Goal: Information Seeking & Learning: Find specific fact

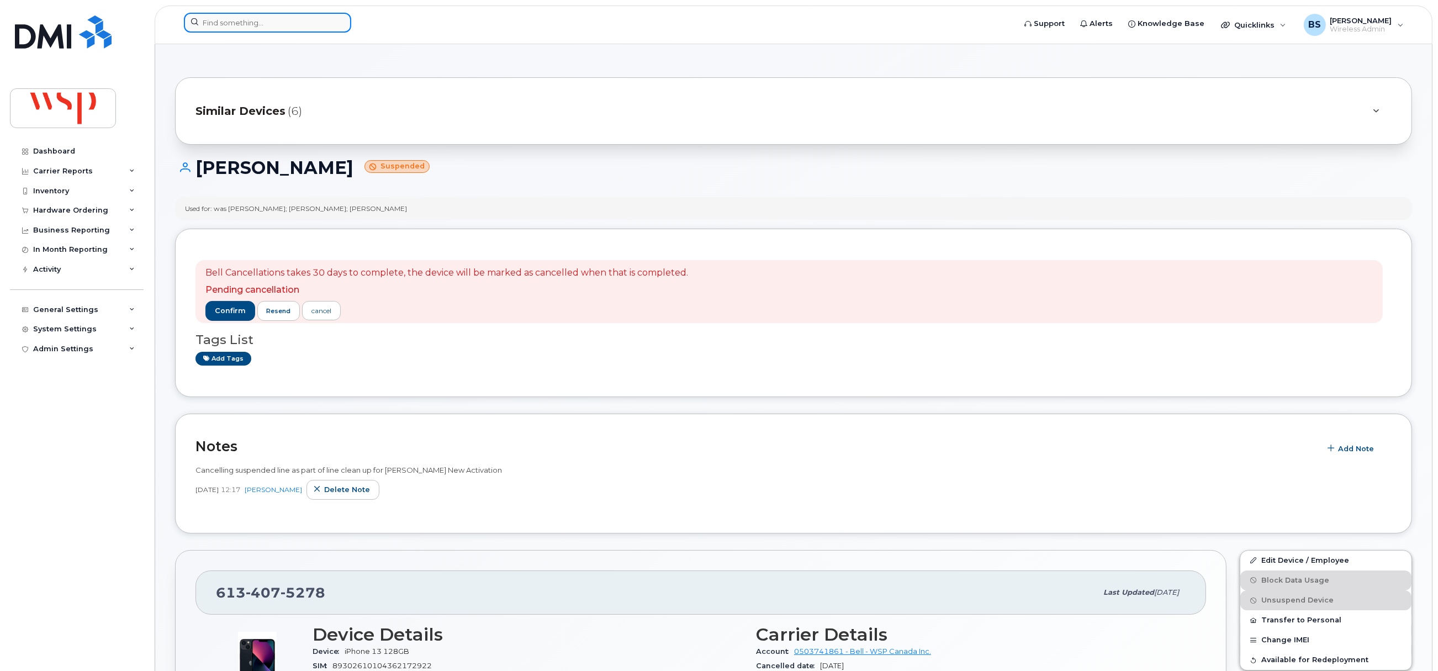
click at [339, 24] on div at bounding box center [267, 23] width 167 height 20
paste input "905-782-1967"
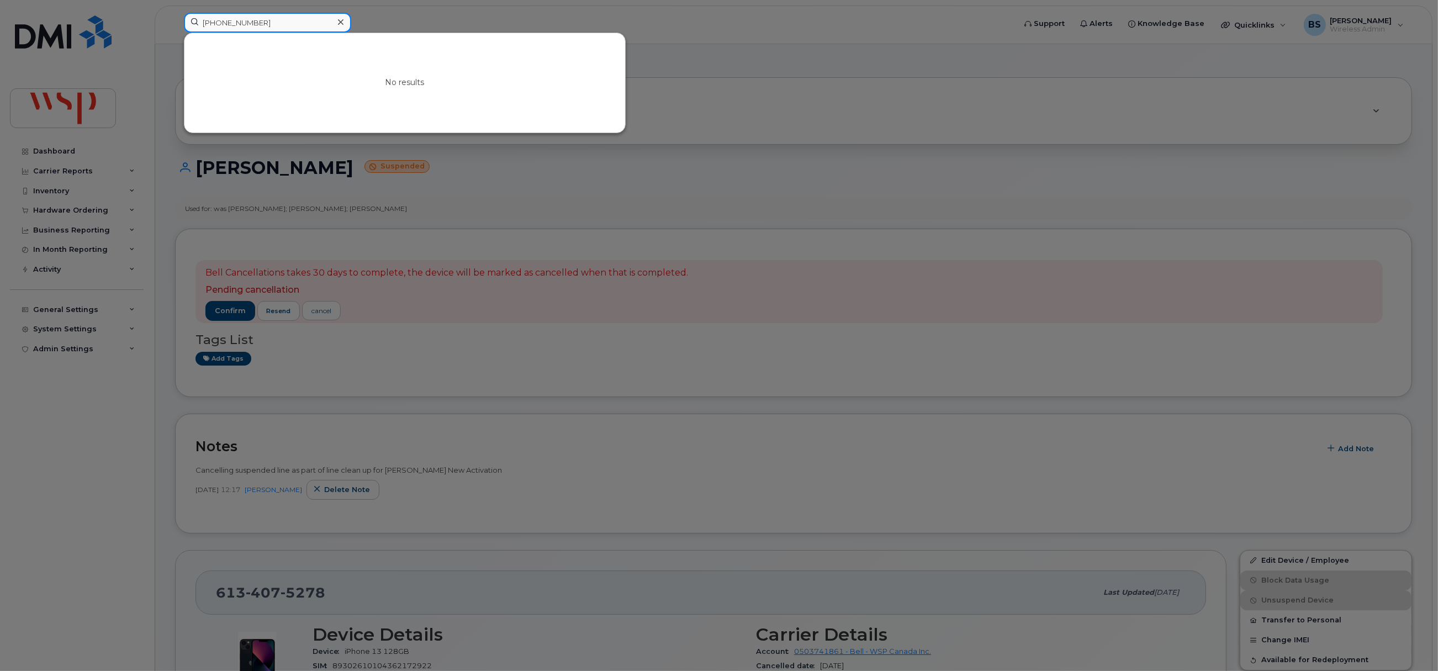
drag, startPoint x: 153, startPoint y: 27, endPoint x: 124, endPoint y: 42, distance: 32.3
click at [175, 31] on div "905-782-1967 No results" at bounding box center [595, 25] width 841 height 24
paste input "Parks, Mike <Mike.Parks@wsp.com>"
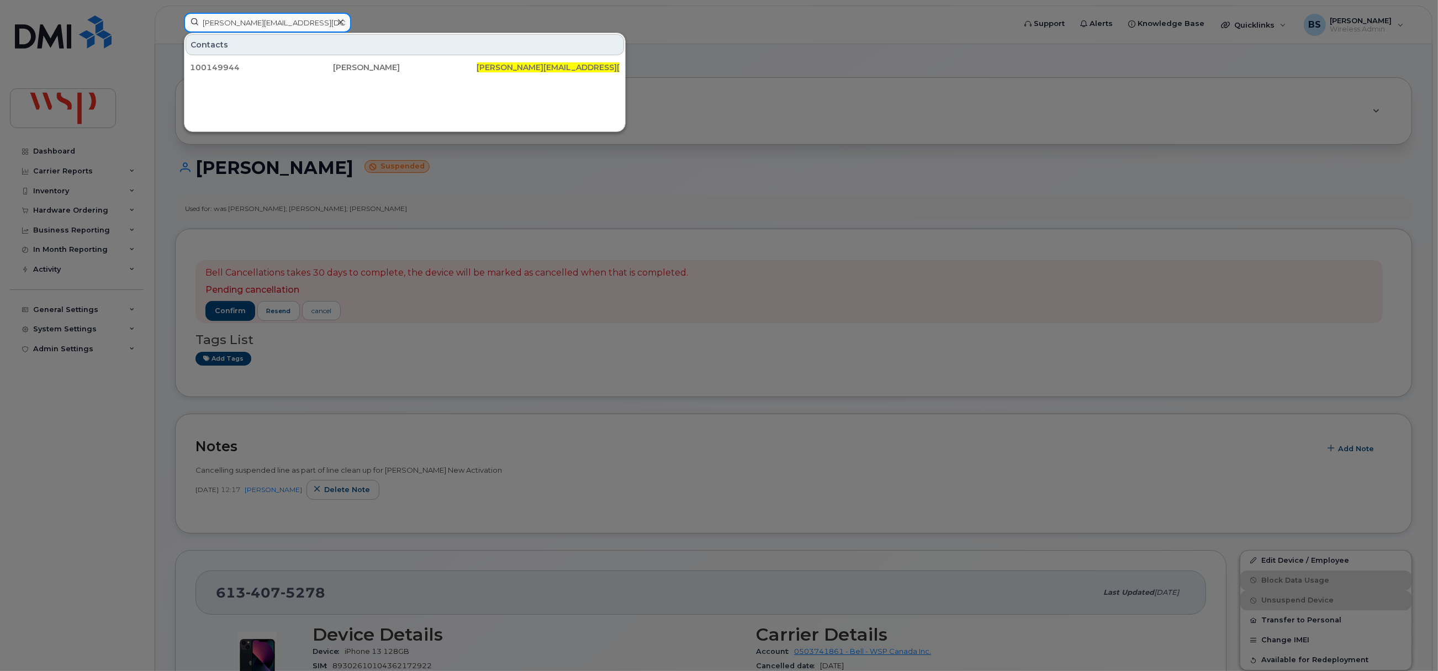
drag, startPoint x: 262, startPoint y: 24, endPoint x: 157, endPoint y: 21, distance: 104.9
click at [175, 21] on div "Mike.Parks@wsp.com Contacts 100149944 Mike Parks Mike.Parks@wsp.com" at bounding box center [595, 25] width 841 height 24
paste input "Ashlyn Campbell"
drag, startPoint x: 240, startPoint y: 24, endPoint x: 122, endPoint y: 19, distance: 117.7
click at [175, 19] on div "Ashlyn Campbell Contacts 100139367 Ashlyn Campbell Ashlyn . Campbell @wsp.com" at bounding box center [595, 25] width 841 height 24
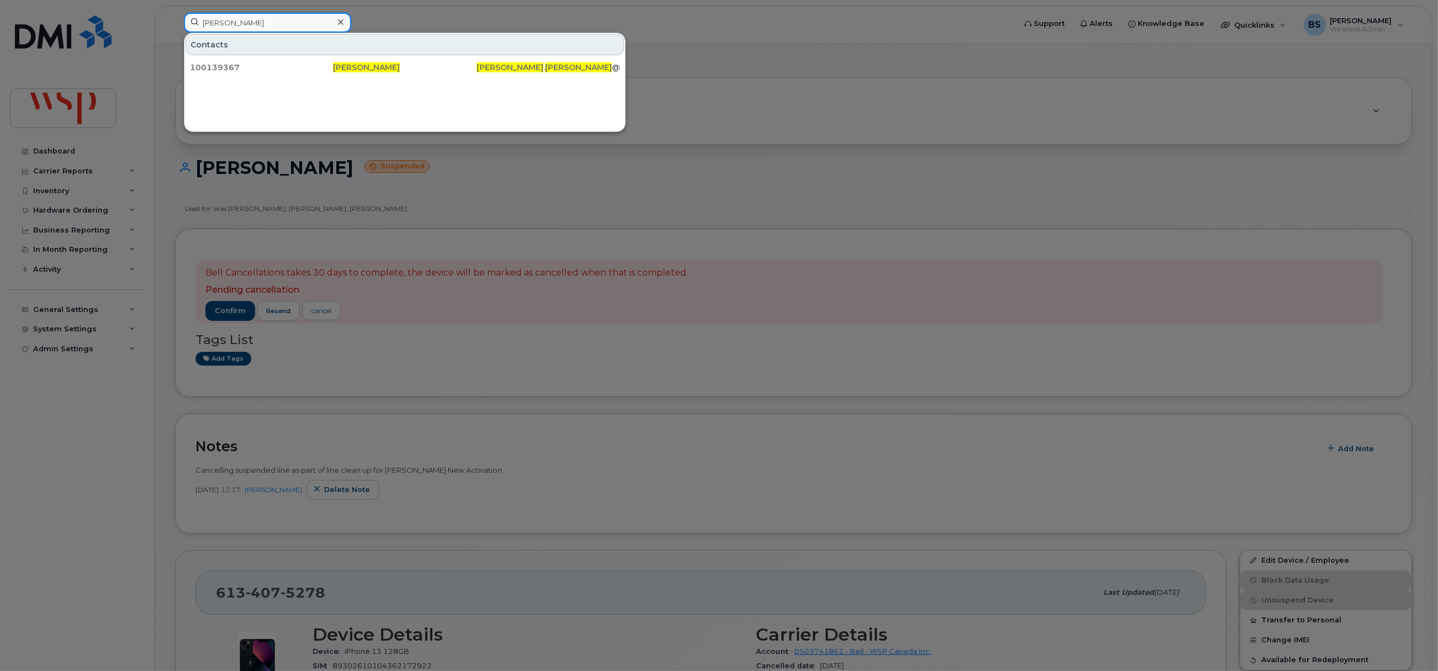
paste input "Rahul Kulkarni"
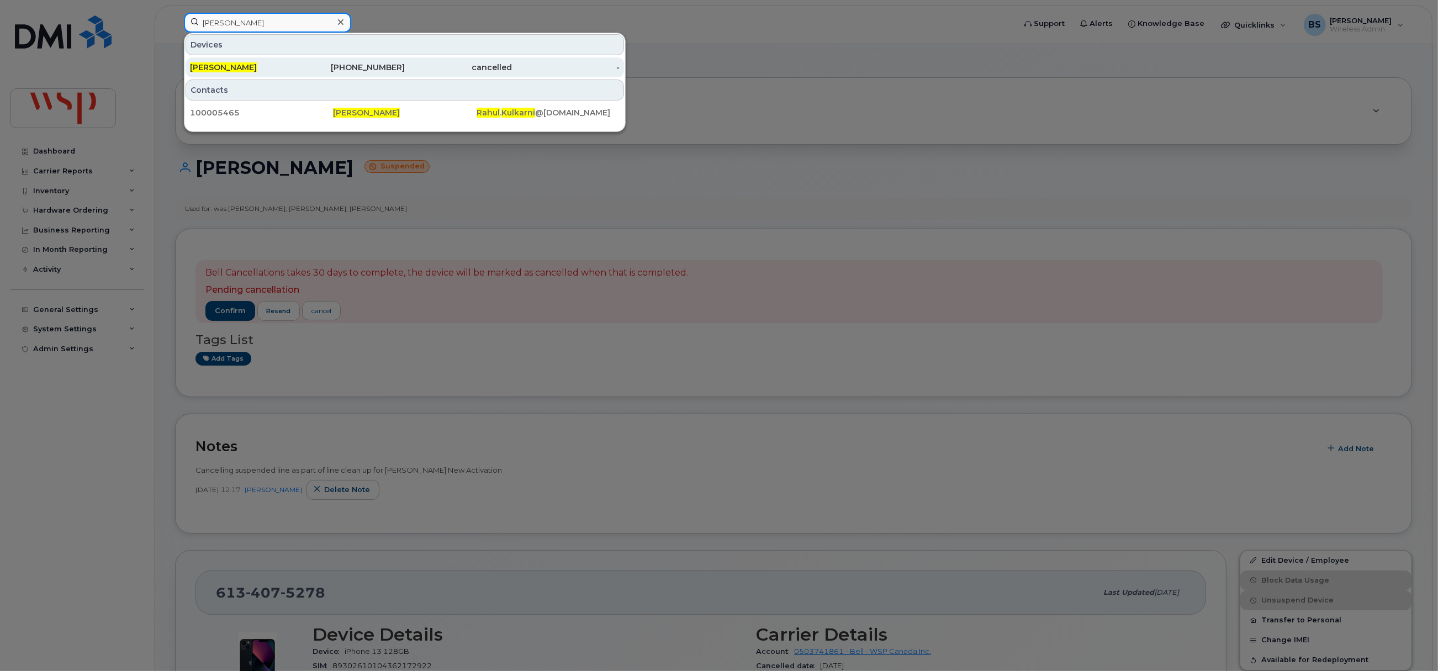
type input "Rahul Kulkarni"
drag, startPoint x: 229, startPoint y: 65, endPoint x: 196, endPoint y: 2, distance: 70.4
click at [225, 62] on div "Rahul Kulkarni" at bounding box center [244, 67] width 108 height 20
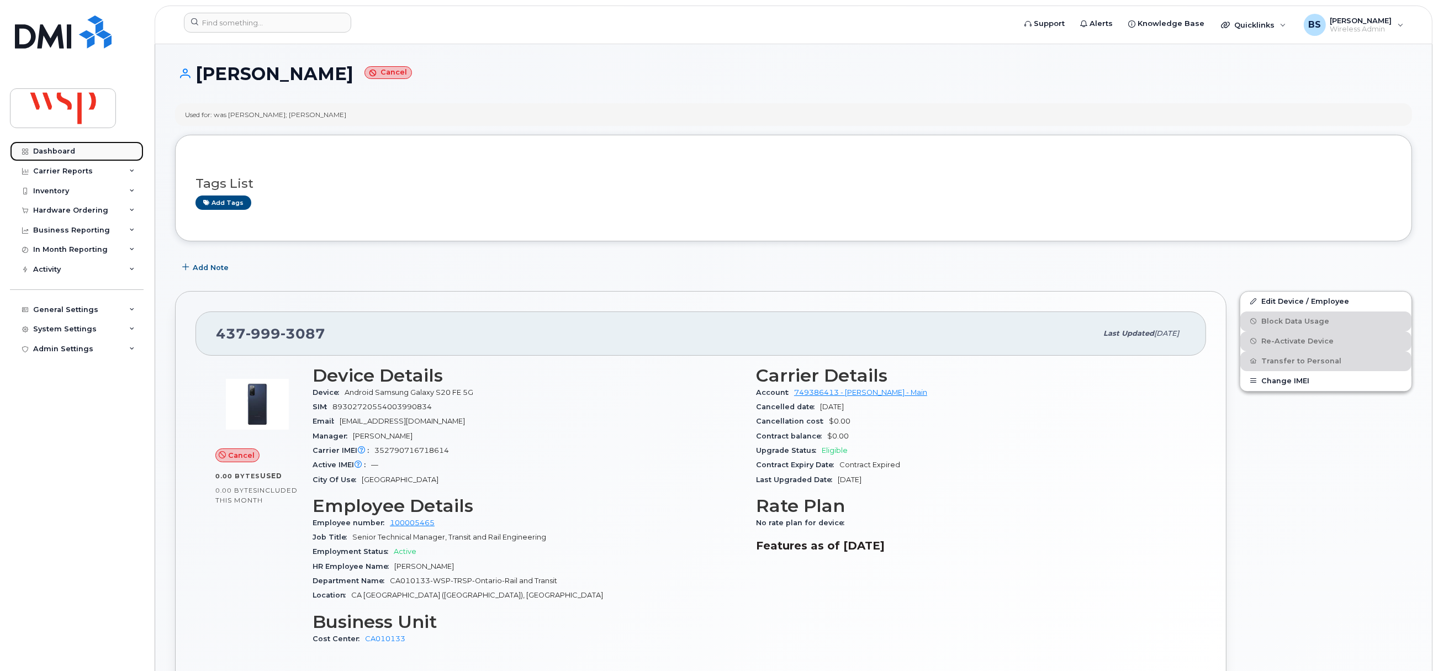
click at [54, 151] on div "Dashboard" at bounding box center [54, 151] width 42 height 9
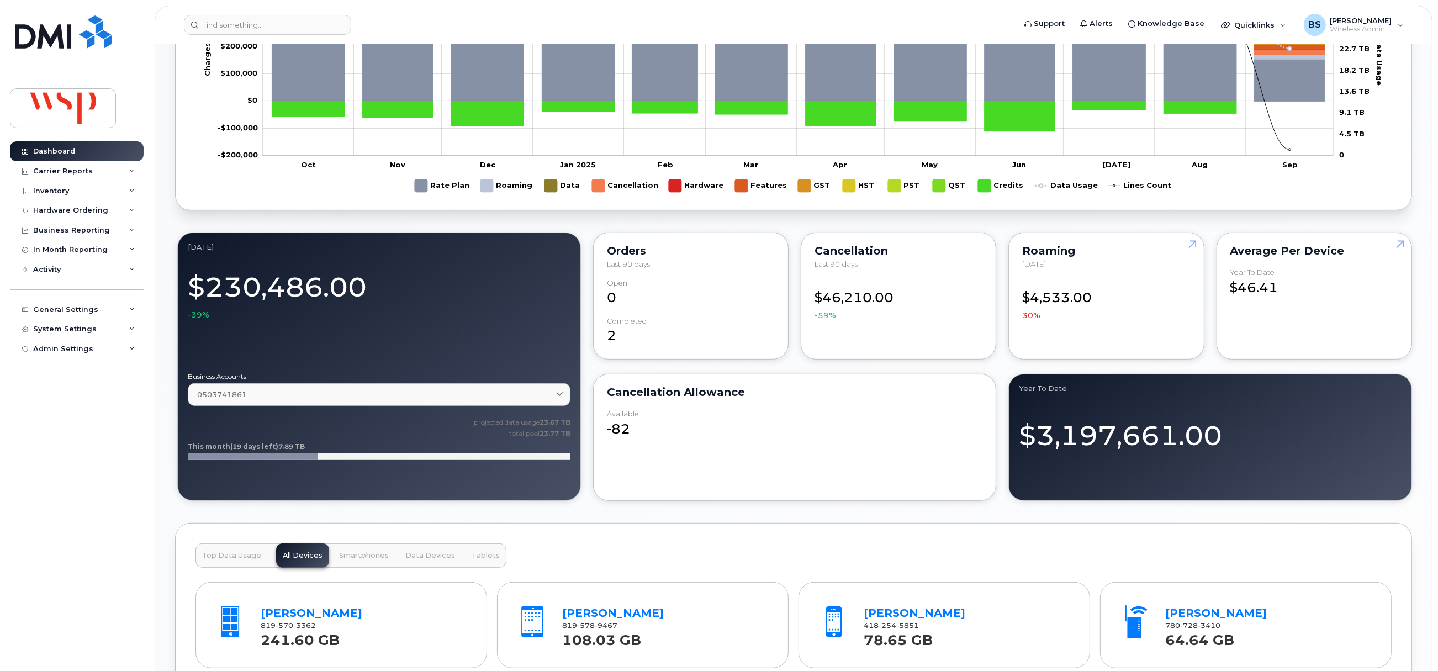
scroll to position [856, 0]
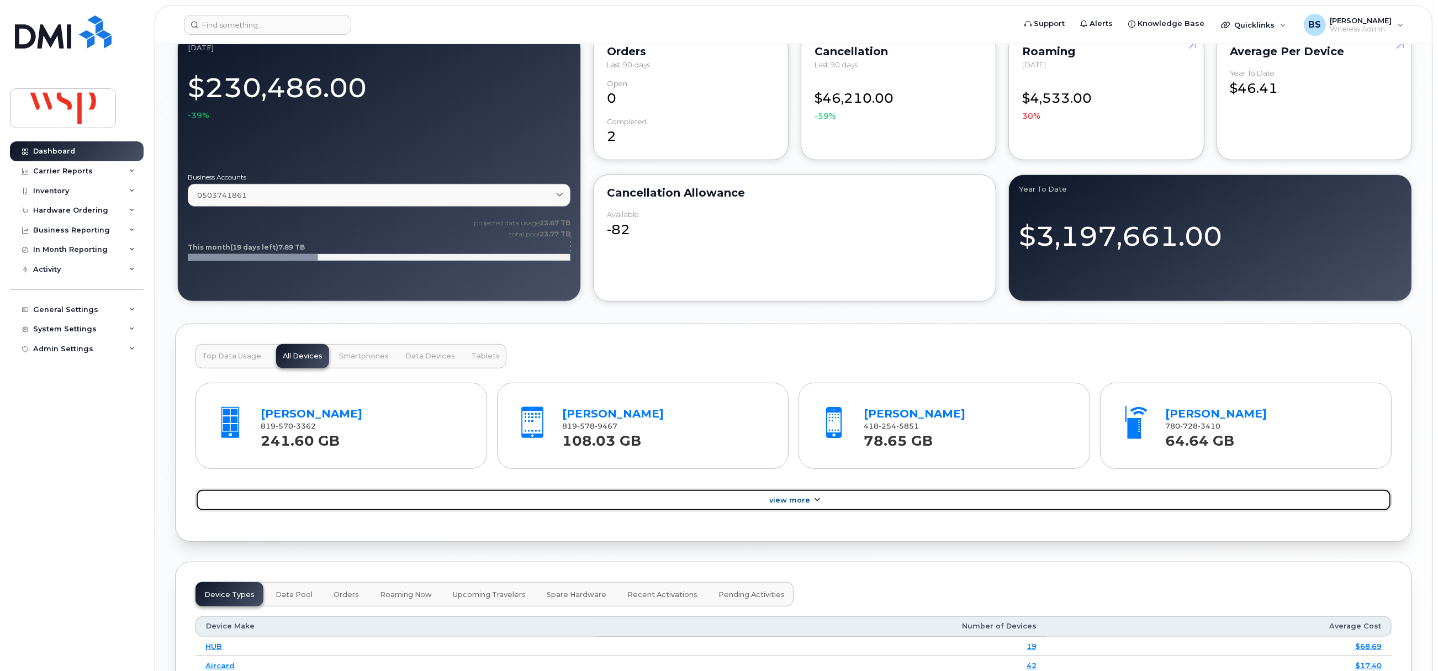
click at [788, 500] on link "View More" at bounding box center [793, 500] width 1196 height 23
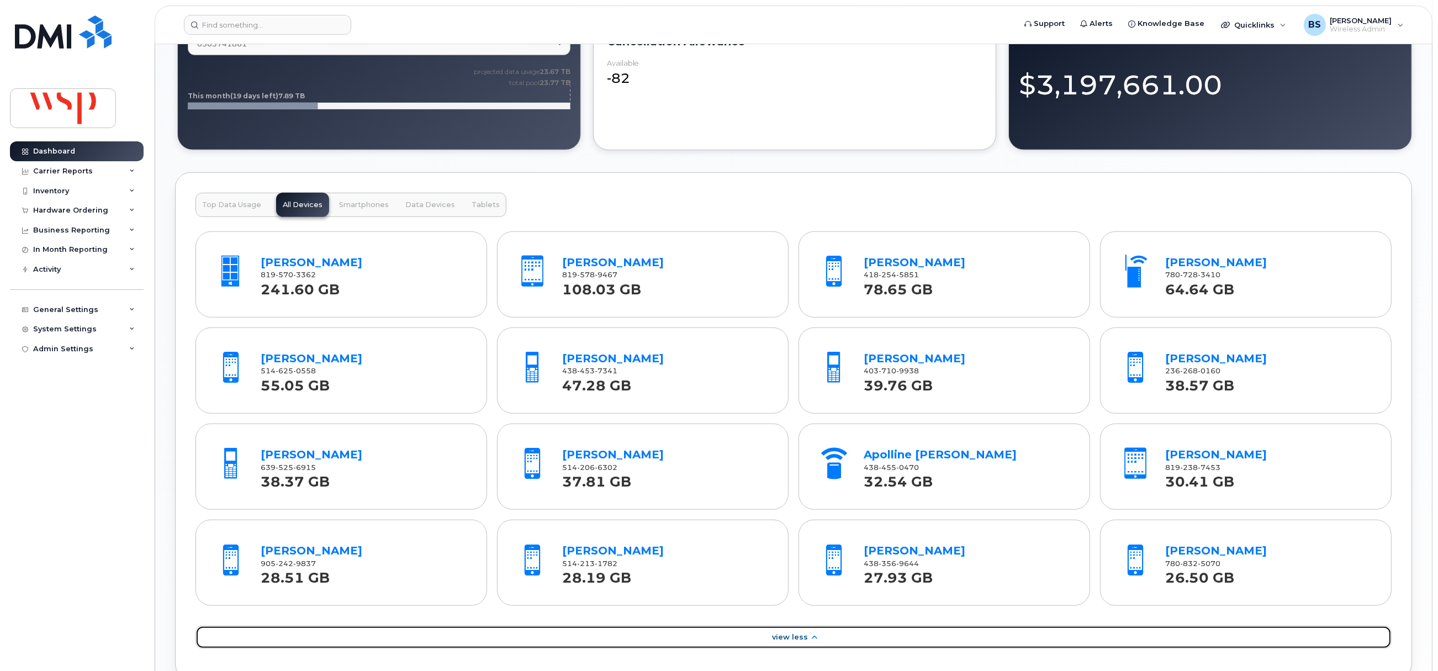
scroll to position [1022, 0]
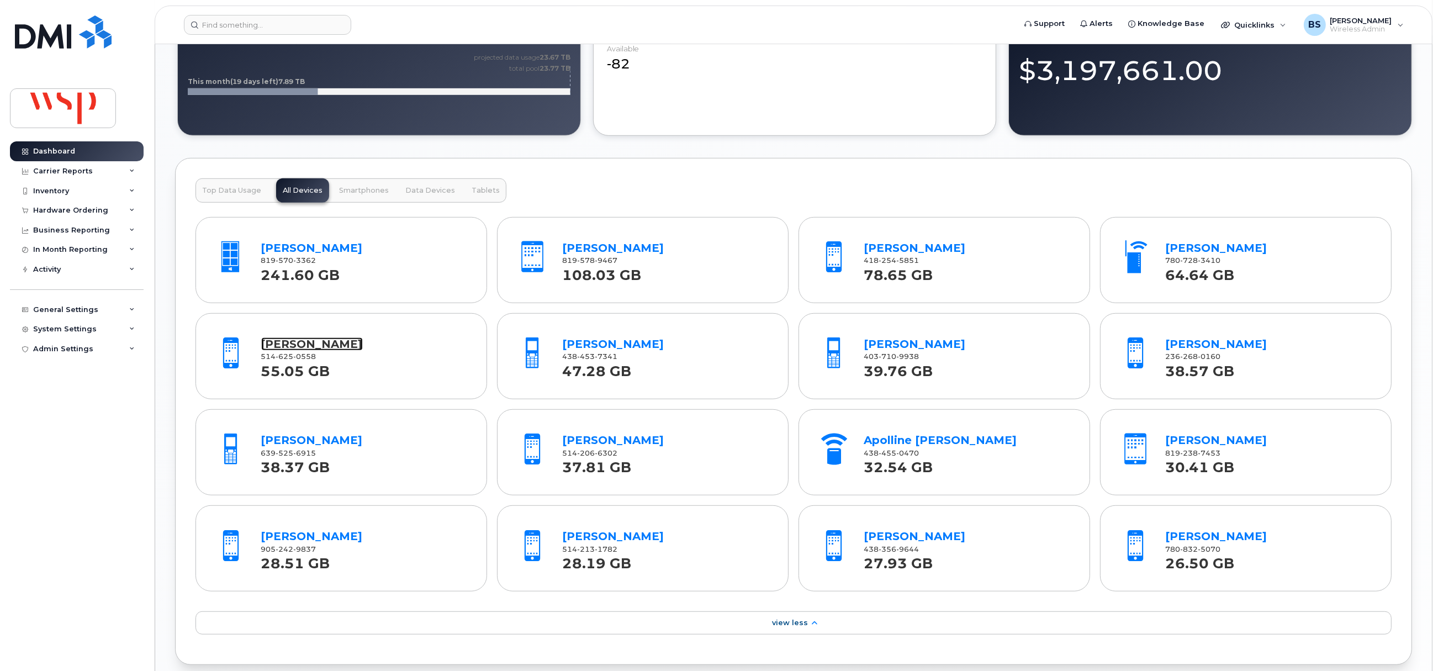
drag, startPoint x: 1201, startPoint y: 253, endPoint x: 367, endPoint y: 349, distance: 839.6
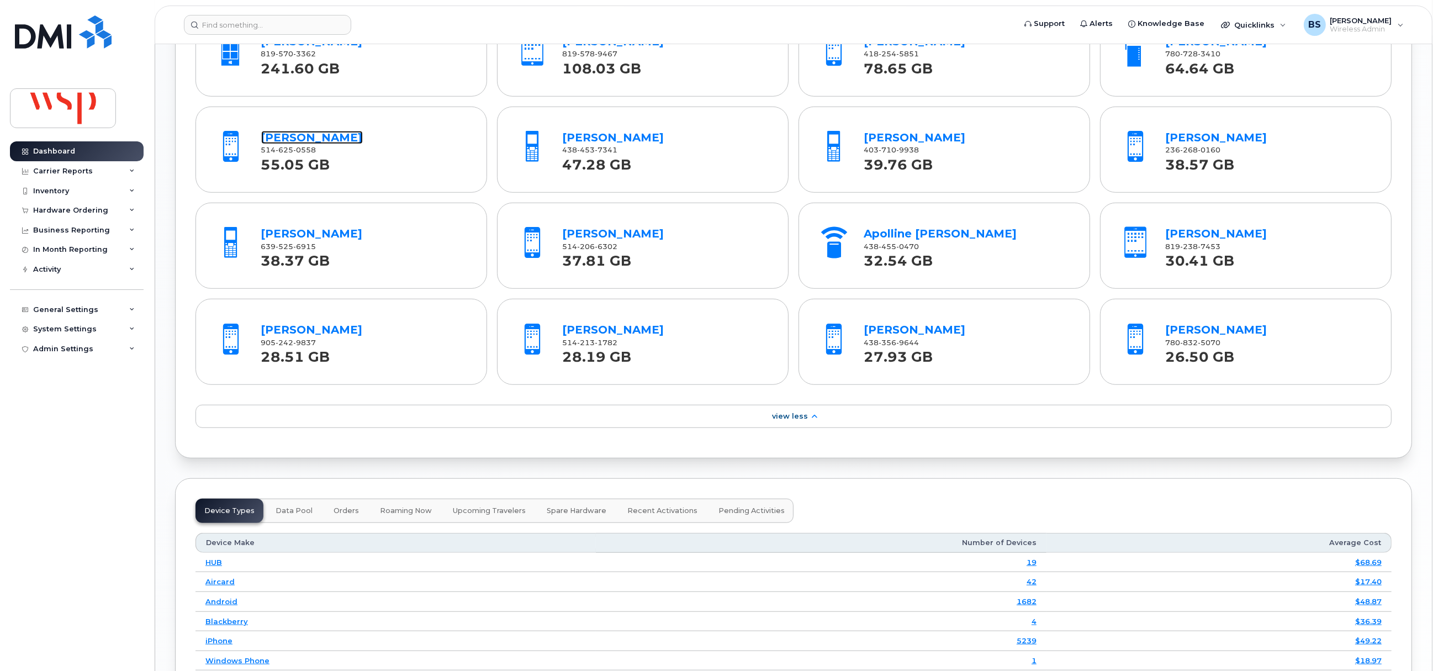
scroll to position [1354, 0]
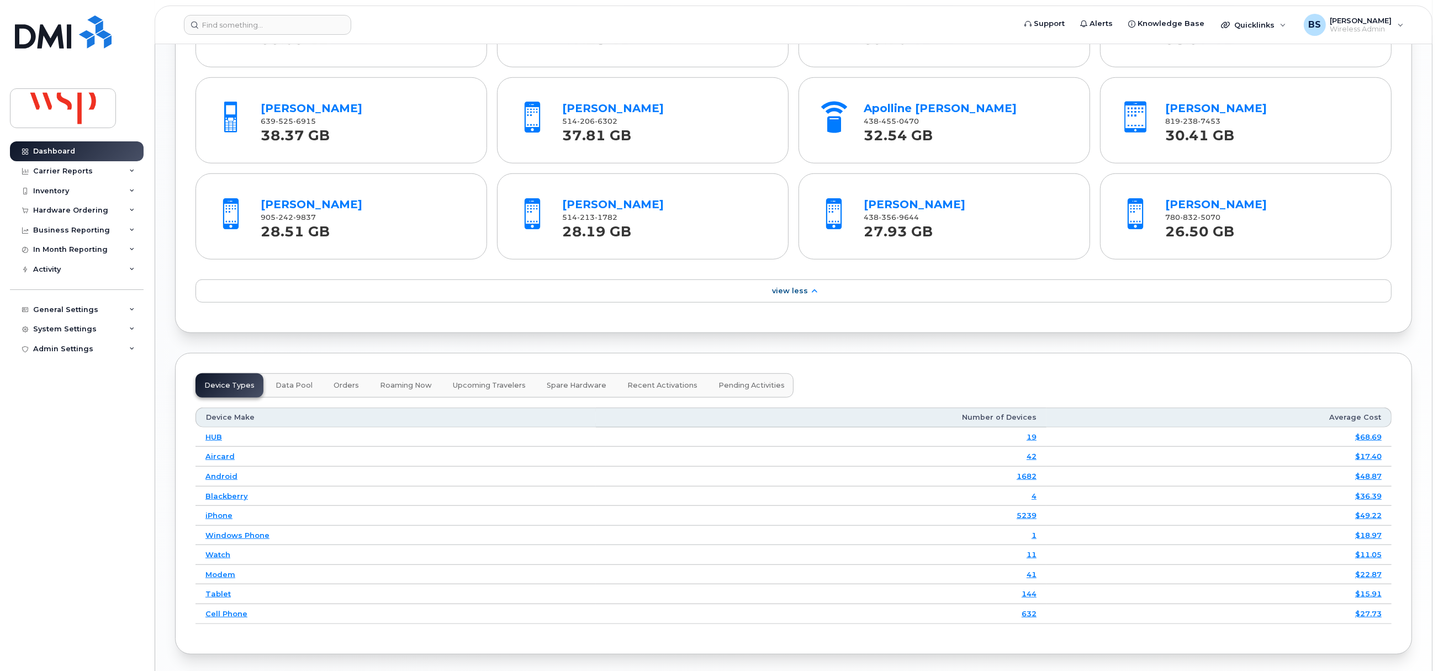
click at [303, 390] on span "Data Pool" at bounding box center [293, 385] width 37 height 9
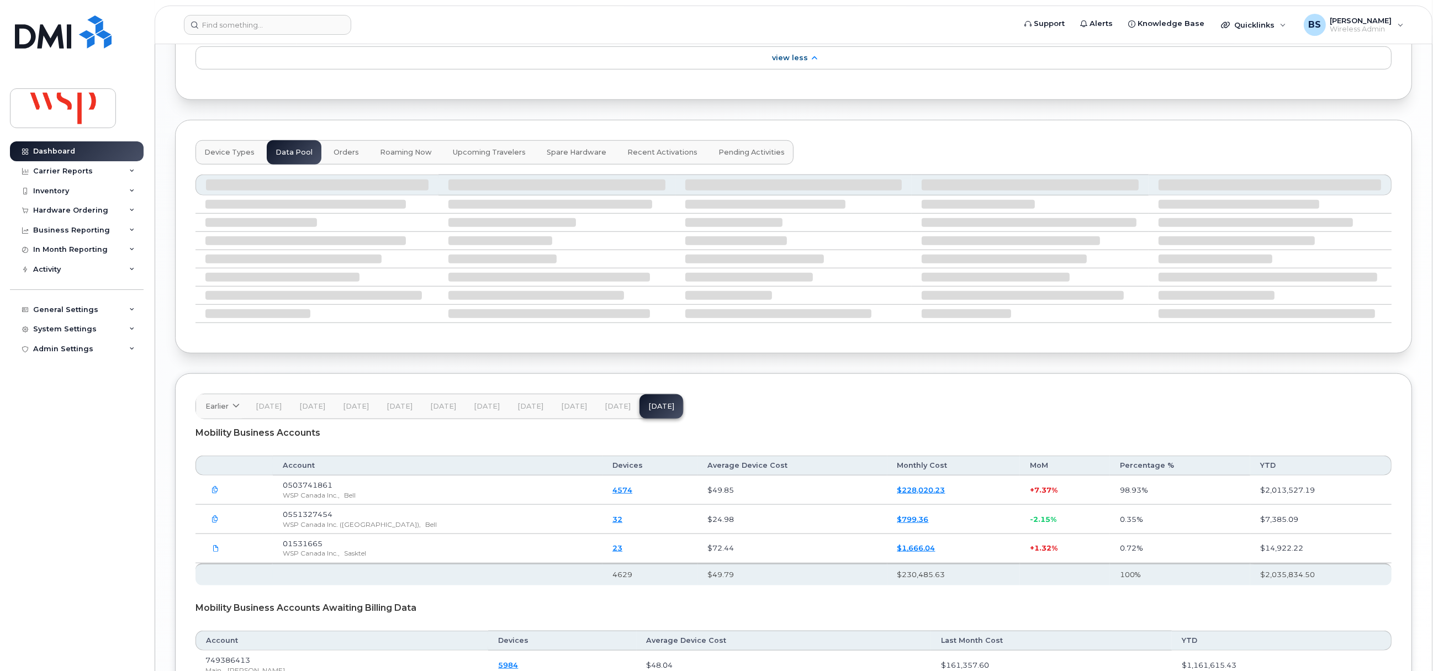
scroll to position [1601, 0]
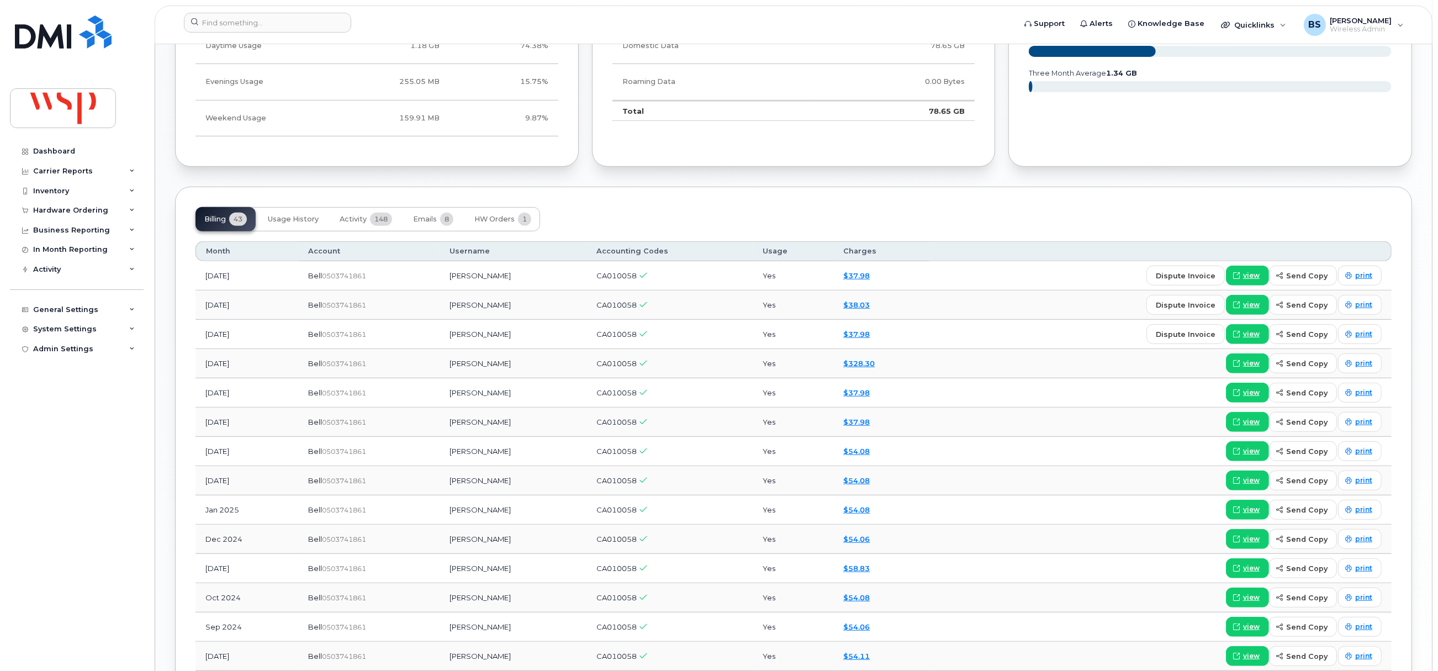
scroll to position [745, 0]
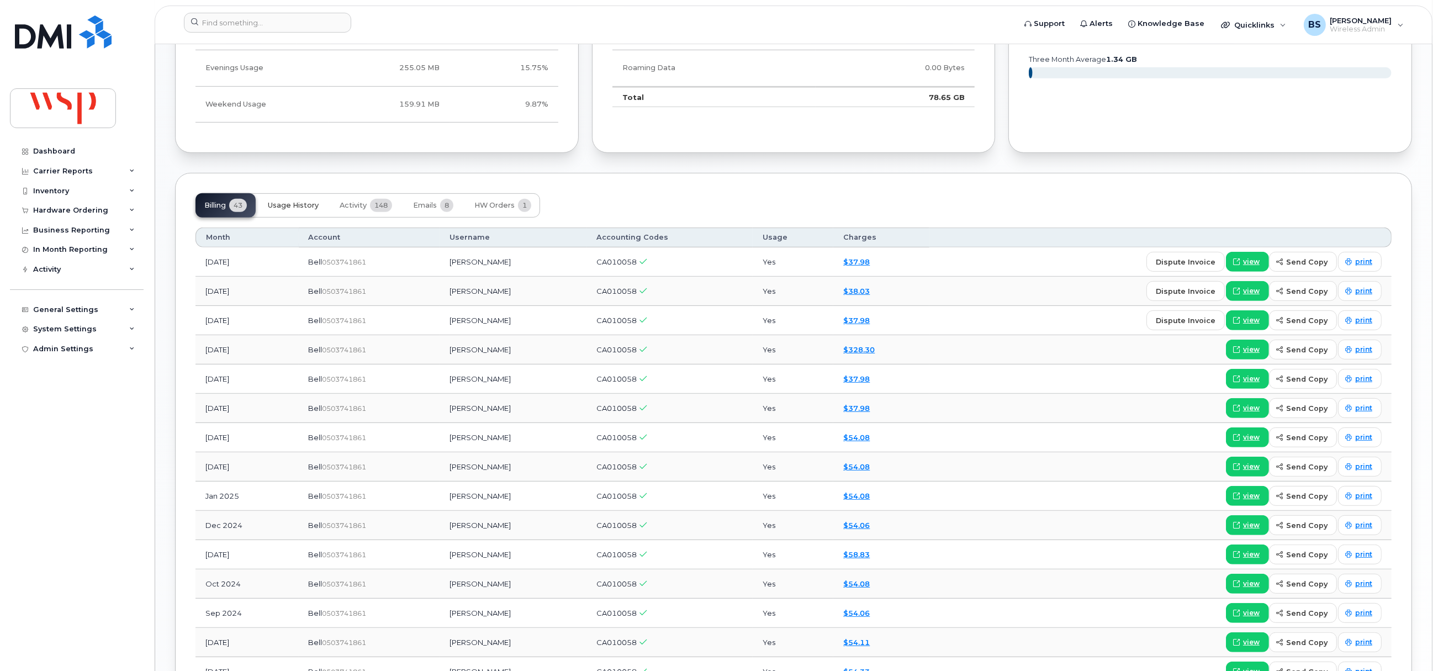
click at [303, 206] on span "Usage History" at bounding box center [293, 205] width 51 height 9
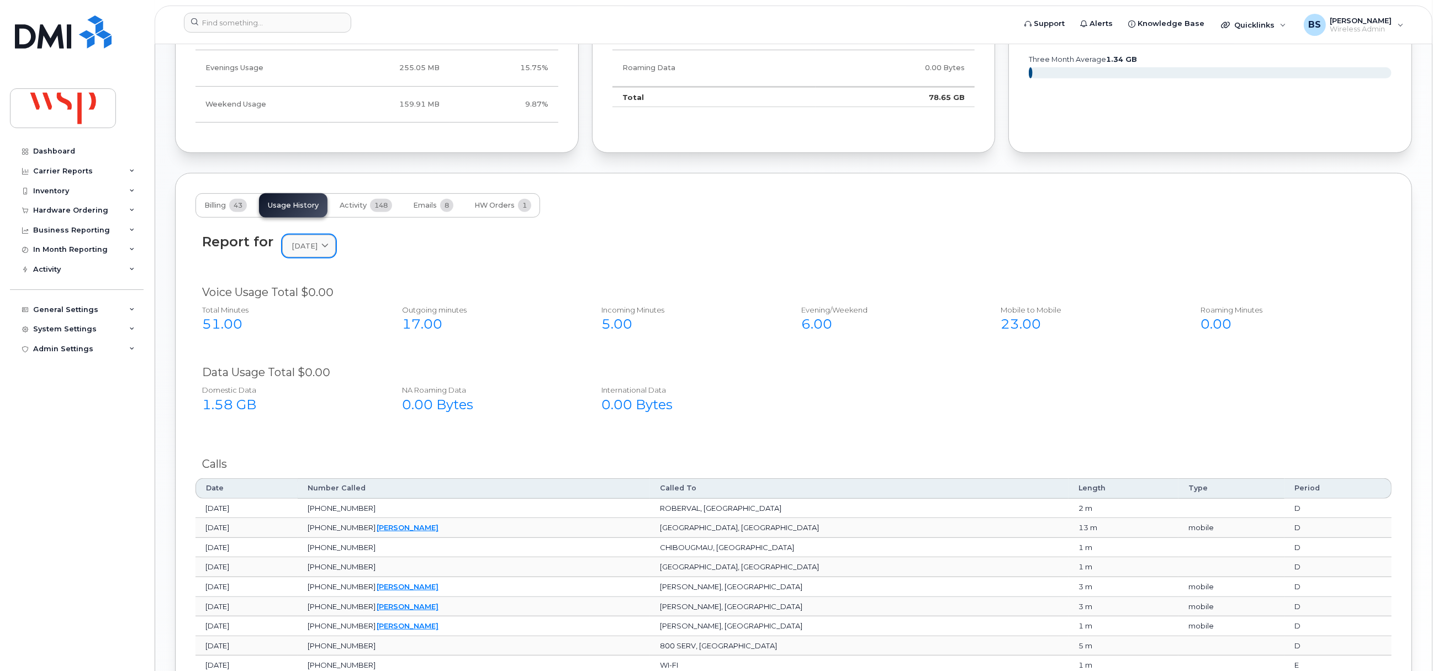
click at [304, 246] on span "September 2025" at bounding box center [304, 246] width 26 height 10
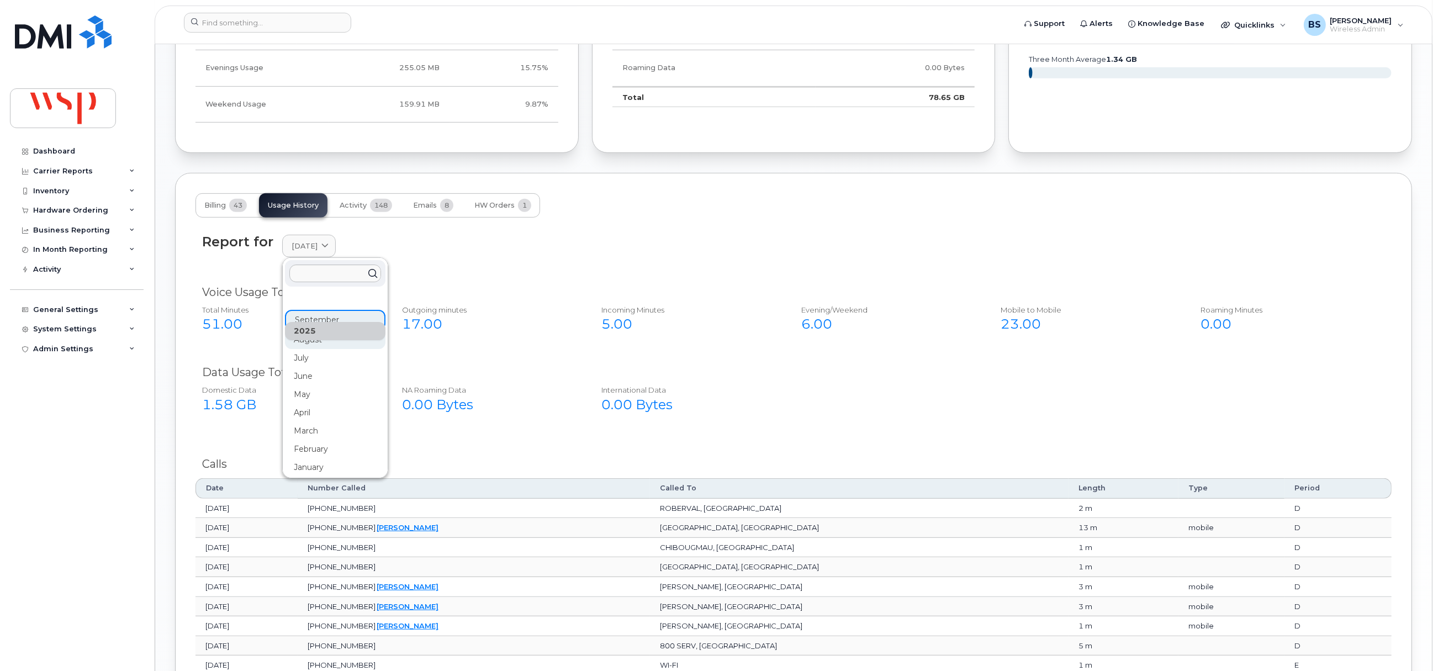
click at [310, 343] on div "August" at bounding box center [335, 340] width 100 height 18
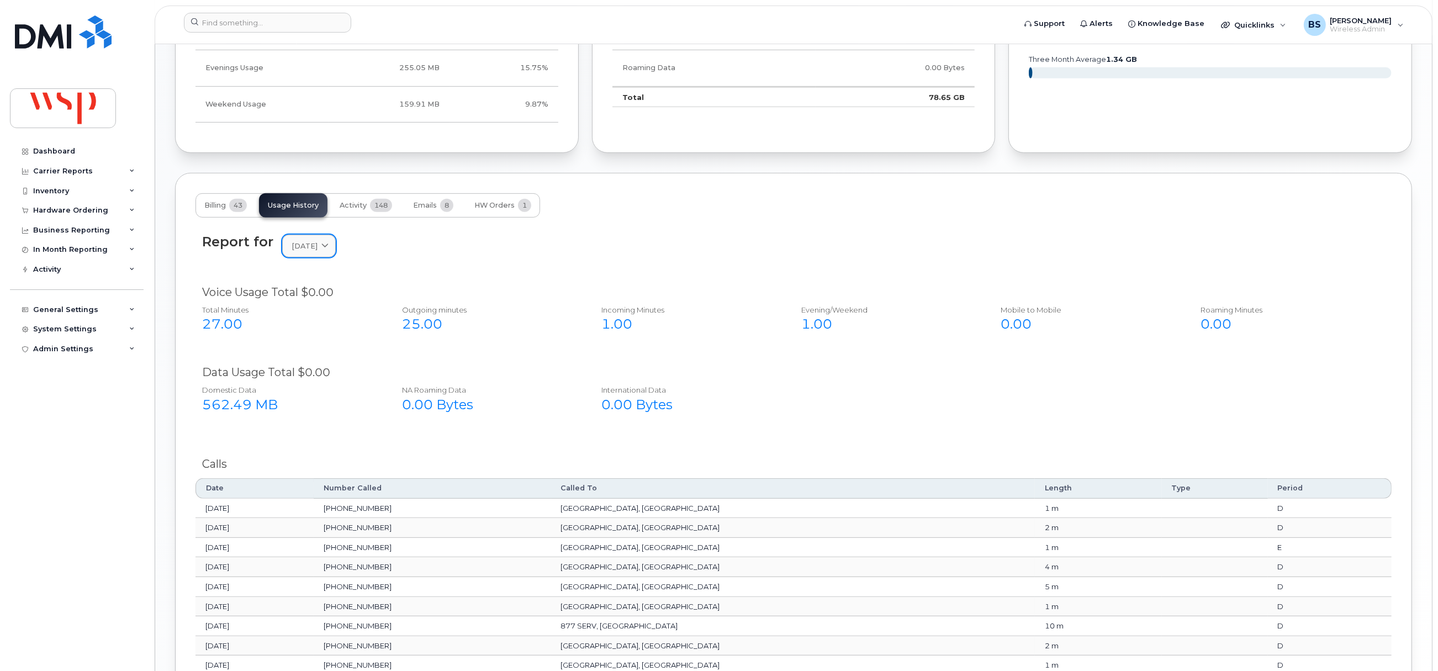
click at [316, 251] on span "August 2025" at bounding box center [304, 246] width 26 height 10
click at [309, 358] on div "July" at bounding box center [335, 358] width 100 height 18
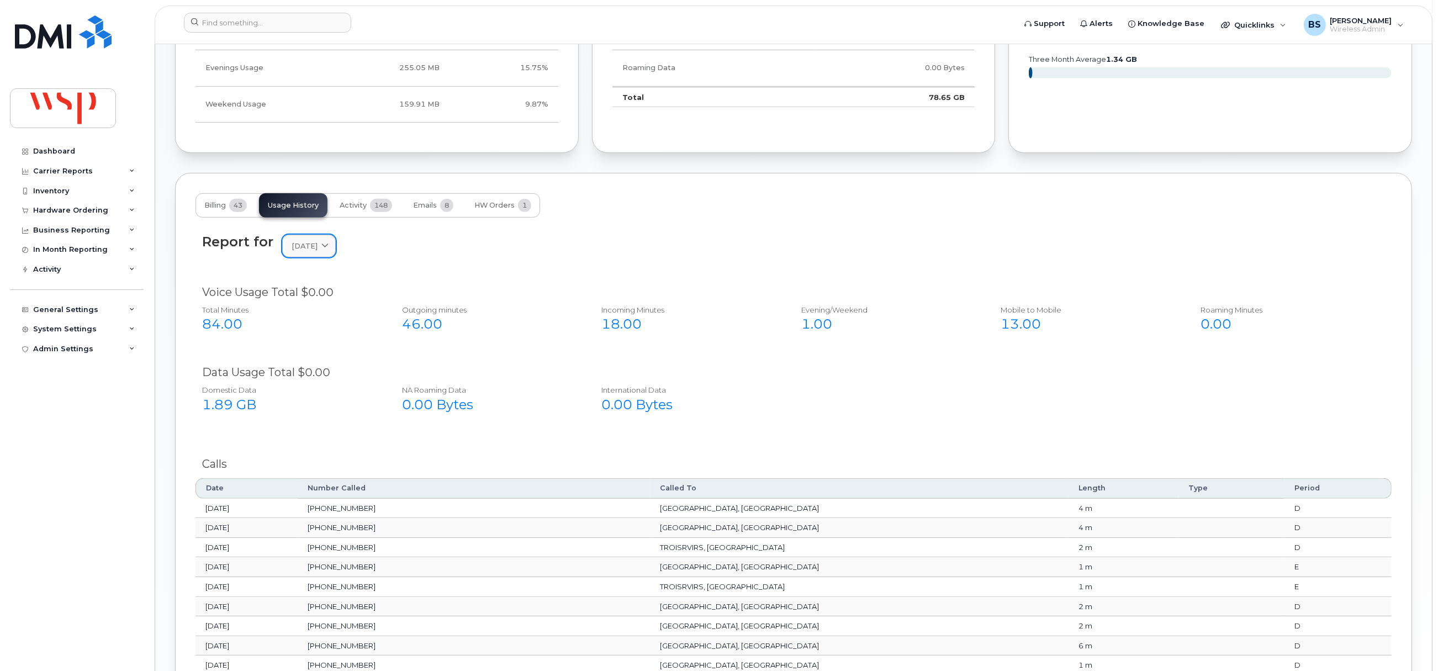
click at [309, 247] on span "July 2025" at bounding box center [304, 246] width 26 height 10
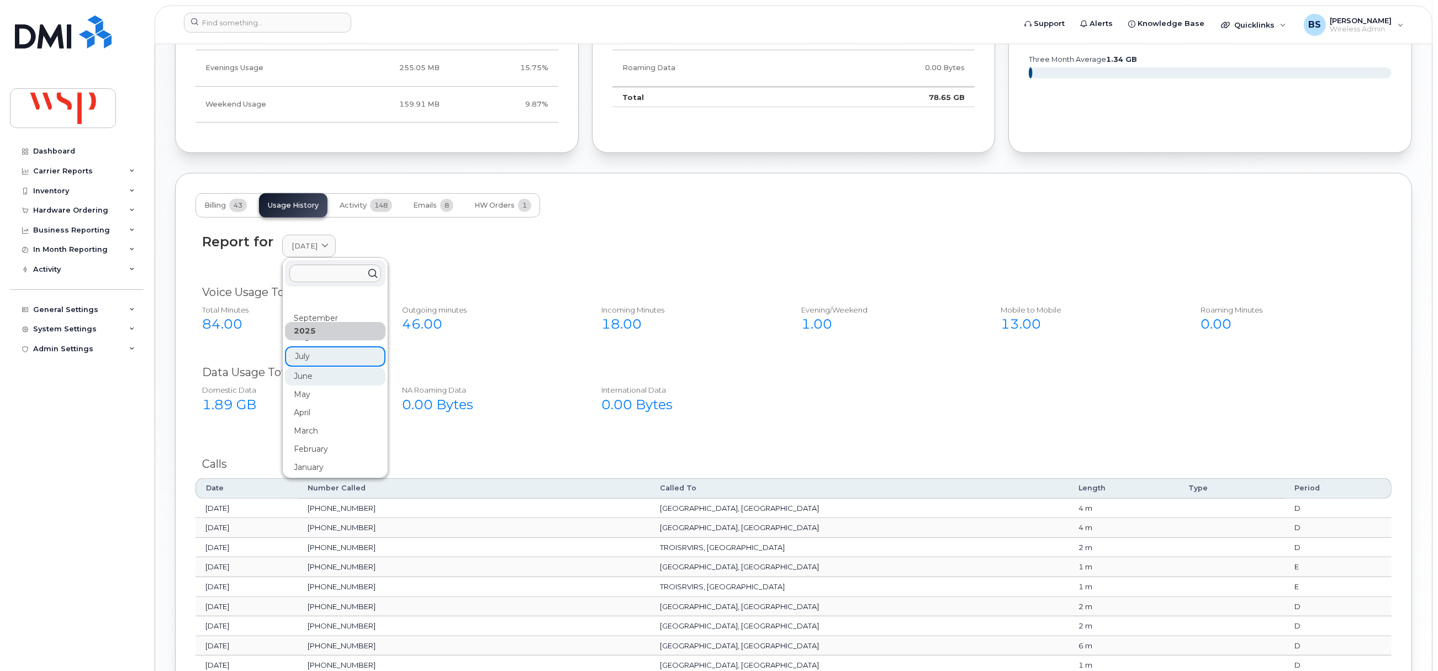
click at [306, 383] on div "June" at bounding box center [335, 376] width 100 height 18
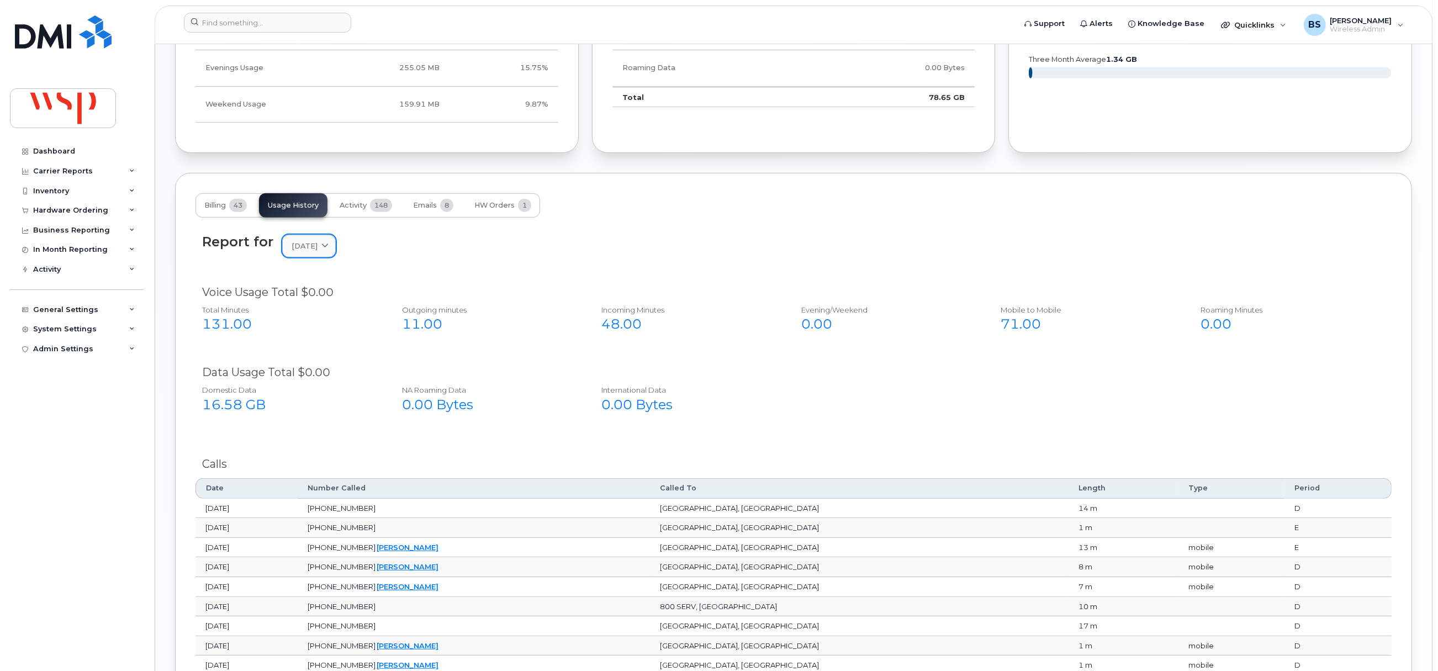
click at [310, 251] on span "June 2025" at bounding box center [304, 246] width 26 height 10
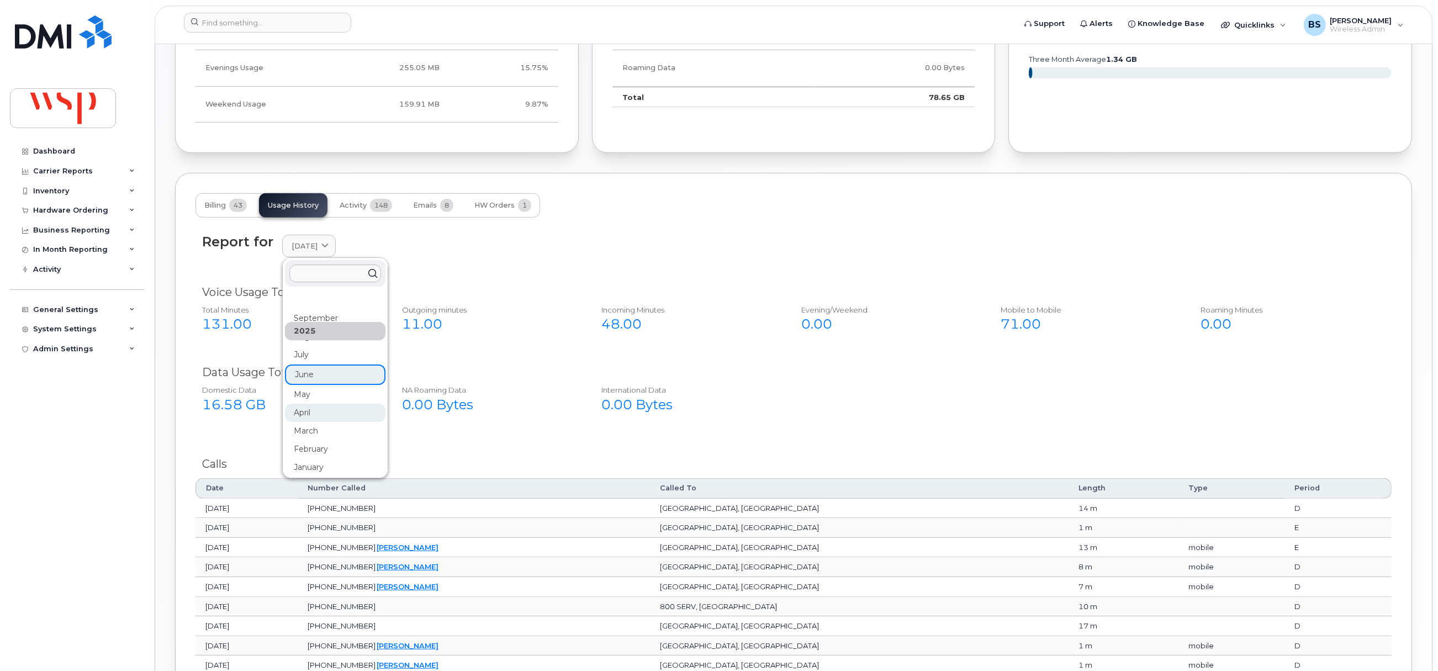
click at [308, 414] on div "April" at bounding box center [335, 413] width 100 height 18
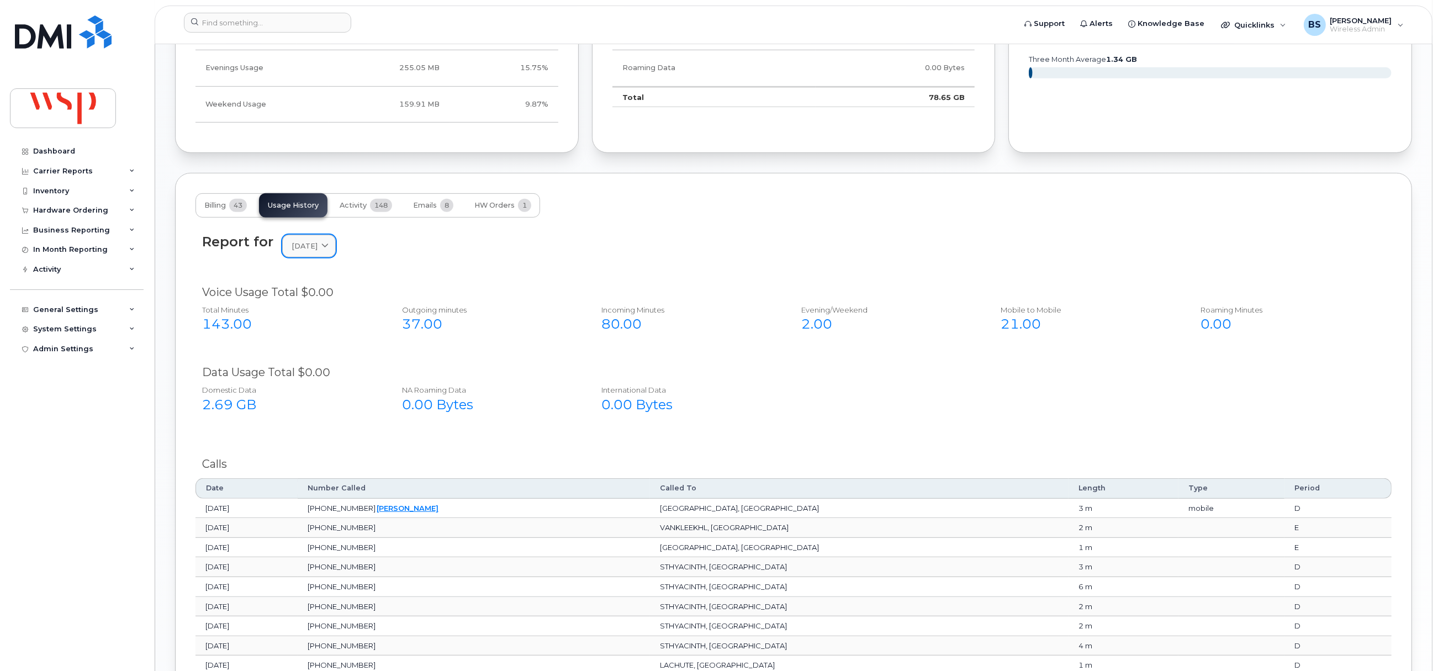
click at [306, 248] on span "April 2025" at bounding box center [304, 246] width 26 height 10
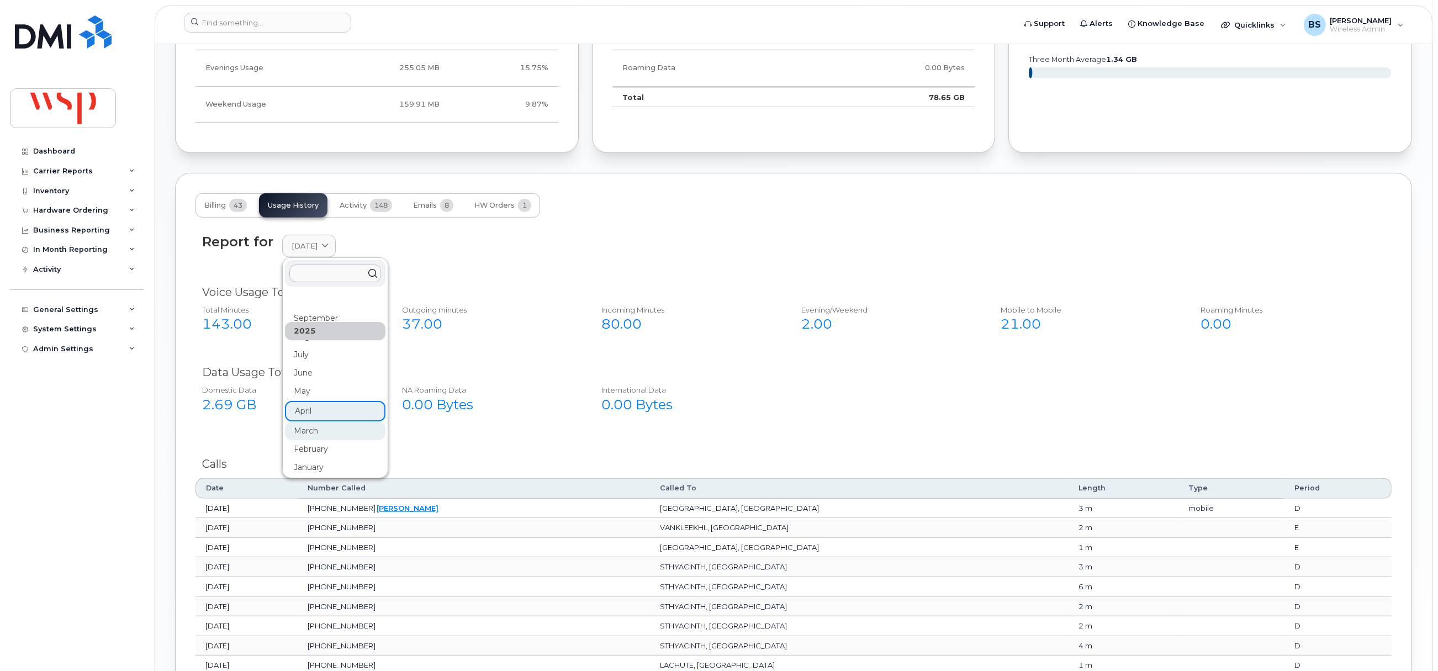
click at [309, 432] on div "March" at bounding box center [335, 431] width 100 height 18
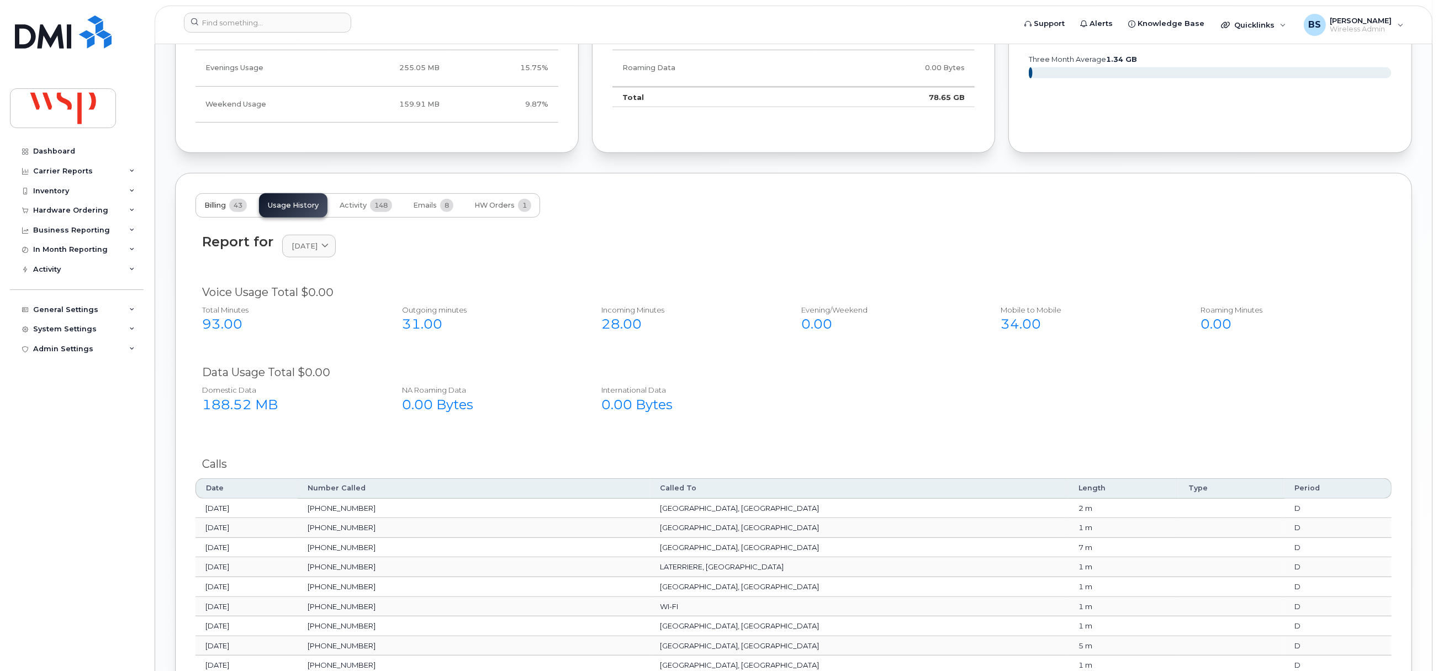
click at [222, 209] on span "Billing" at bounding box center [215, 205] width 22 height 9
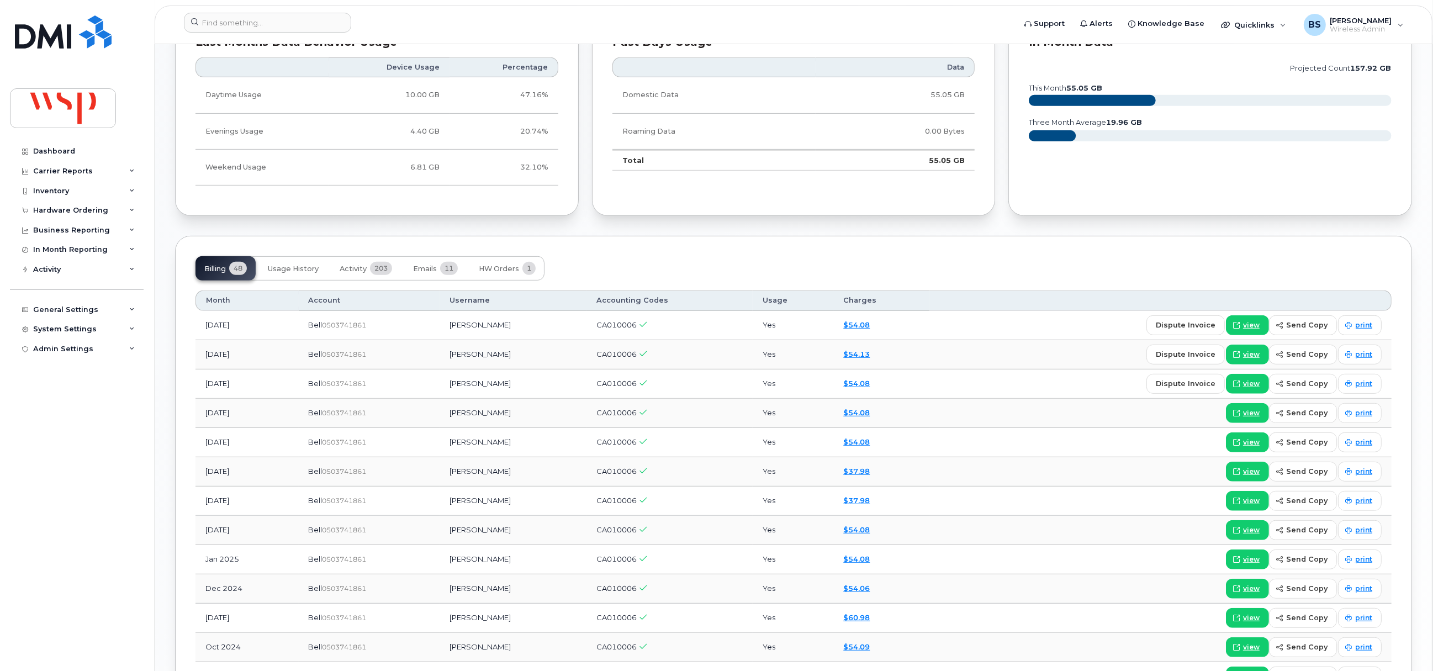
scroll to position [828, 0]
click at [302, 272] on span "Usage History" at bounding box center [293, 268] width 51 height 9
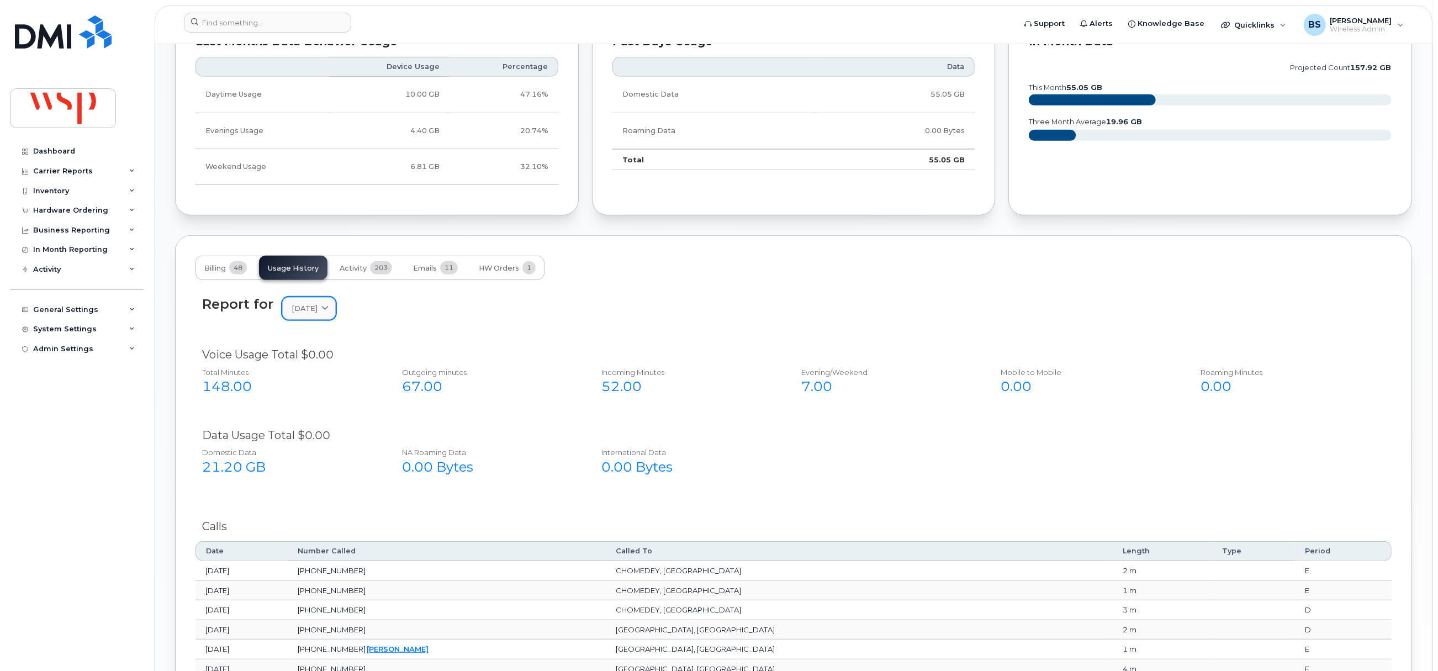
click at [304, 307] on span "September 2025" at bounding box center [304, 308] width 26 height 10
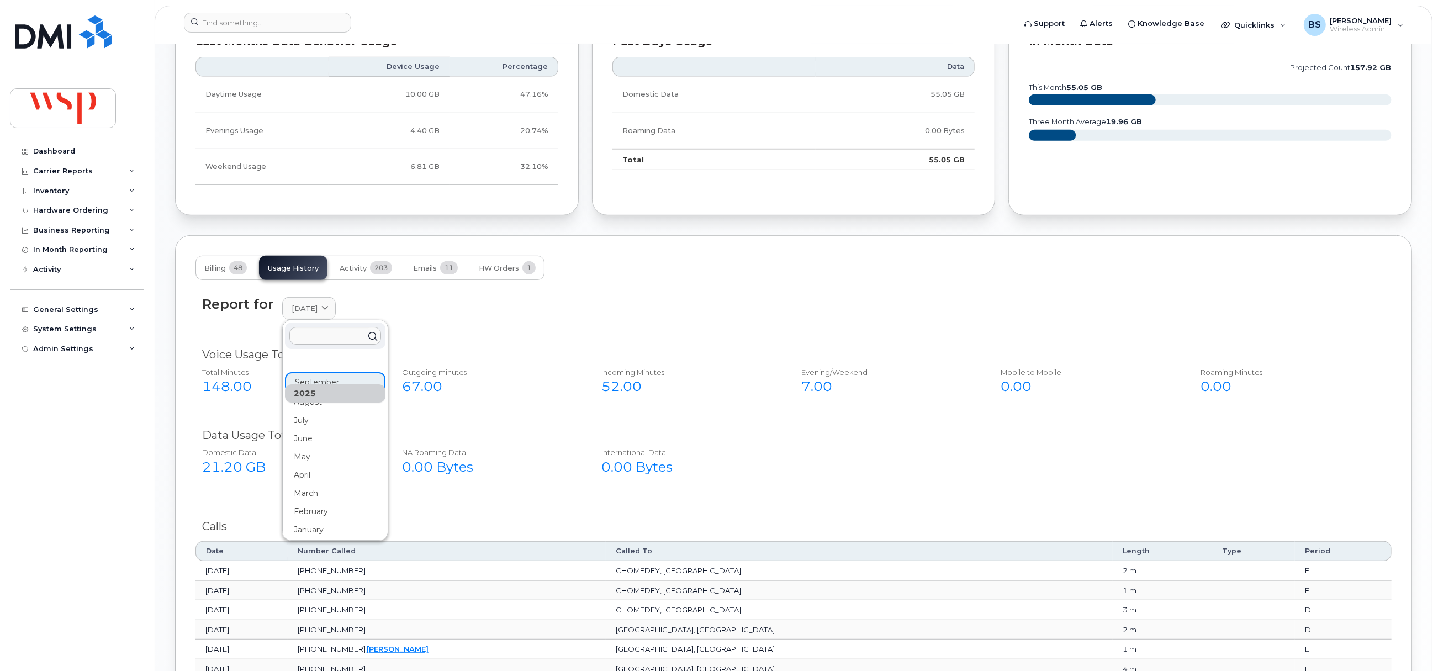
click at [302, 402] on div "2025" at bounding box center [335, 393] width 100 height 18
click at [312, 406] on div "August" at bounding box center [335, 402] width 100 height 18
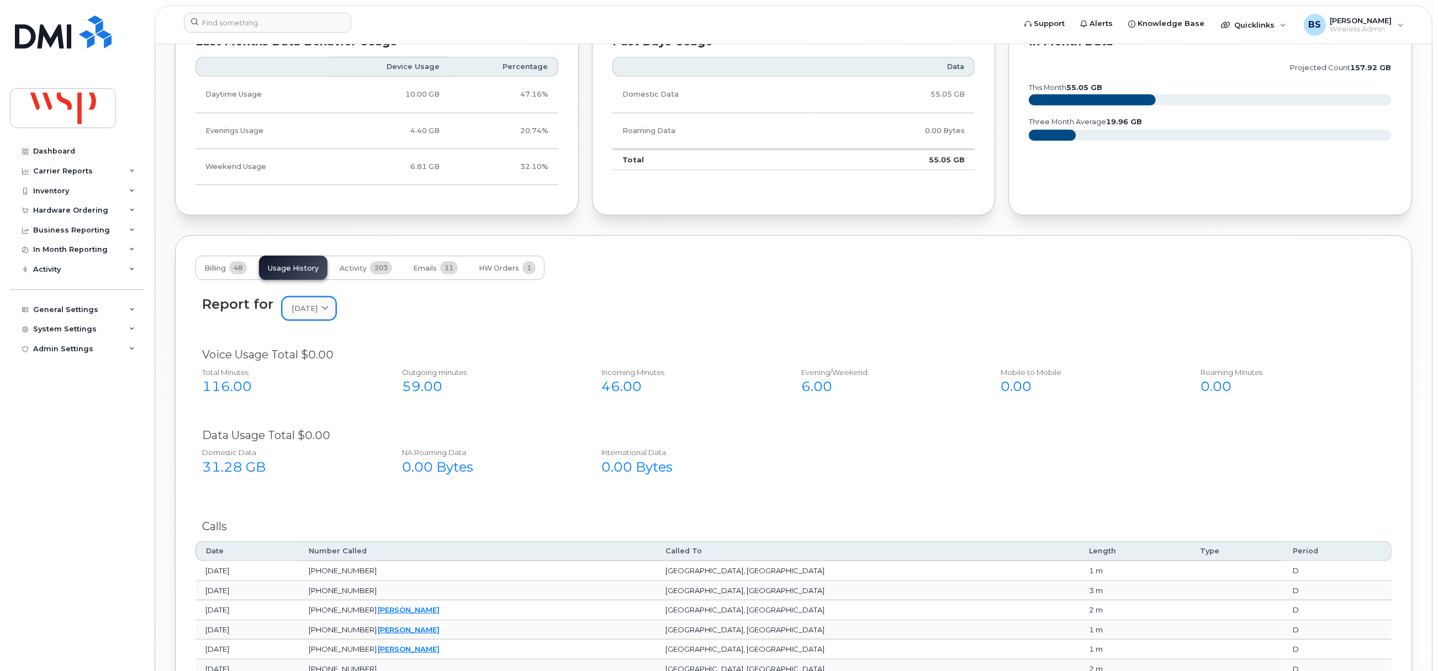
click at [312, 317] on link "August 2025" at bounding box center [309, 308] width 54 height 23
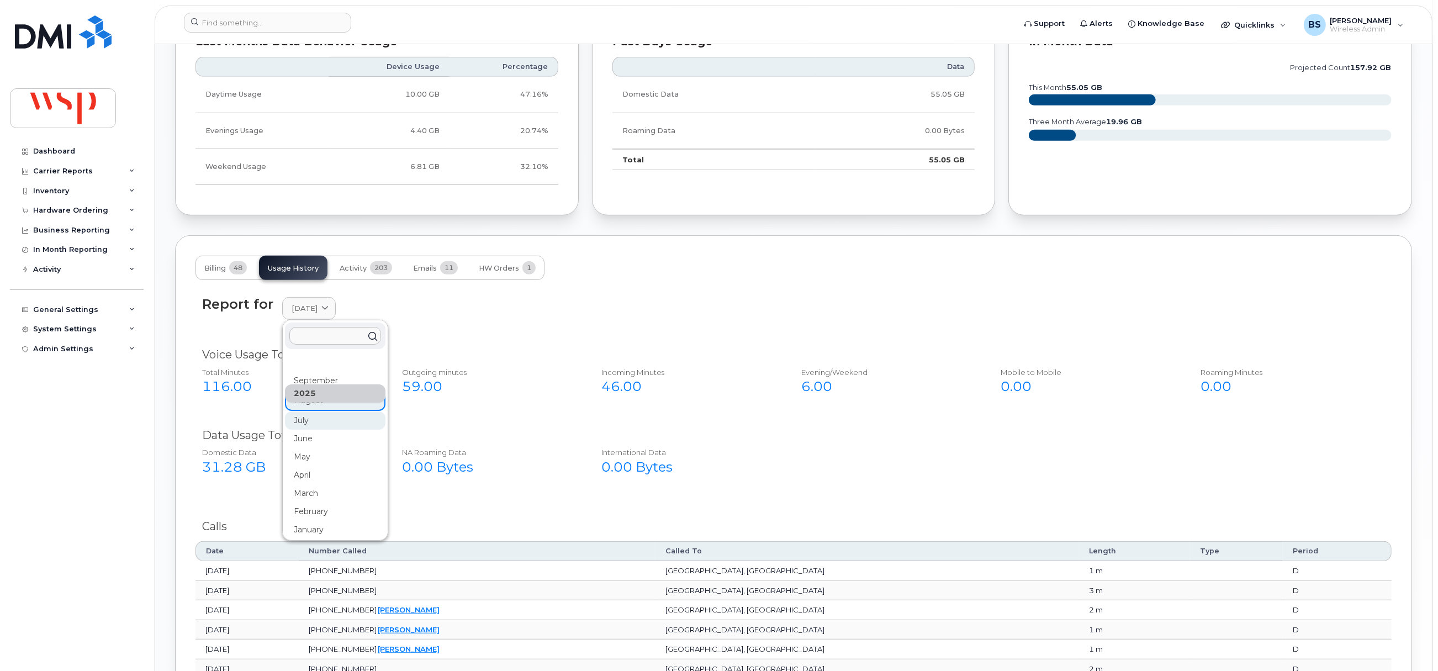
click at [301, 424] on div "July" at bounding box center [335, 420] width 100 height 18
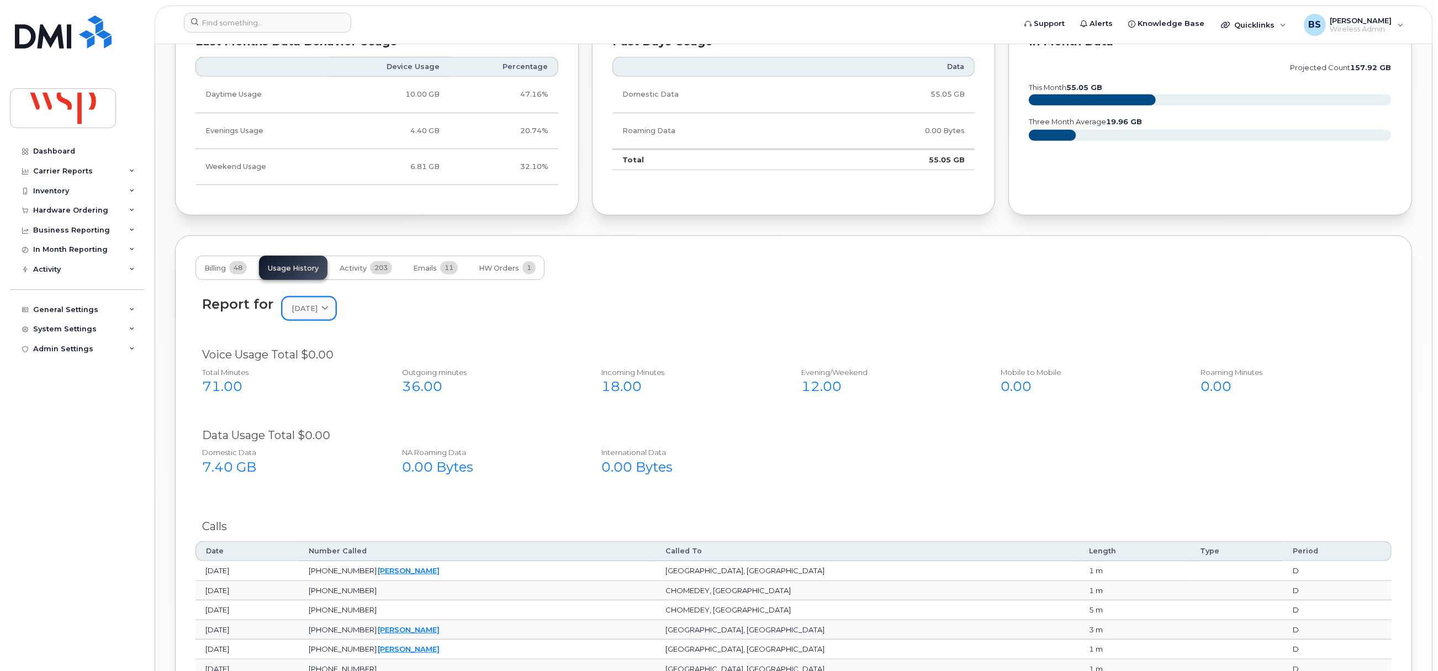
click at [315, 314] on span "July 2025" at bounding box center [304, 308] width 26 height 10
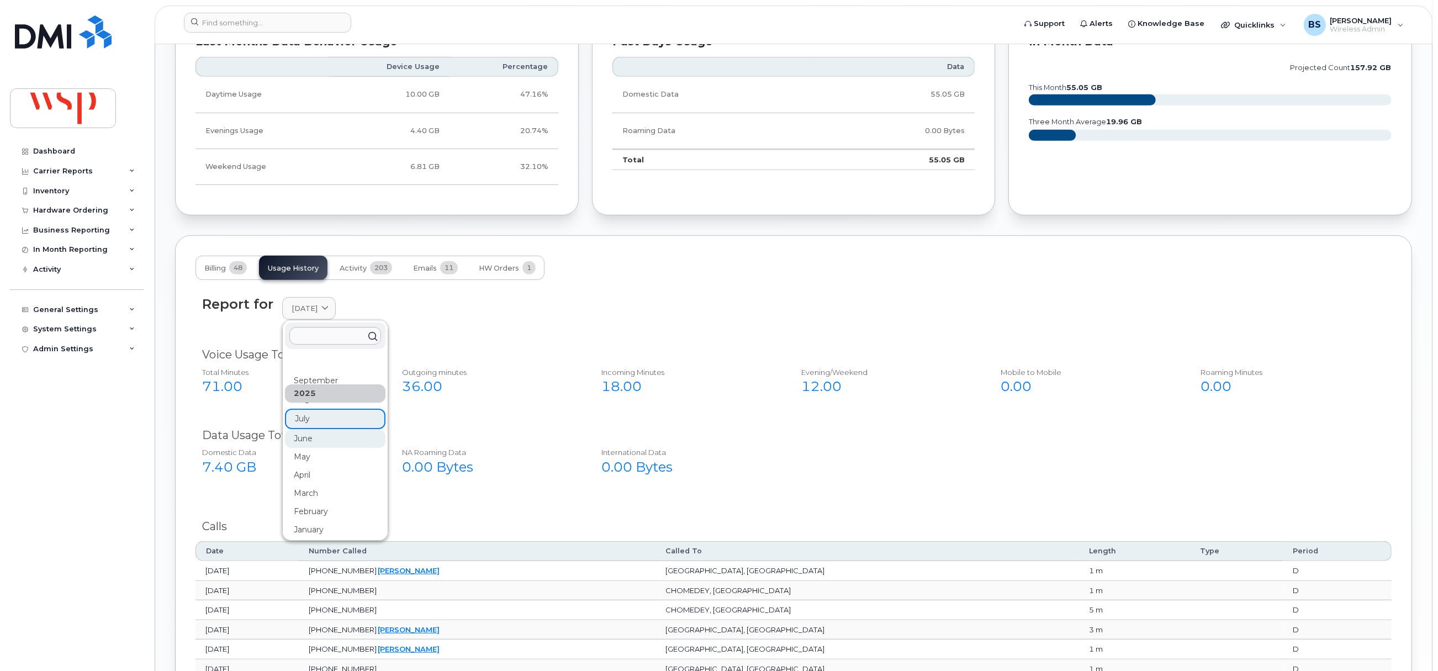
click at [305, 441] on div "June" at bounding box center [335, 438] width 100 height 18
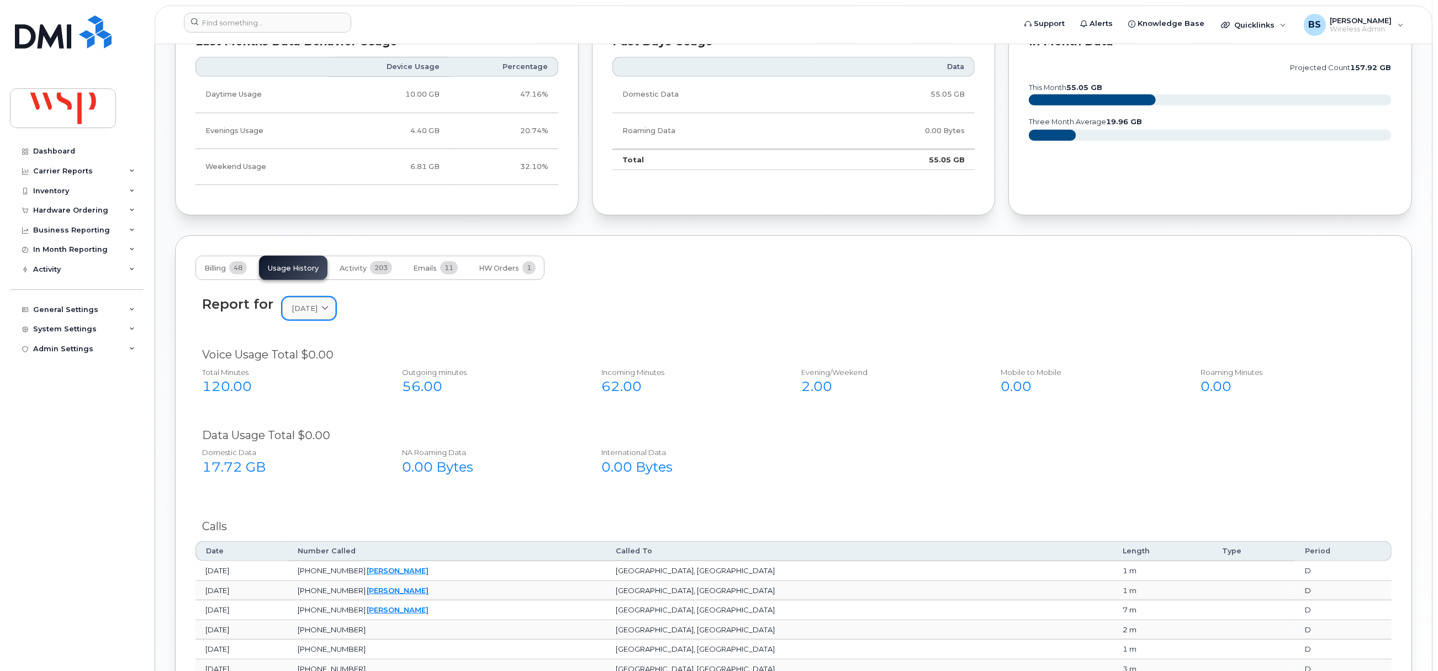
click at [304, 314] on span "June 2025" at bounding box center [304, 308] width 26 height 10
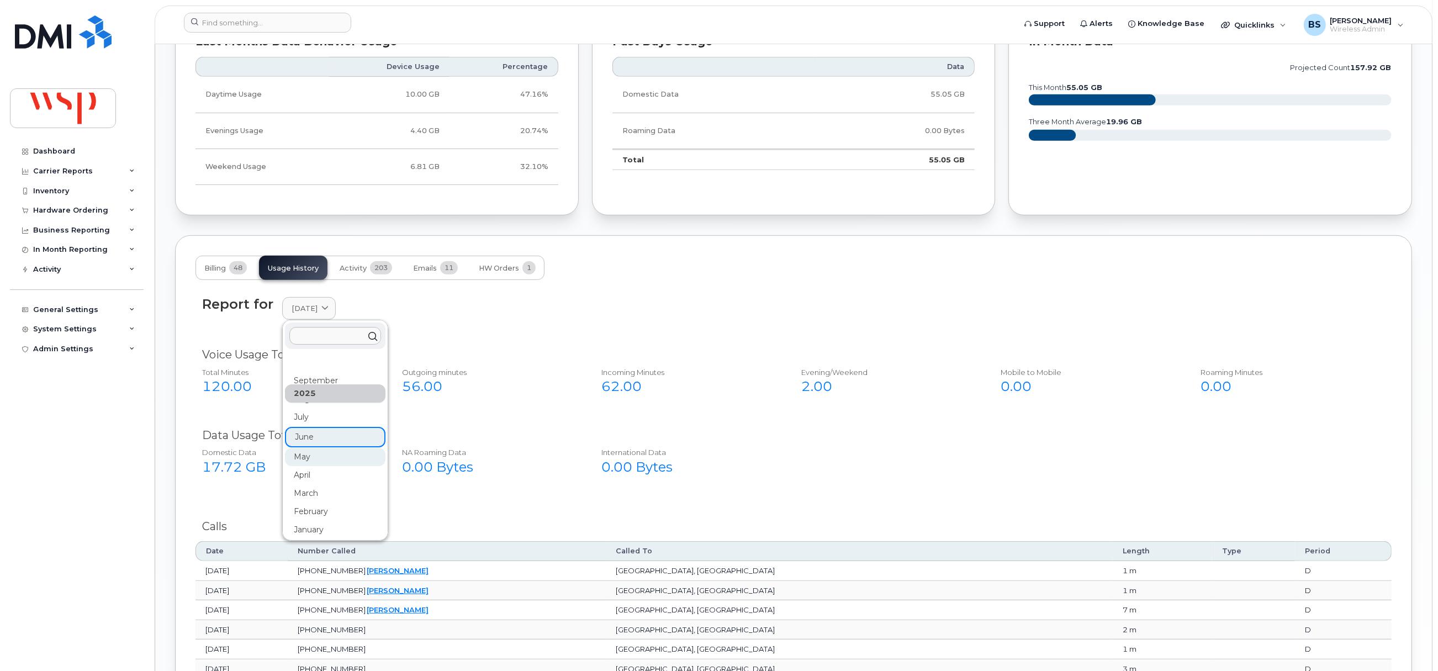
click at [298, 457] on div "May" at bounding box center [335, 457] width 100 height 18
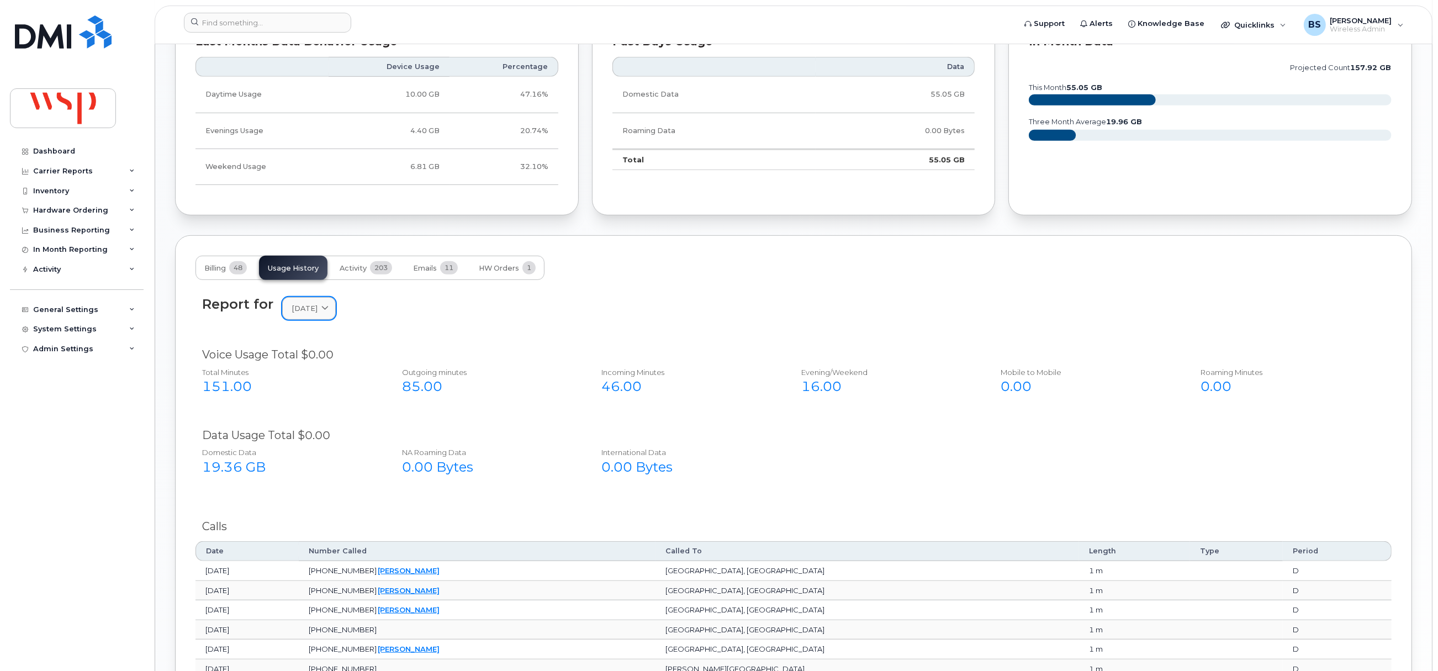
click at [310, 314] on span "[DATE]" at bounding box center [304, 308] width 26 height 10
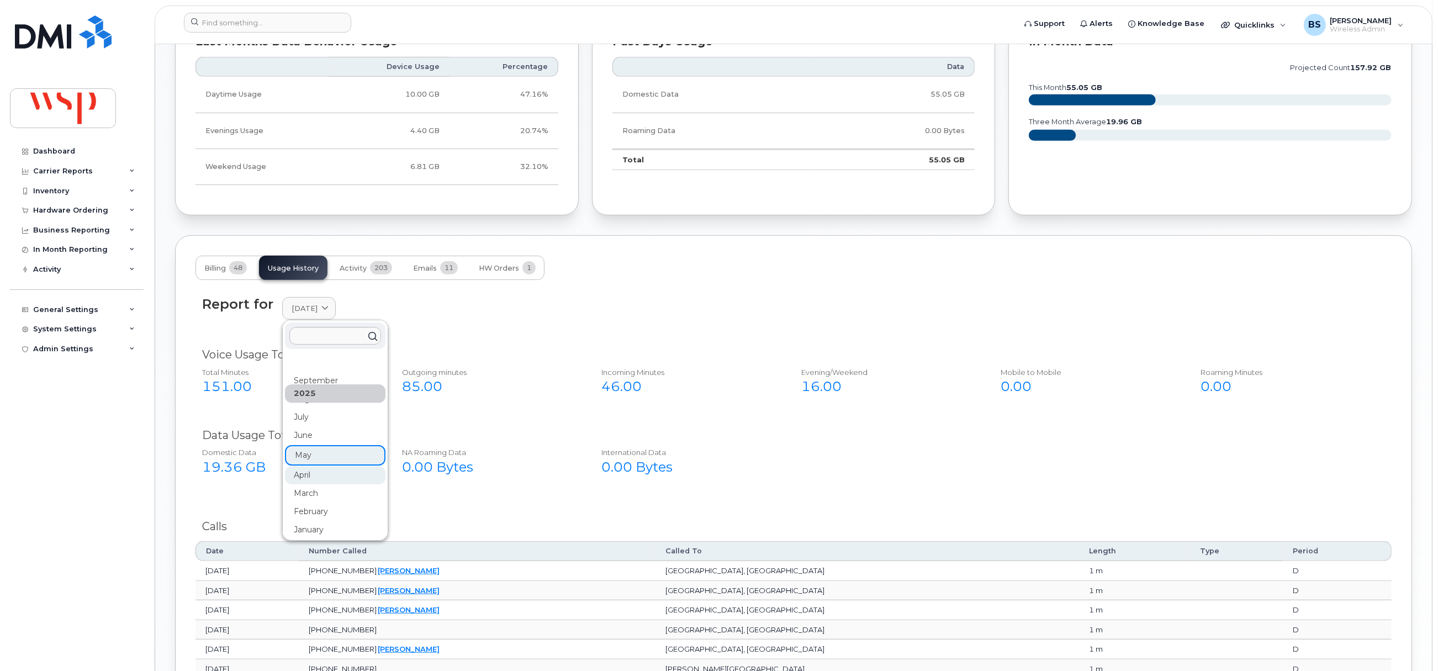
click at [309, 474] on div "April" at bounding box center [335, 475] width 100 height 18
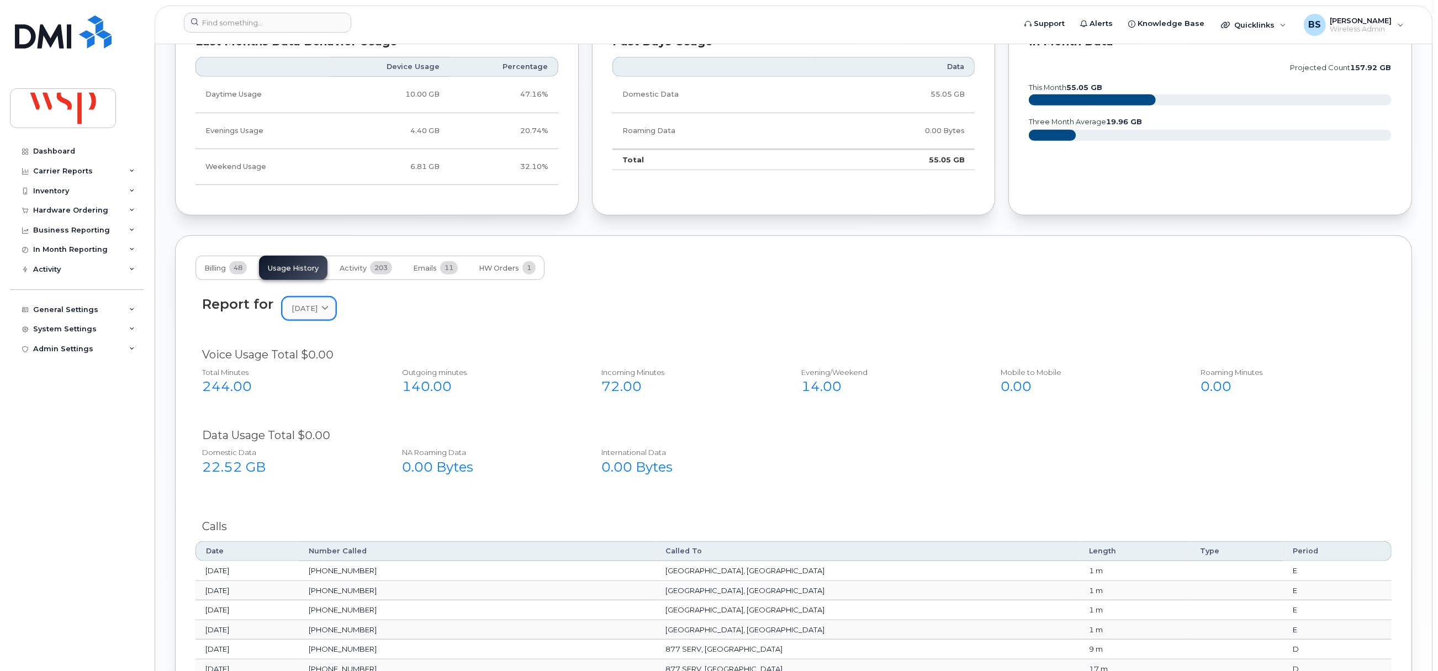
click at [306, 314] on span "April 2025" at bounding box center [304, 308] width 26 height 10
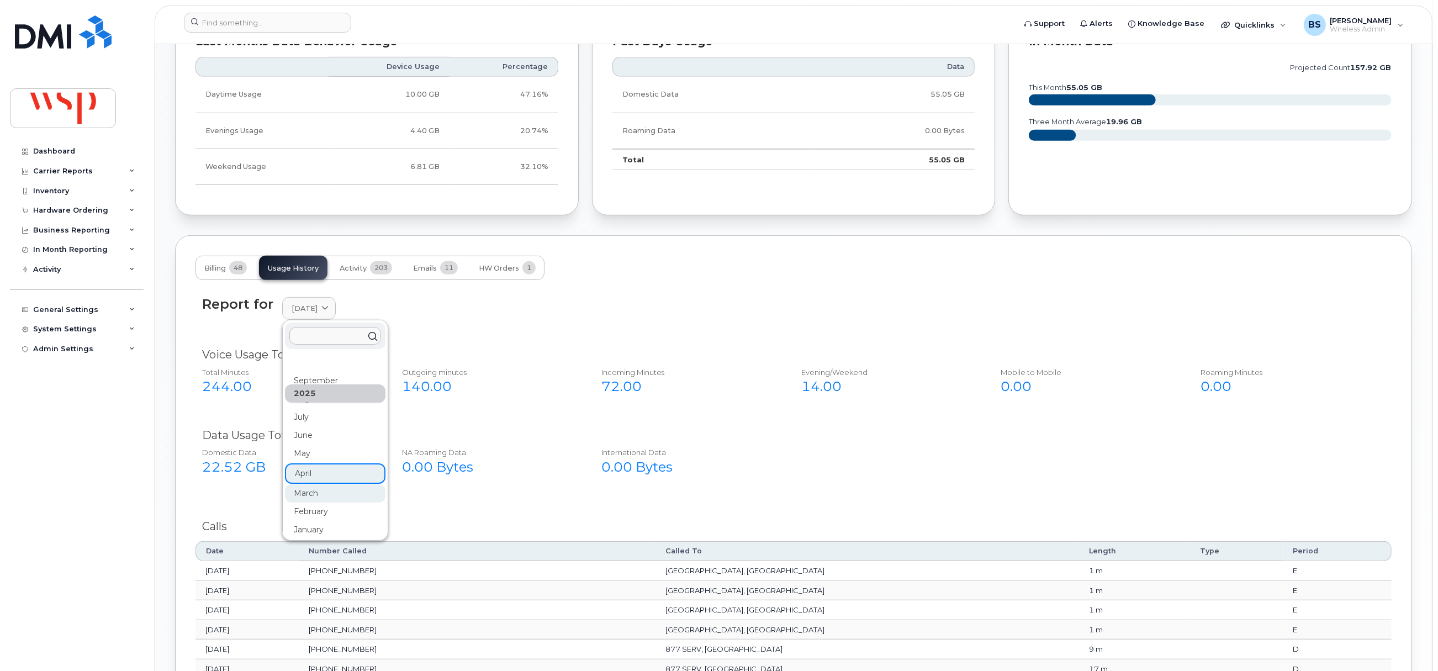
click at [305, 494] on div "March" at bounding box center [335, 493] width 100 height 18
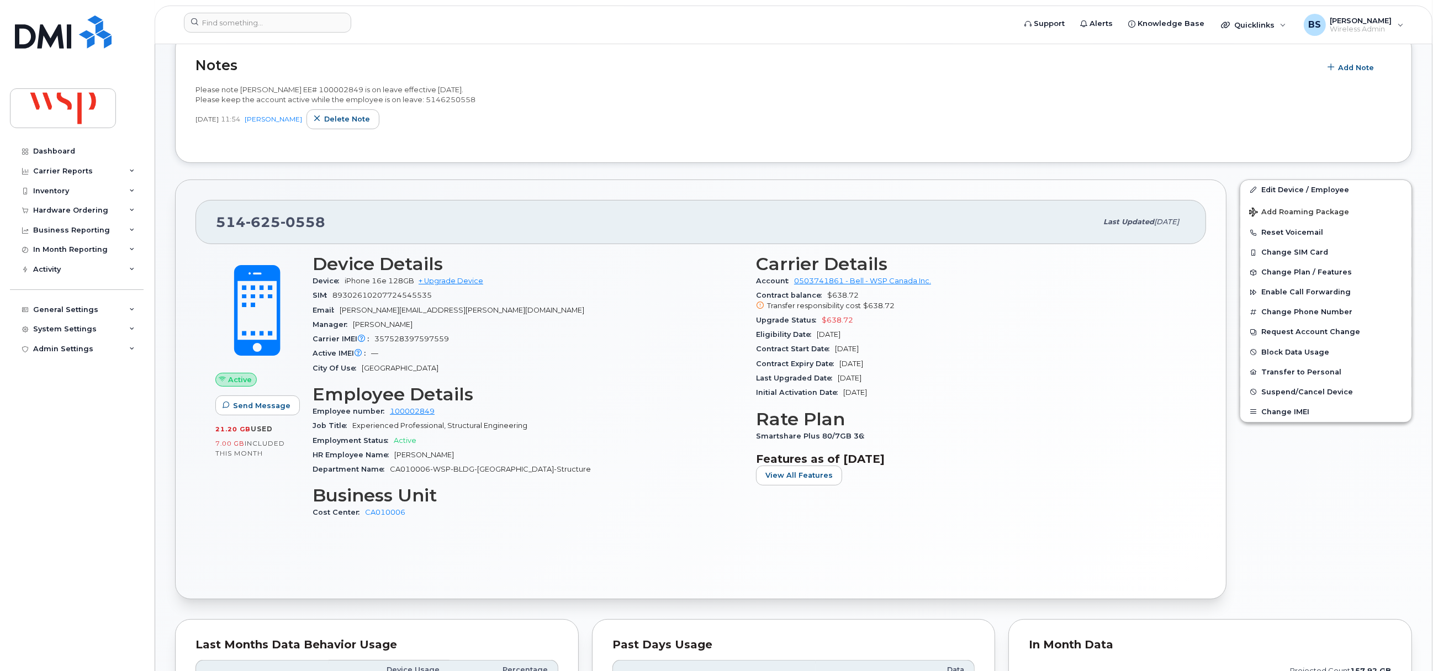
scroll to position [82, 0]
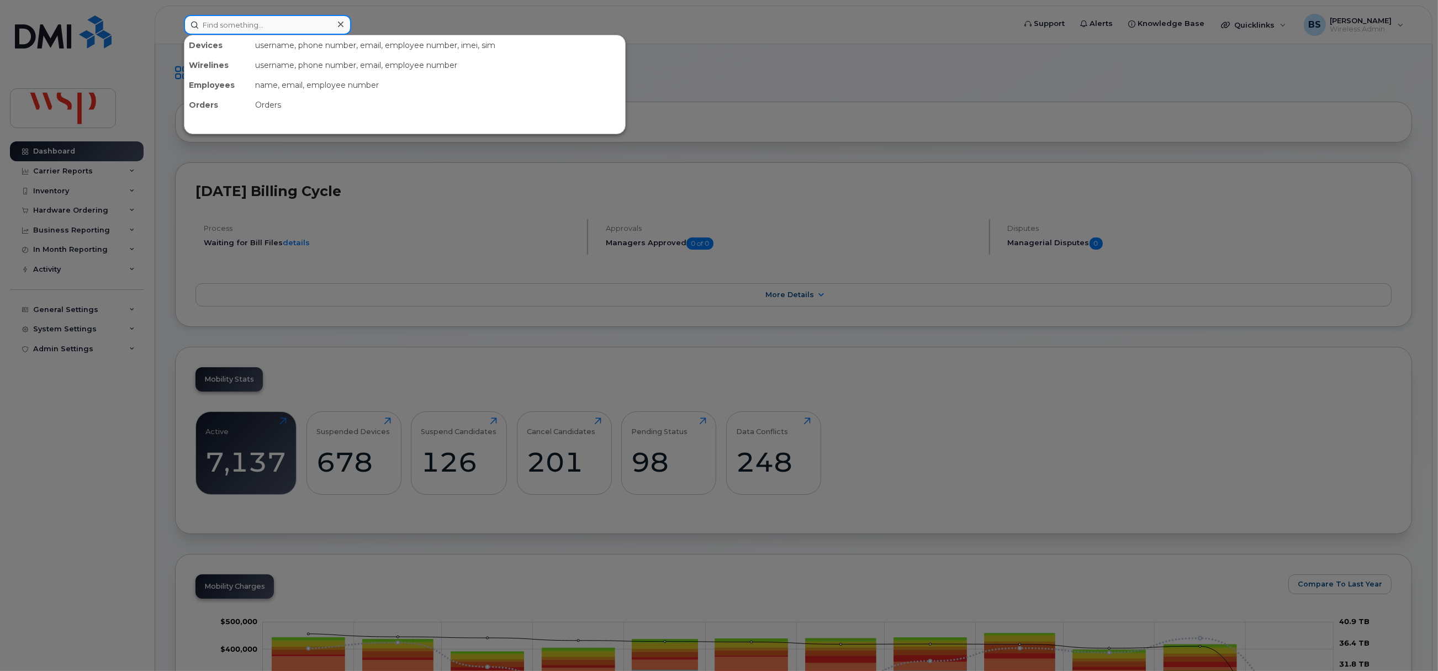
click at [271, 30] on input at bounding box center [267, 25] width 167 height 20
paste input "5873982089"
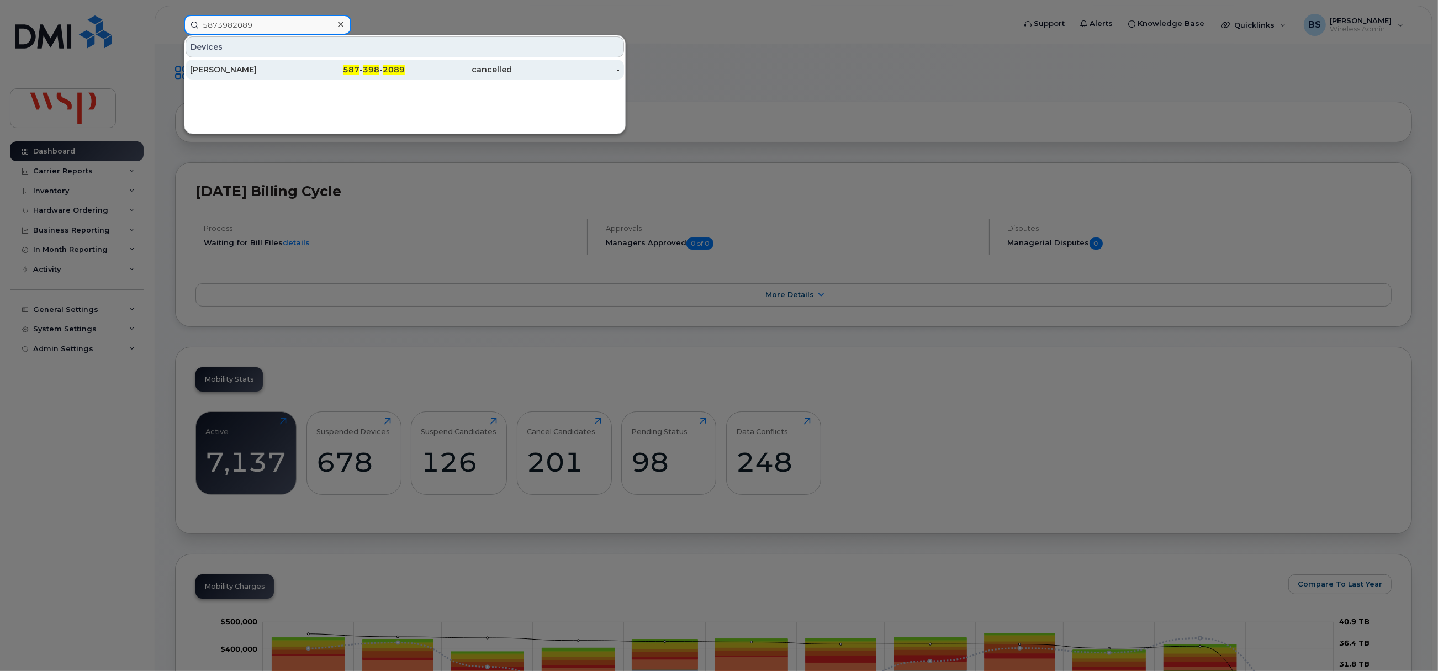
type input "5873982089"
click at [230, 67] on div "[PERSON_NAME]" at bounding box center [244, 69] width 108 height 11
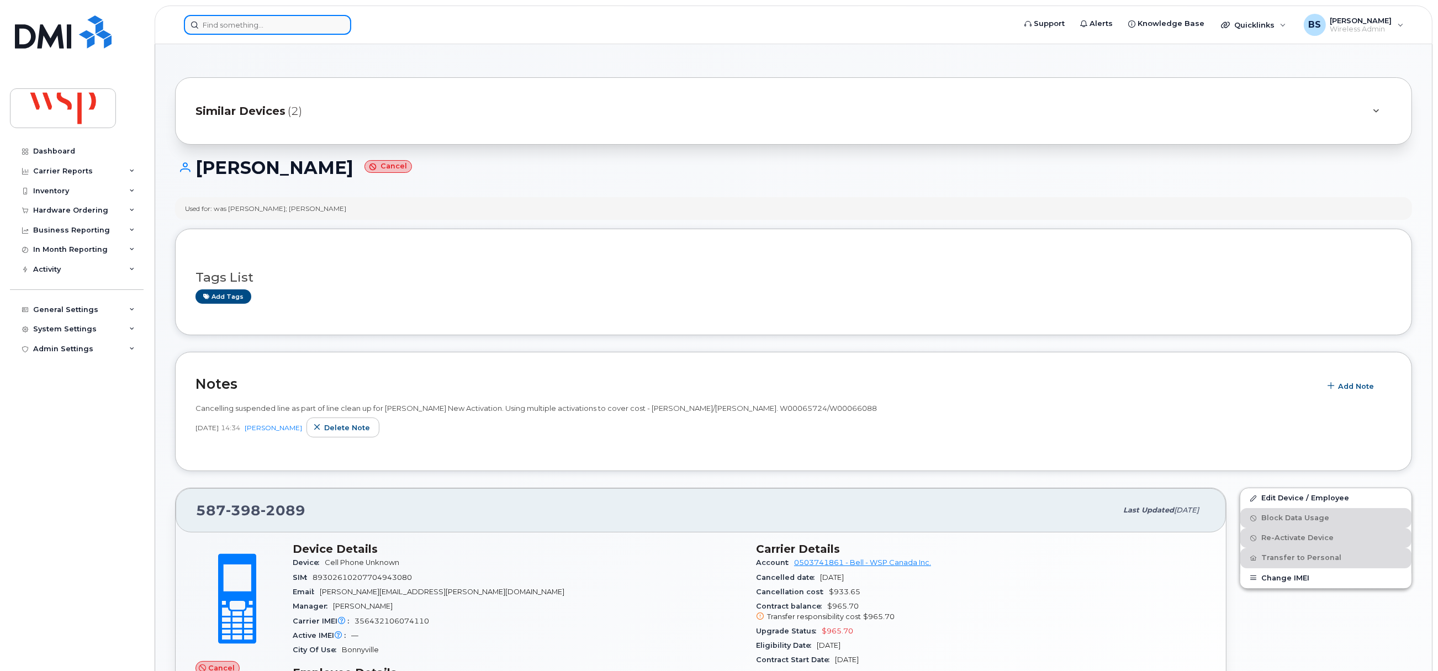
paste input "4384665631"
click at [281, 25] on input at bounding box center [267, 25] width 167 height 20
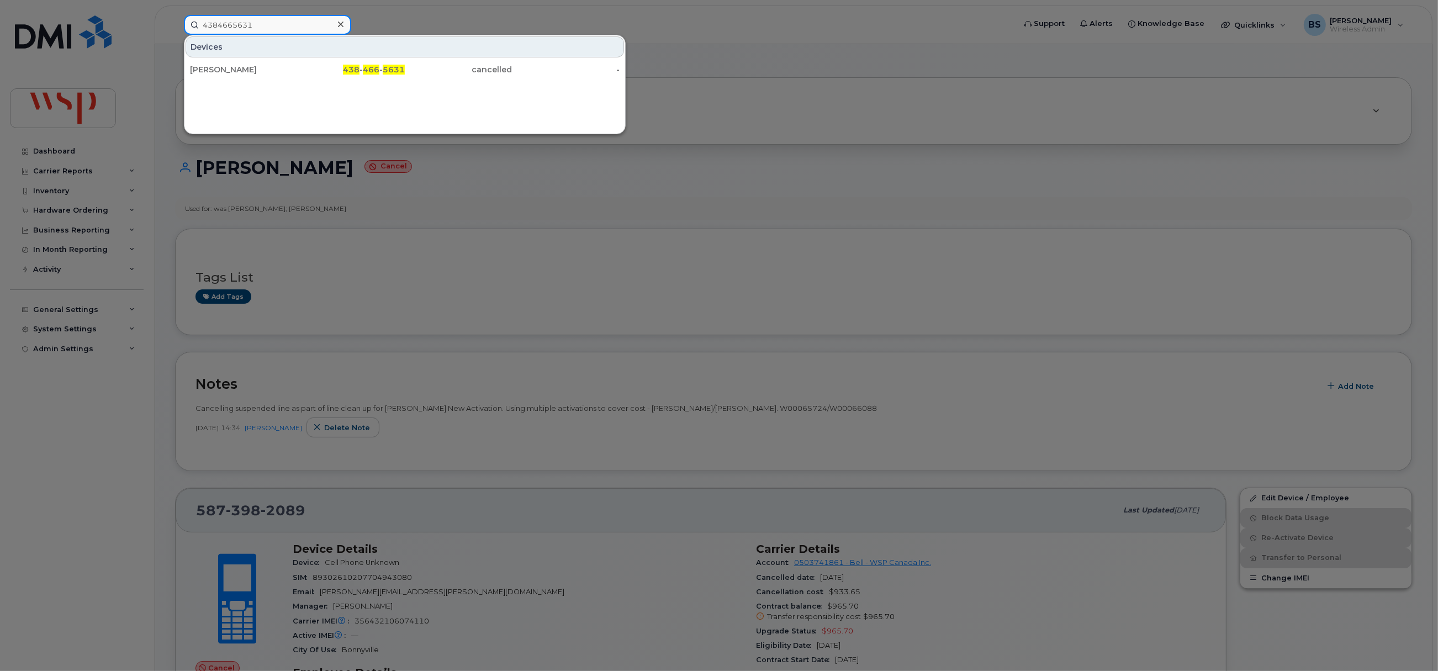
drag, startPoint x: 279, startPoint y: 25, endPoint x: 156, endPoint y: 23, distance: 123.7
click at [175, 23] on div "4384665631 Devices Dean Bustamante 438 - 466 - 5631 cancelled -" at bounding box center [595, 25] width 841 height 20
paste input "5873982089"
drag, startPoint x: 162, startPoint y: 29, endPoint x: 137, endPoint y: 27, distance: 25.5
click at [175, 27] on div "5873982089 Devices Demetrios Papadoulis 587 - 398 - 2089 cancelled -" at bounding box center [595, 25] width 841 height 20
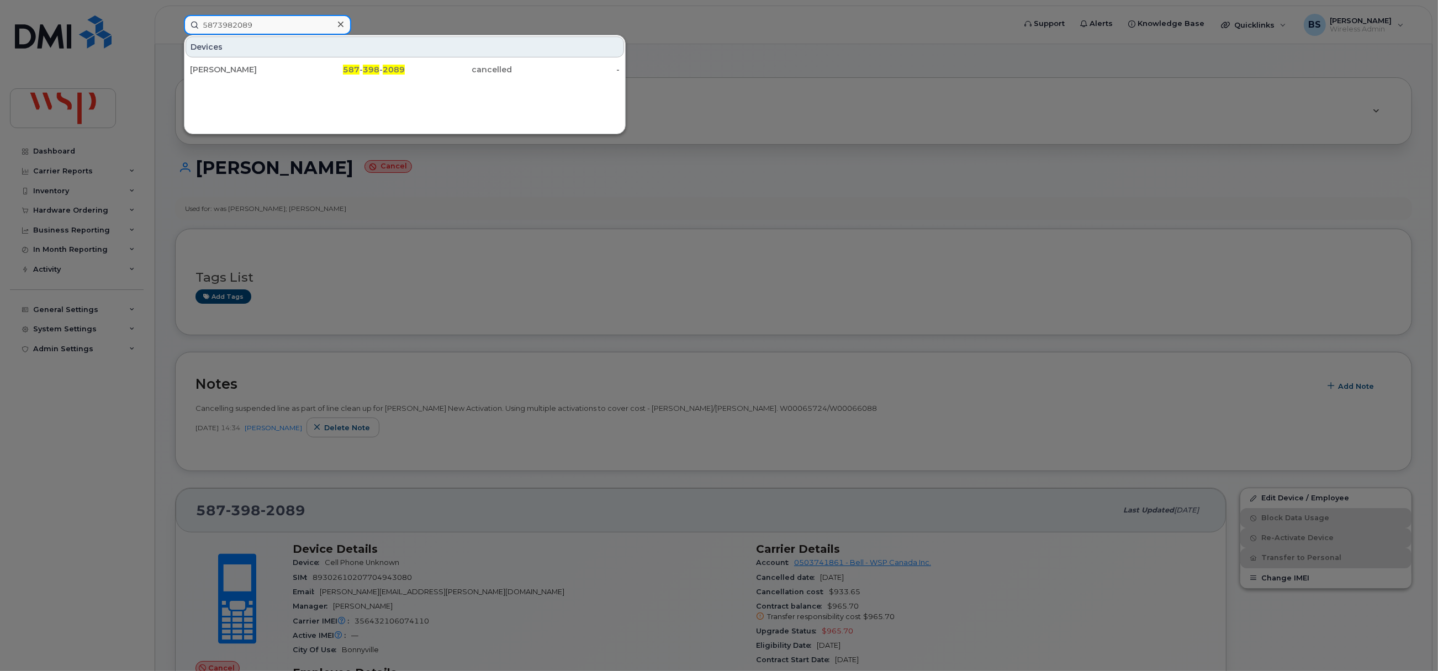
paste input "6437358"
drag, startPoint x: 267, startPoint y: 25, endPoint x: 135, endPoint y: 27, distance: 132.5
click at [175, 27] on div "5876437358 Devices MARTIN GAUTIER (AIR CARD 587 - 643 - 7358 cancelled -" at bounding box center [595, 25] width 841 height 20
paste input "4039198173"
type input "4039198173"
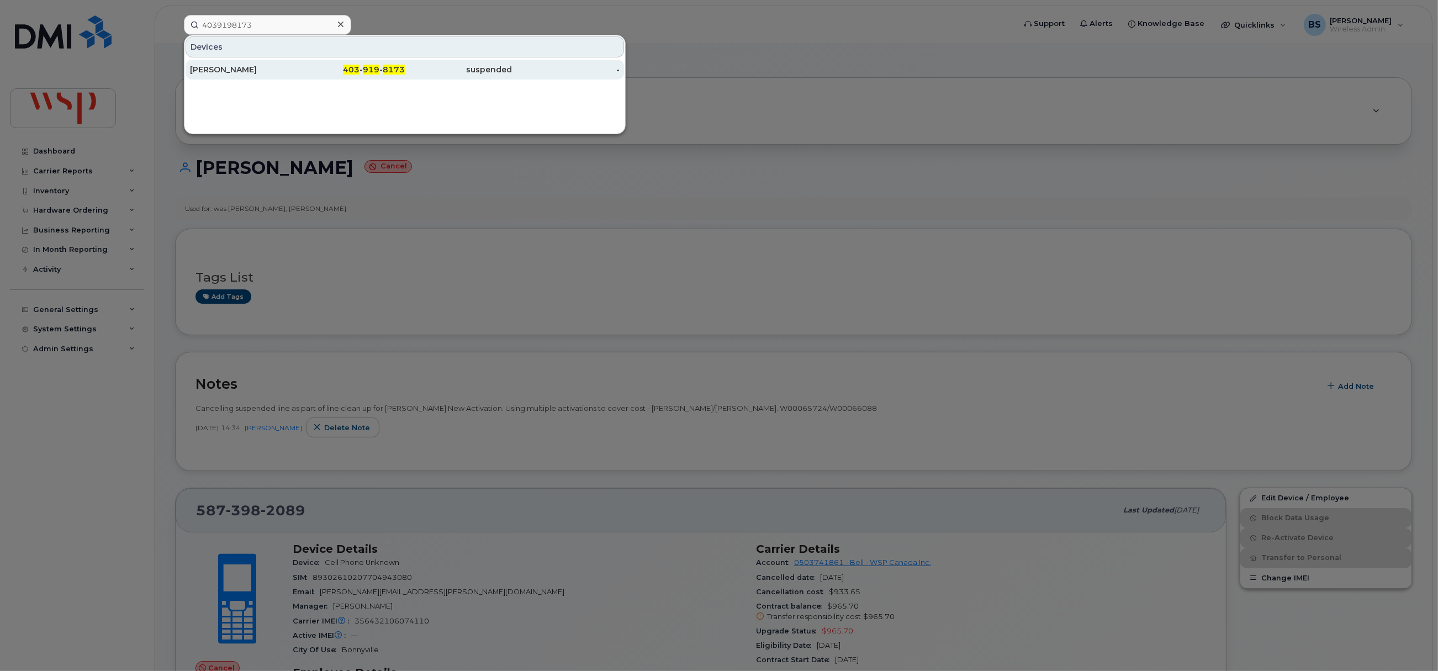
click at [244, 67] on div "TYSON TREMBLAY" at bounding box center [244, 69] width 108 height 11
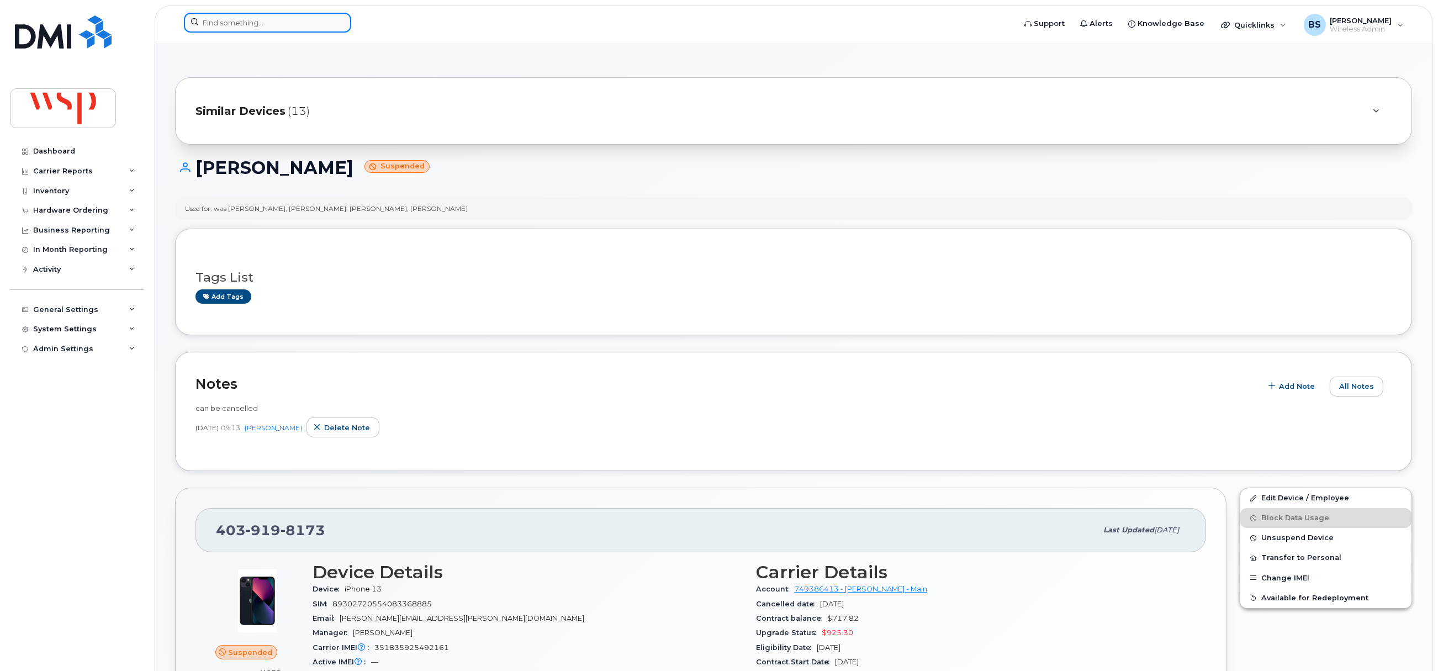
drag, startPoint x: 280, startPoint y: 16, endPoint x: 289, endPoint y: 21, distance: 10.1
click at [280, 16] on input at bounding box center [267, 23] width 167 height 20
paste input "4039198173"
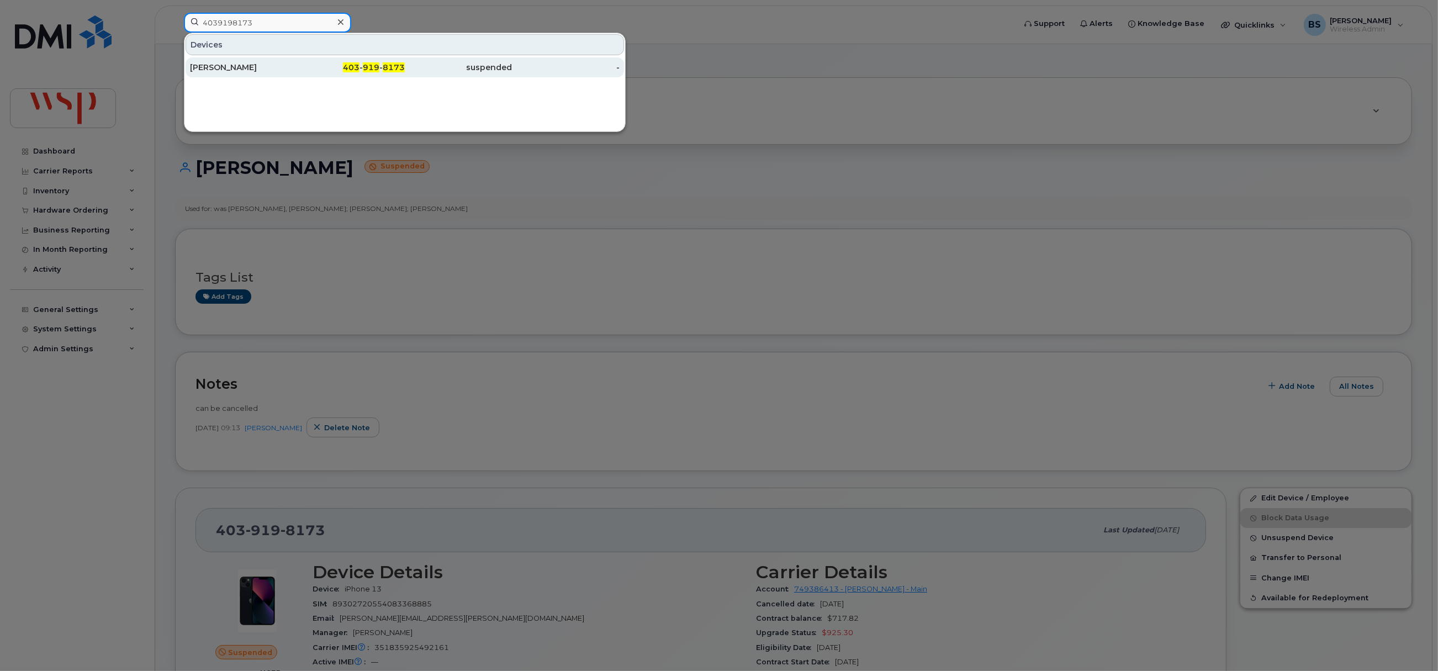
type input "4039198173"
click at [231, 67] on div "TYSON TREMBLAY" at bounding box center [244, 67] width 108 height 11
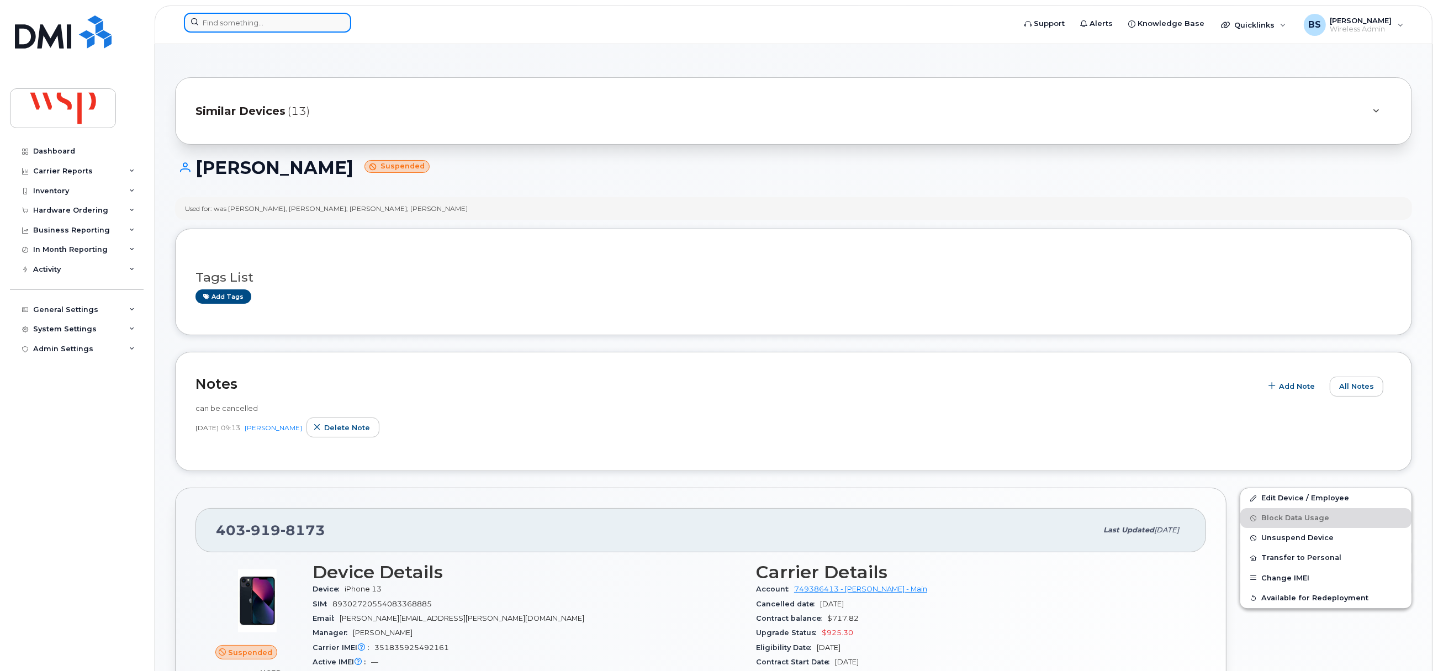
click at [264, 21] on input at bounding box center [267, 23] width 167 height 20
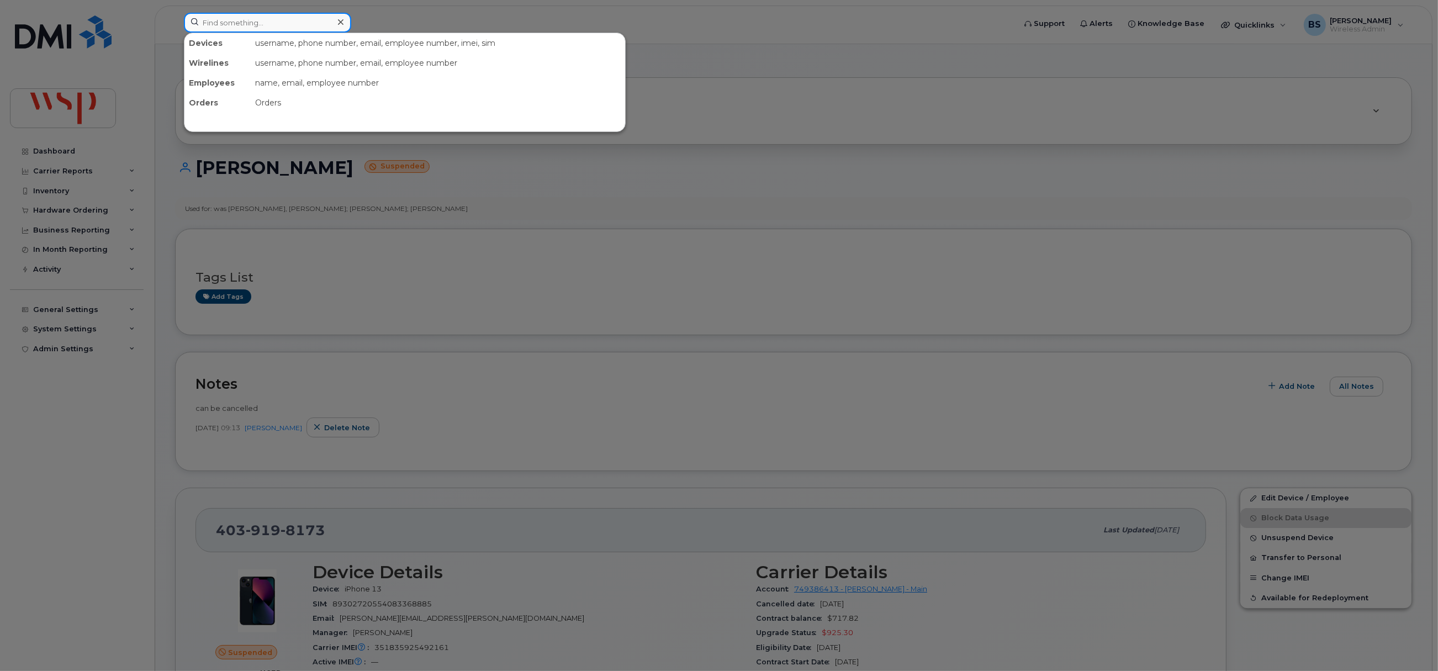
paste input "4034613117"
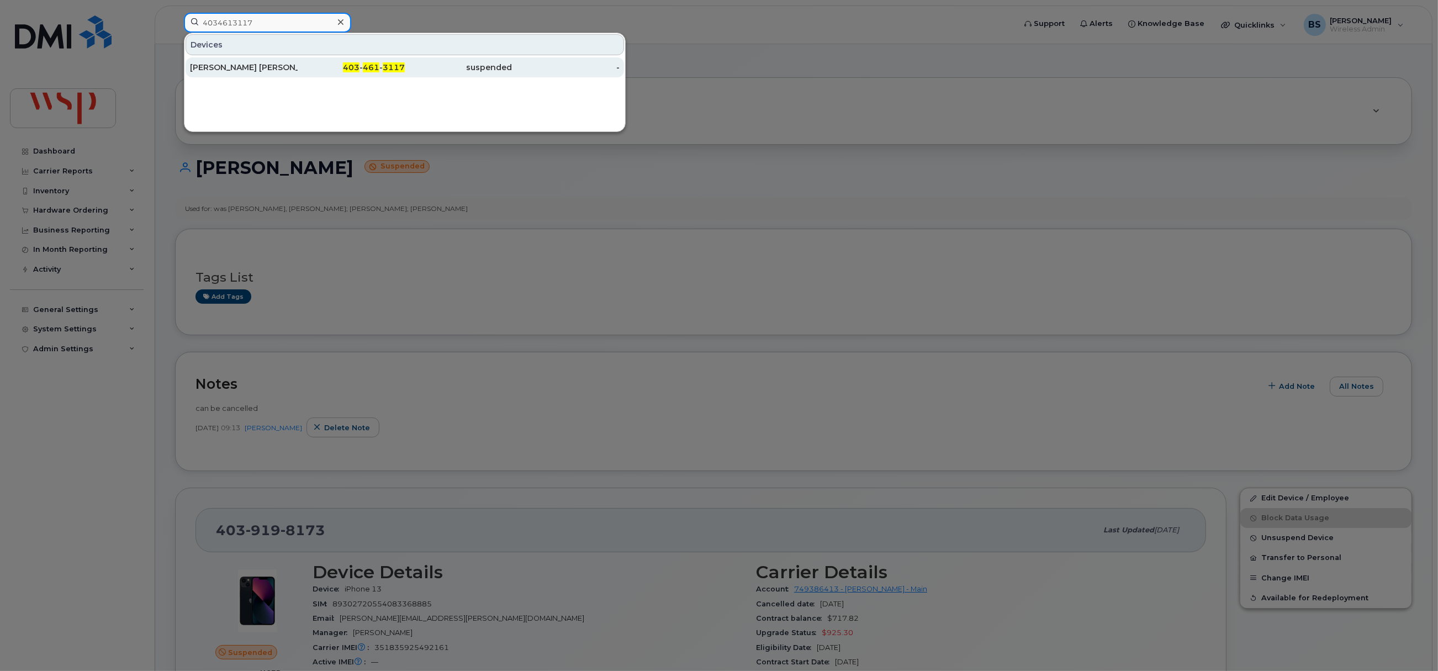
type input "4034613117"
click at [216, 65] on div "Luis Alfredo Martinez Narro" at bounding box center [244, 67] width 108 height 11
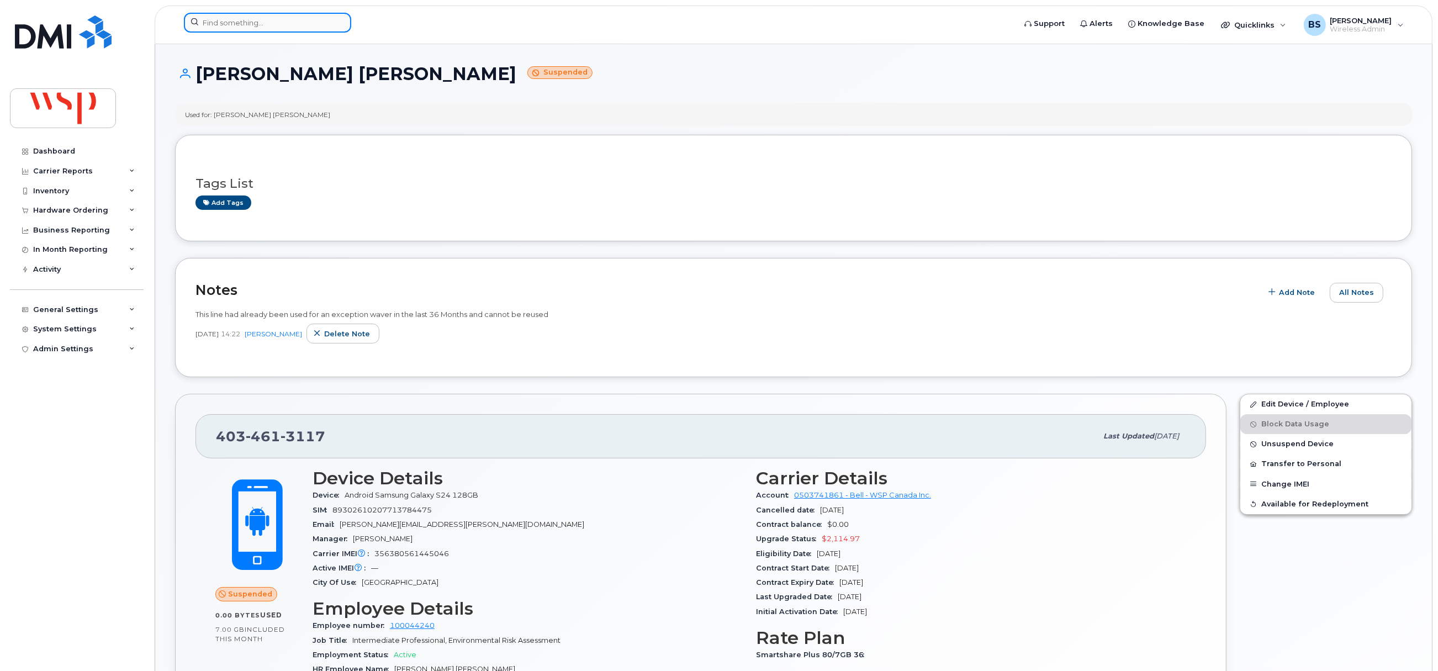
click at [286, 25] on input at bounding box center [267, 23] width 167 height 20
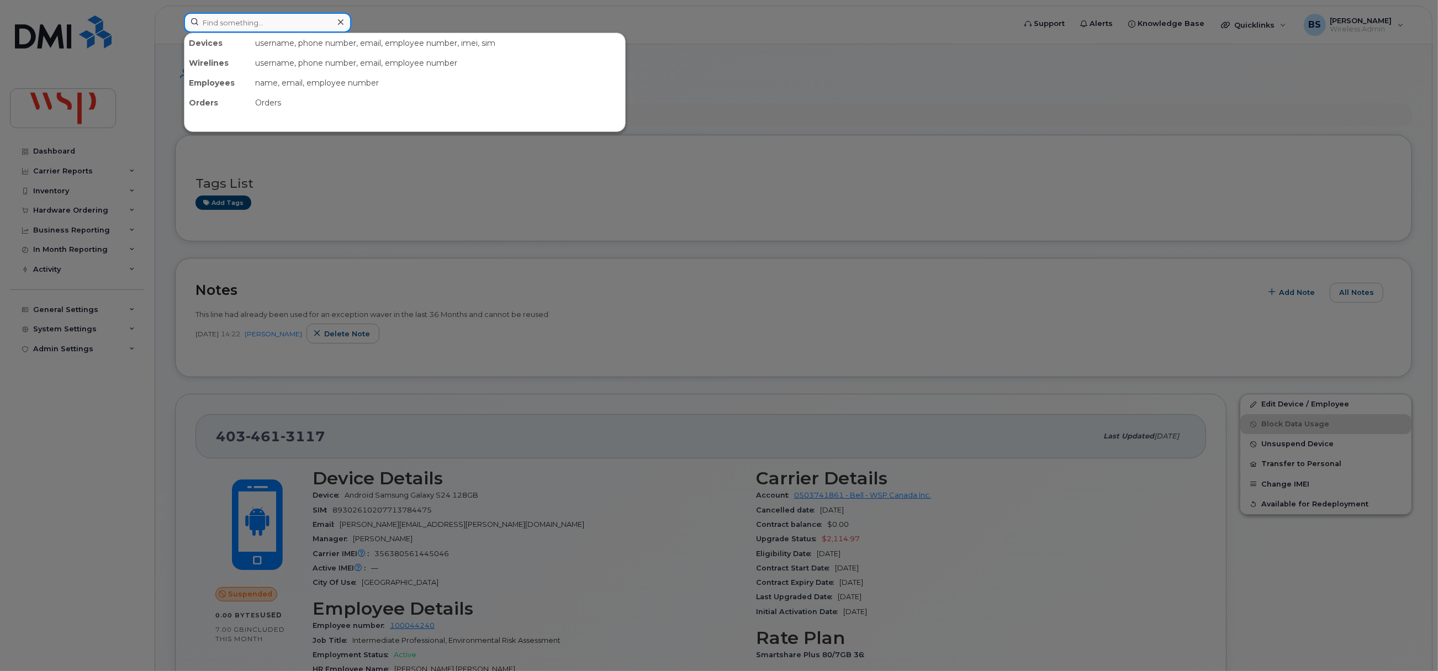
paste input "5146073719"
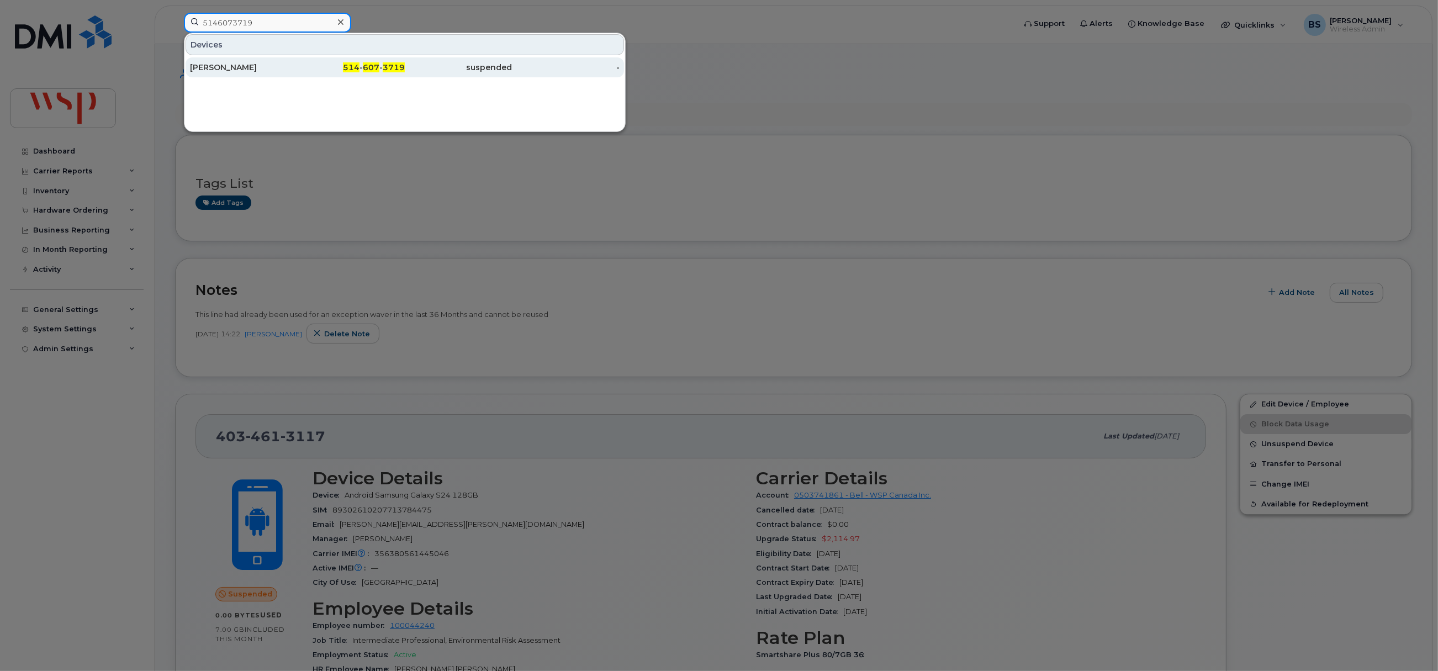
type input "5146073719"
click at [220, 64] on div "[PERSON_NAME]" at bounding box center [244, 67] width 108 height 11
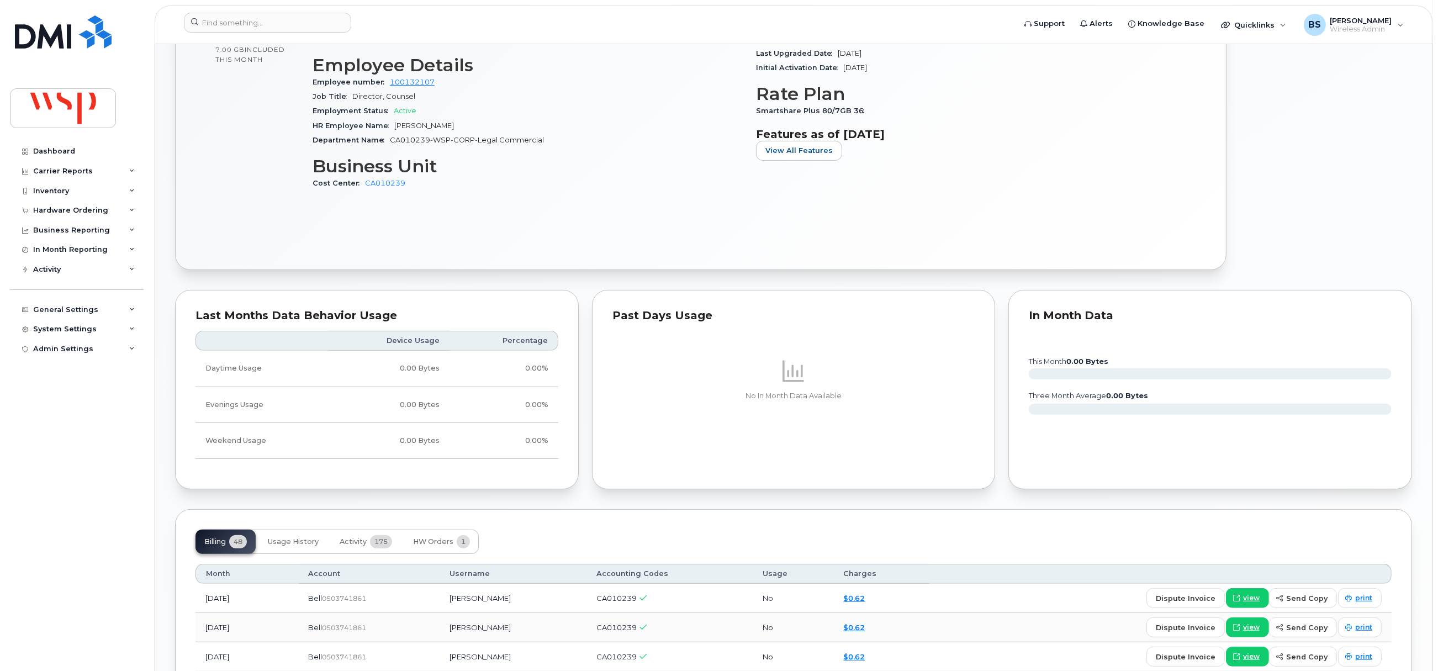
scroll to position [248, 0]
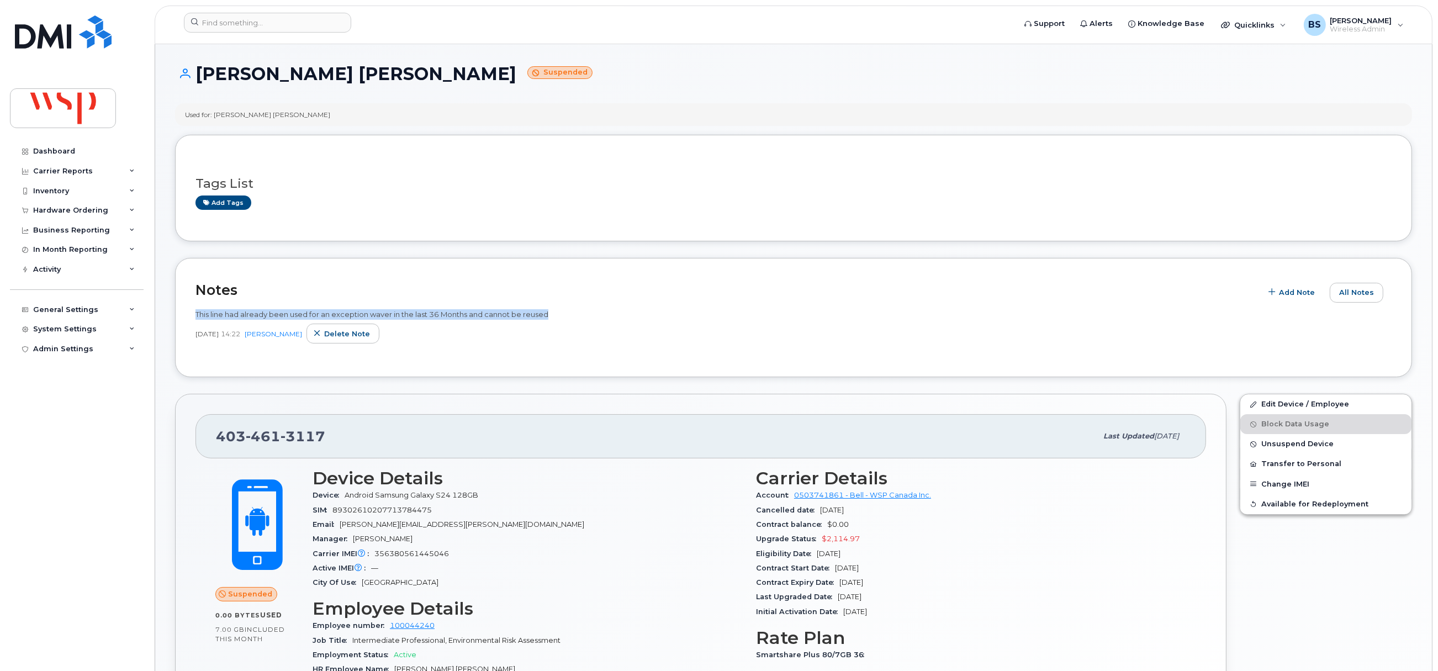
drag, startPoint x: 545, startPoint y: 311, endPoint x: 190, endPoint y: 310, distance: 354.4
click at [191, 310] on div "Notes Add Note All Notes This line had already been used for an exception waver…" at bounding box center [793, 318] width 1237 height 120
copy span "This line had already been used for an exception waver in the last 36 Months an…"
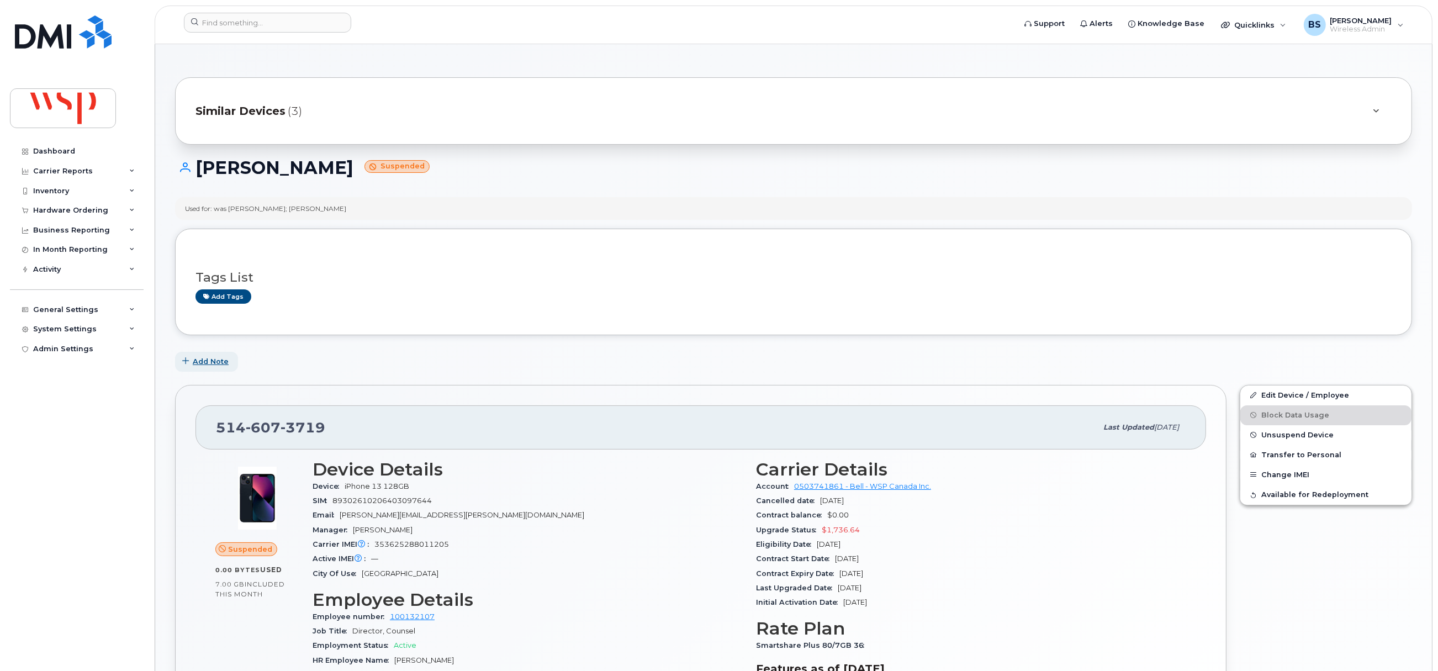
click at [208, 360] on span "Add Note" at bounding box center [211, 361] width 36 height 10
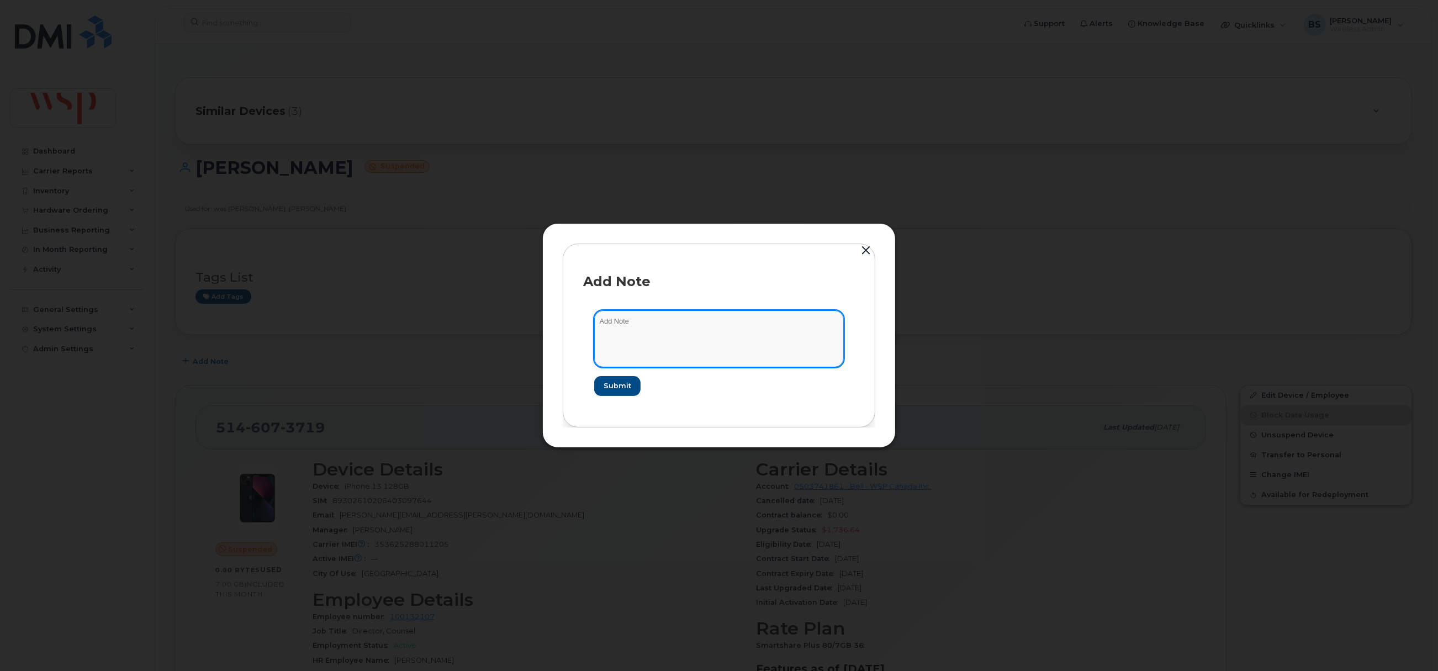
drag, startPoint x: 636, startPoint y: 342, endPoint x: 649, endPoint y: 331, distance: 16.8
click at [639, 342] on textarea at bounding box center [719, 338] width 250 height 56
paste textarea "This line had already been used for an exception waver in the last 36 Months an…"
type textarea "This line had already been used for an exception waver in the last 36 Months an…"
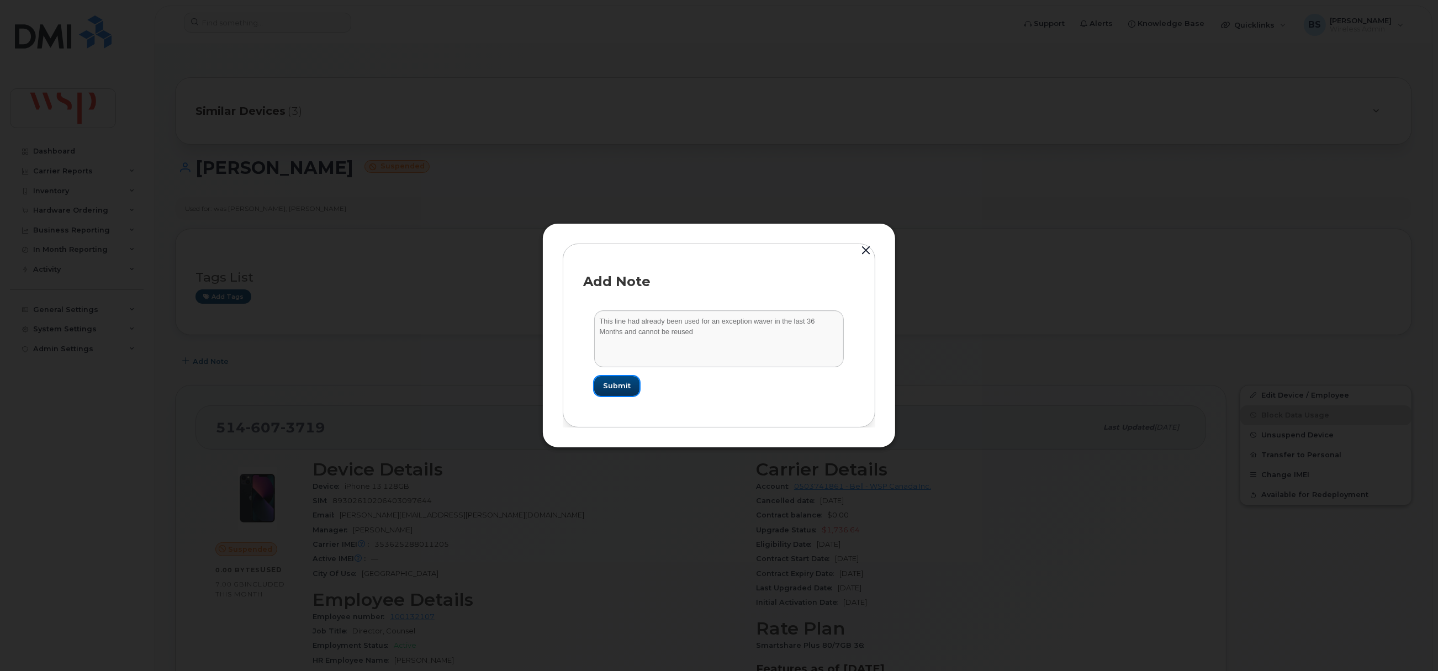
click at [605, 388] on span "Submit" at bounding box center [617, 385] width 28 height 10
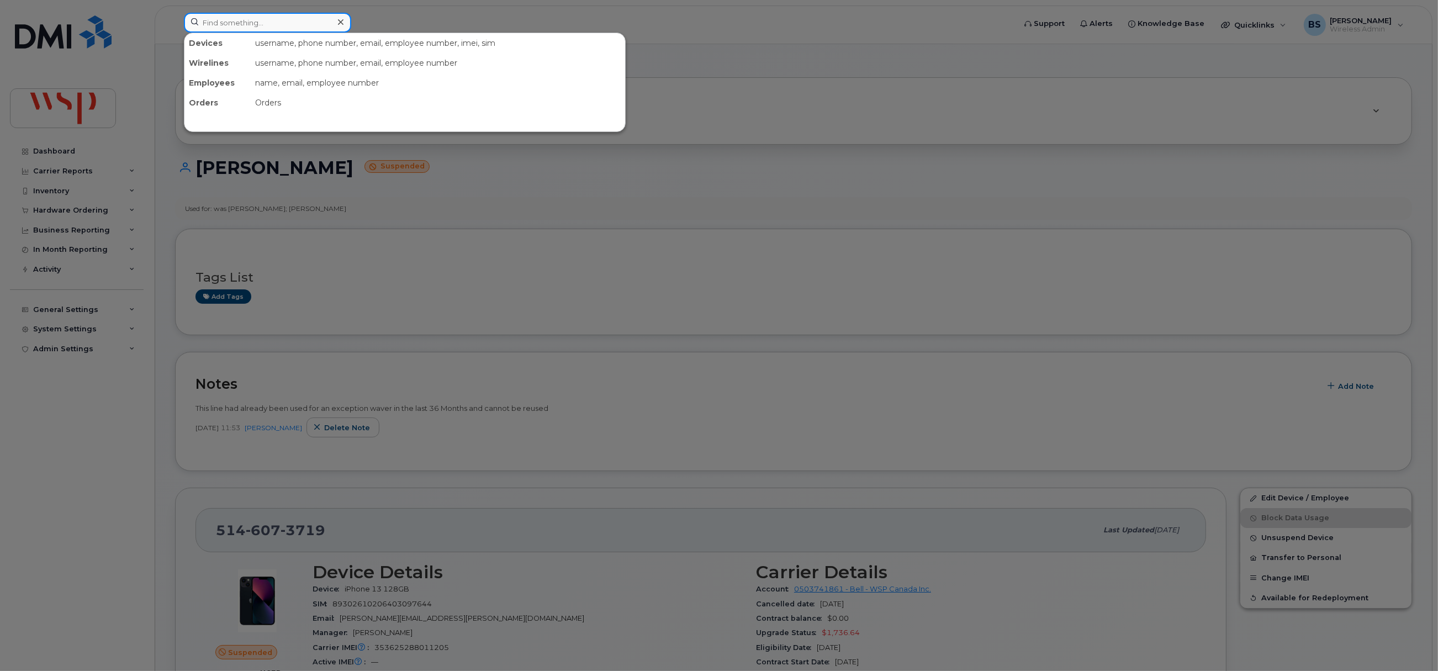
click at [265, 25] on input at bounding box center [267, 23] width 167 height 20
paste input "2363357433"
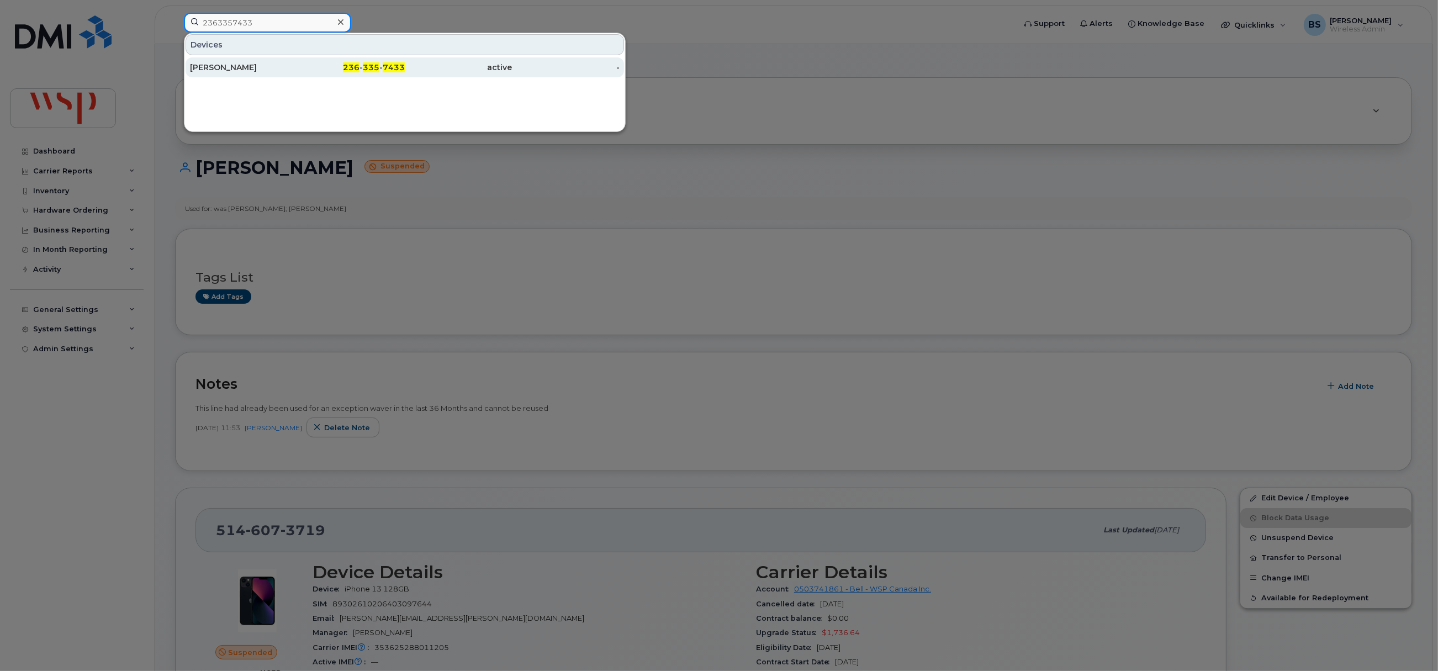
type input "2363357433"
drag, startPoint x: 219, startPoint y: 64, endPoint x: 283, endPoint y: 64, distance: 64.0
click at [219, 64] on div "[PERSON_NAME]" at bounding box center [244, 67] width 108 height 11
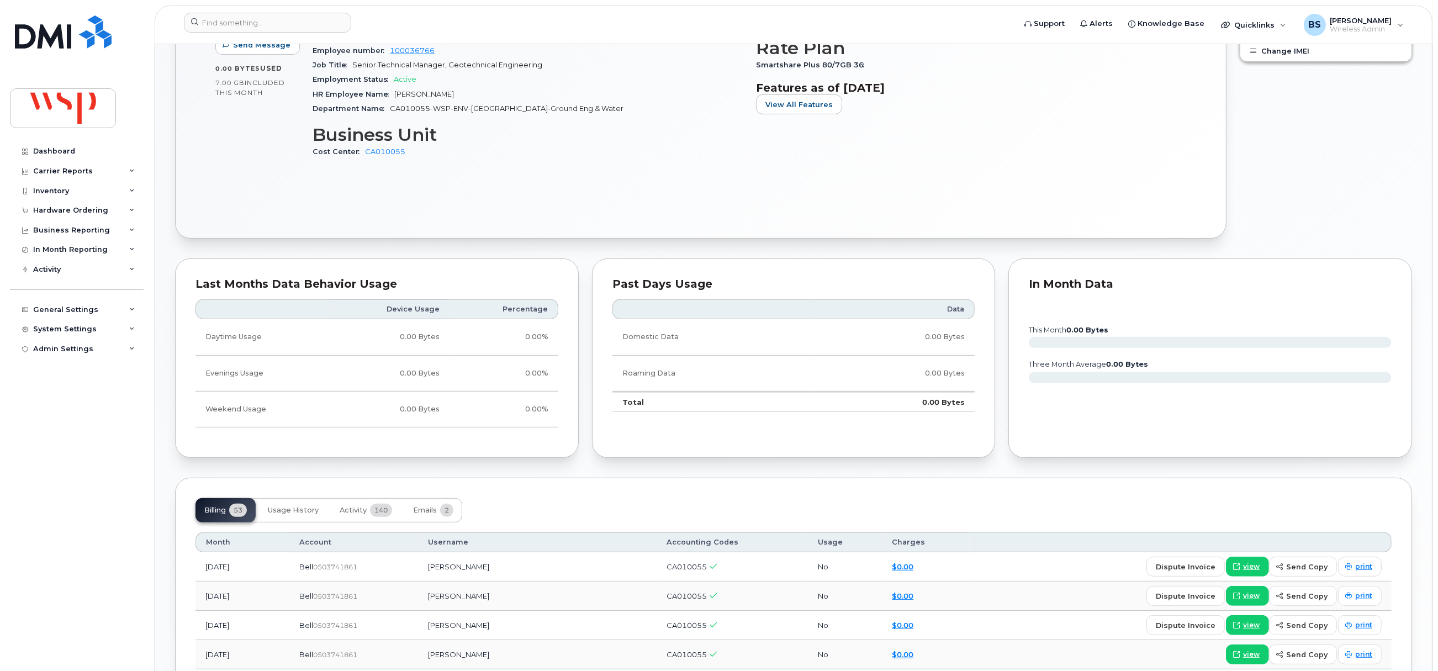
scroll to position [248, 0]
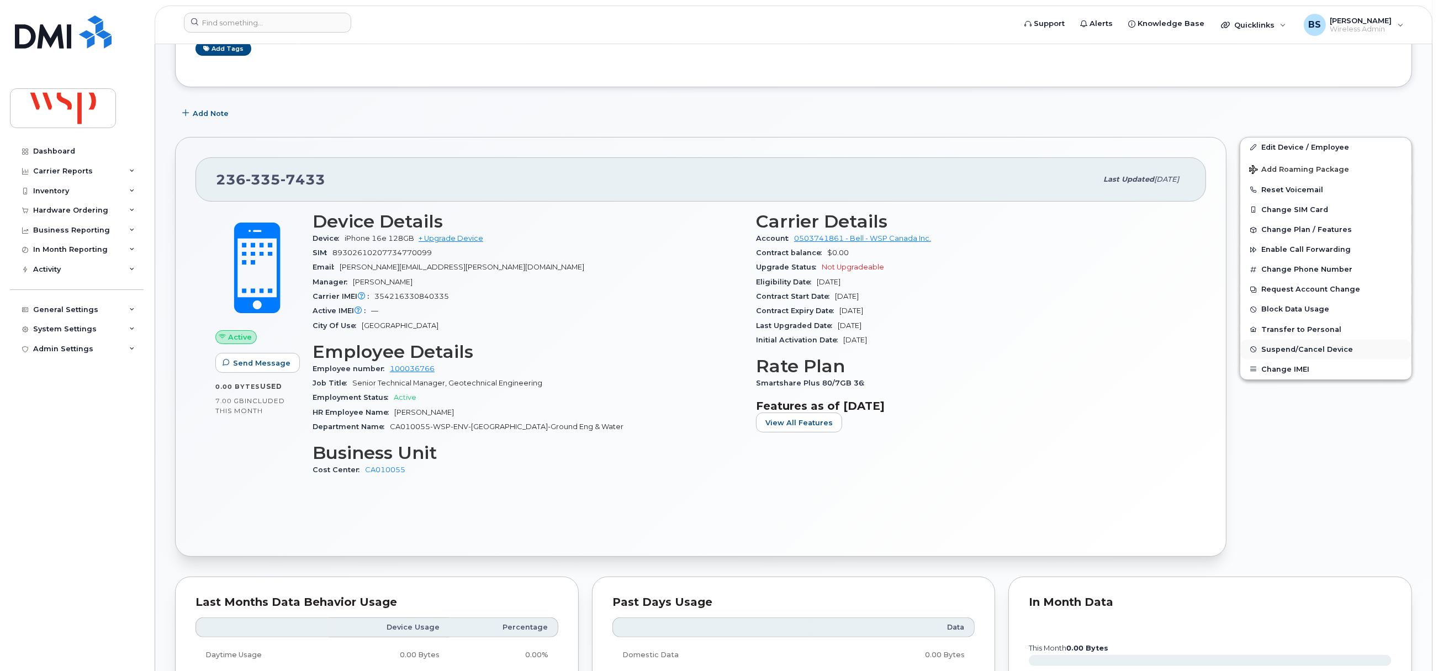
click at [1287, 347] on span "Suspend/Cancel Device" at bounding box center [1307, 349] width 92 height 8
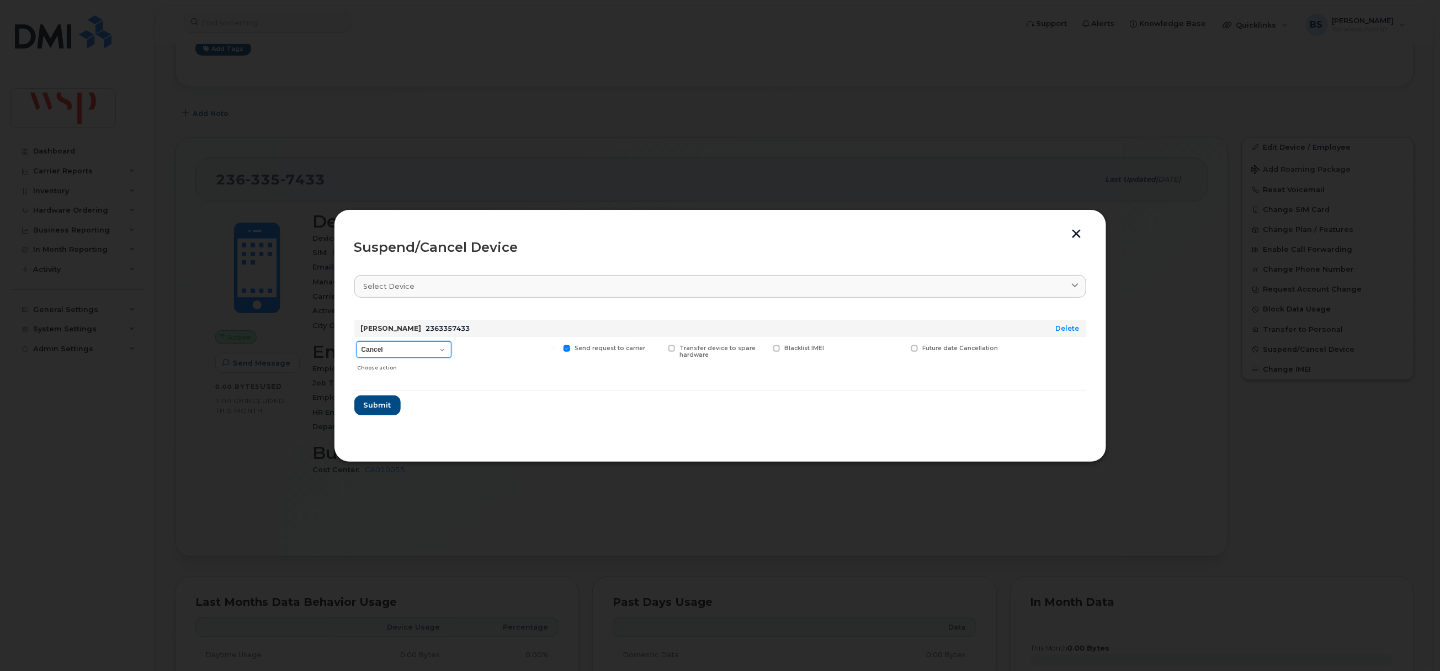
click at [388, 348] on select "Cancel Suspend - Extend Suspension Suspend - Reduced Rate Suspend - Full Rate S…" at bounding box center [404, 349] width 95 height 17
select select "[object Object]"
click at [357, 342] on select "Cancel Suspend - Extend Suspension Suspend - Reduced Rate Suspend - Full Rate S…" at bounding box center [404, 349] width 95 height 17
click at [377, 402] on span "Submit" at bounding box center [377, 405] width 28 height 10
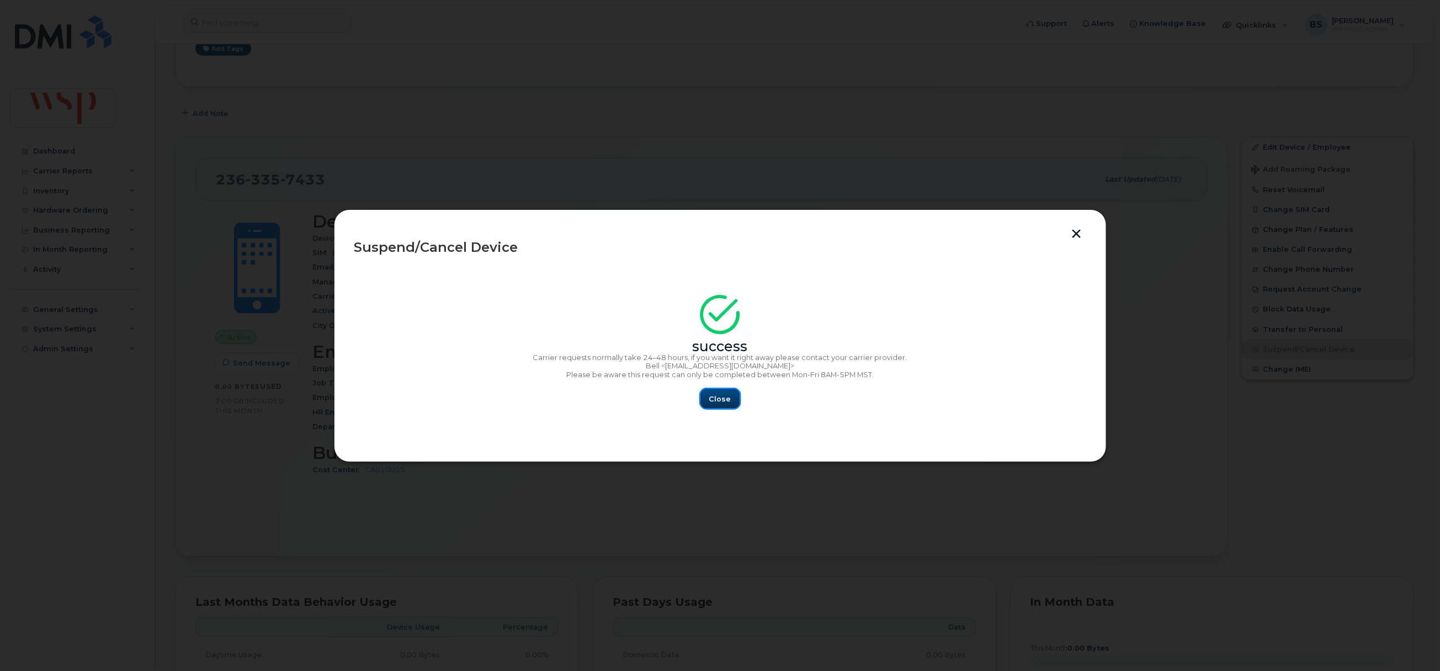
click at [719, 393] on button "Close" at bounding box center [721, 399] width 40 height 20
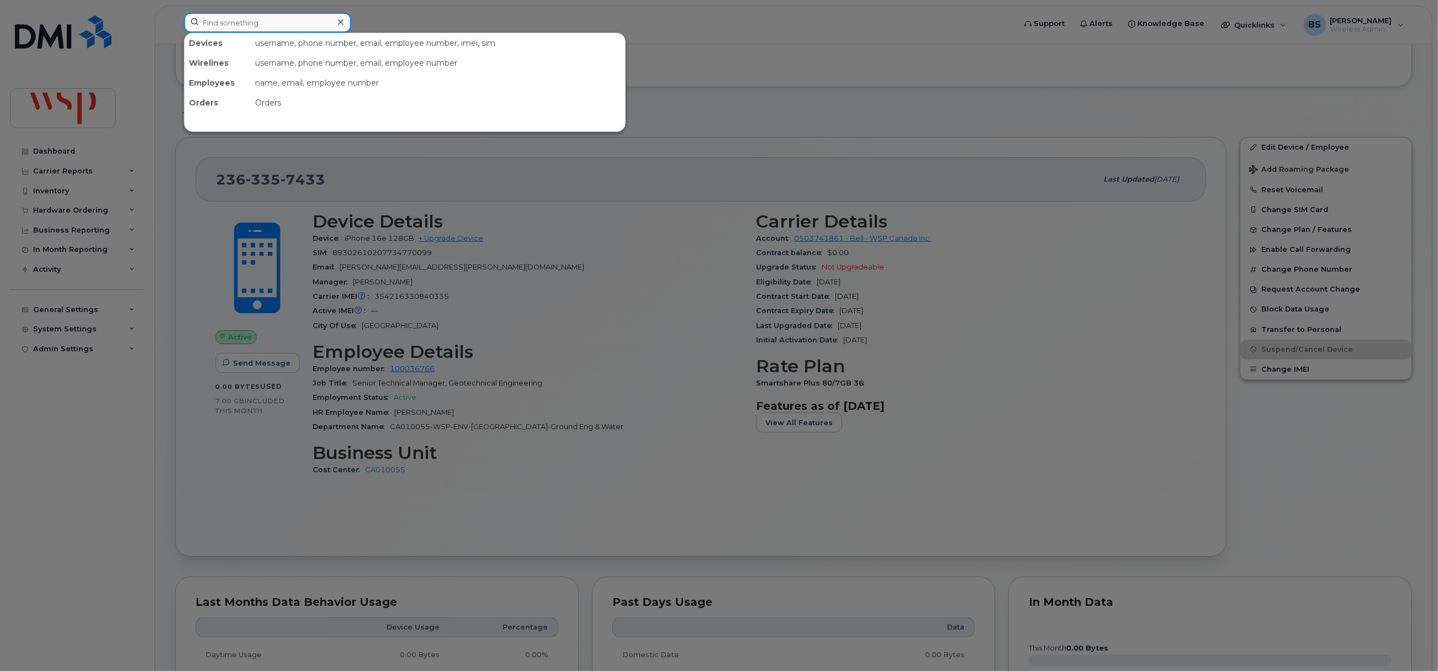
click at [261, 22] on input at bounding box center [267, 23] width 167 height 20
paste input "[PERSON_NAME]"
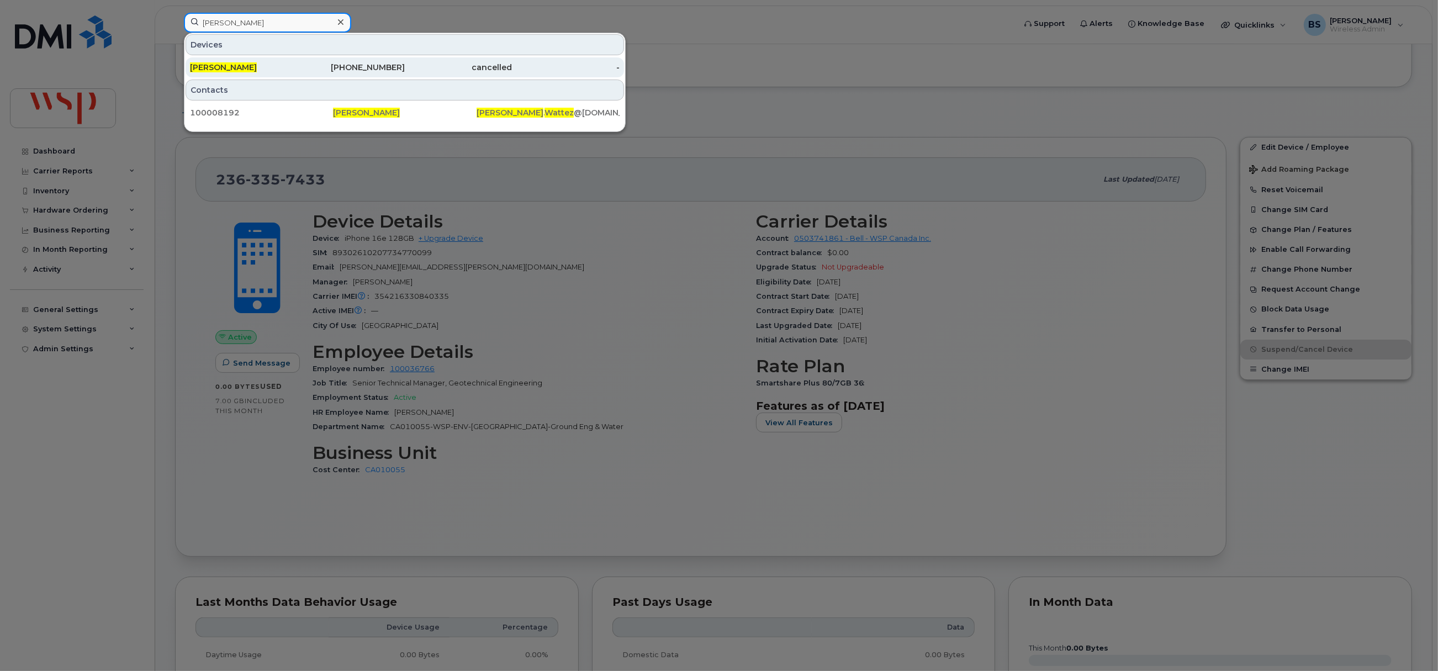
type input "[PERSON_NAME]"
click at [222, 66] on span "[PERSON_NAME]" at bounding box center [223, 67] width 67 height 10
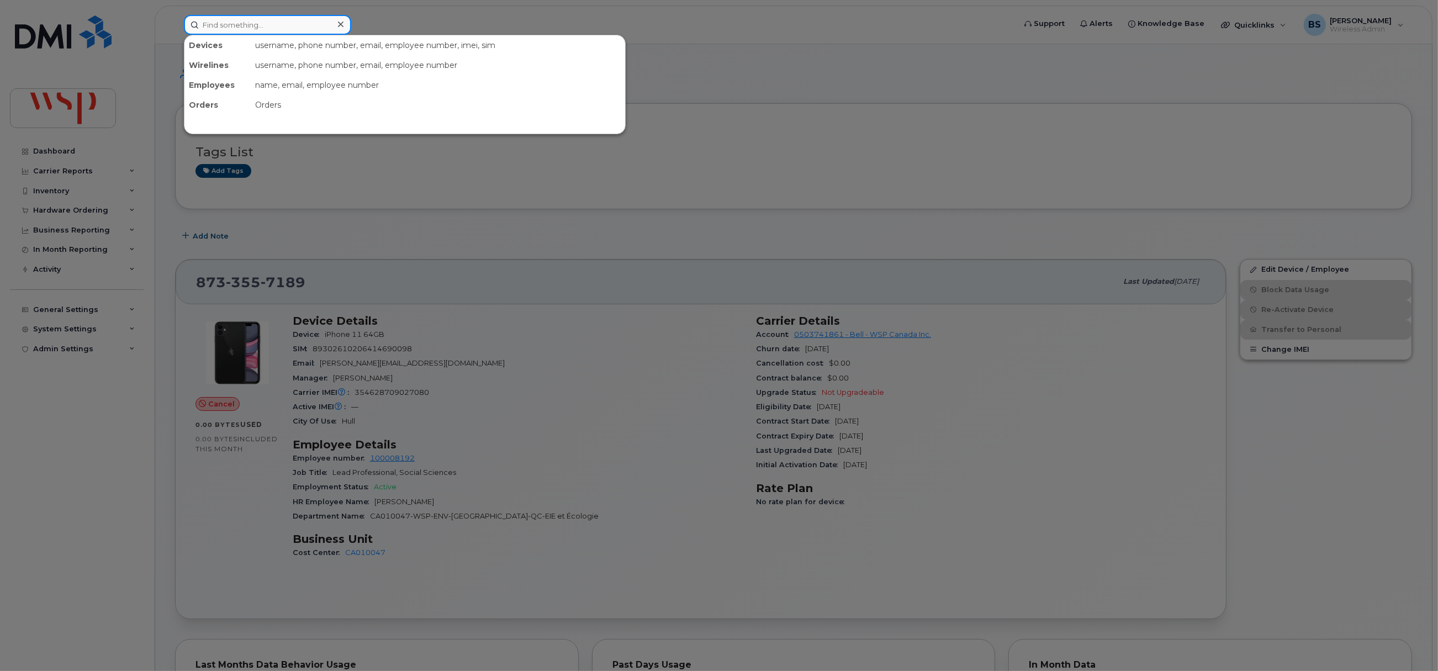
click at [304, 24] on input at bounding box center [267, 25] width 167 height 20
paste input "Terry Glendenning"
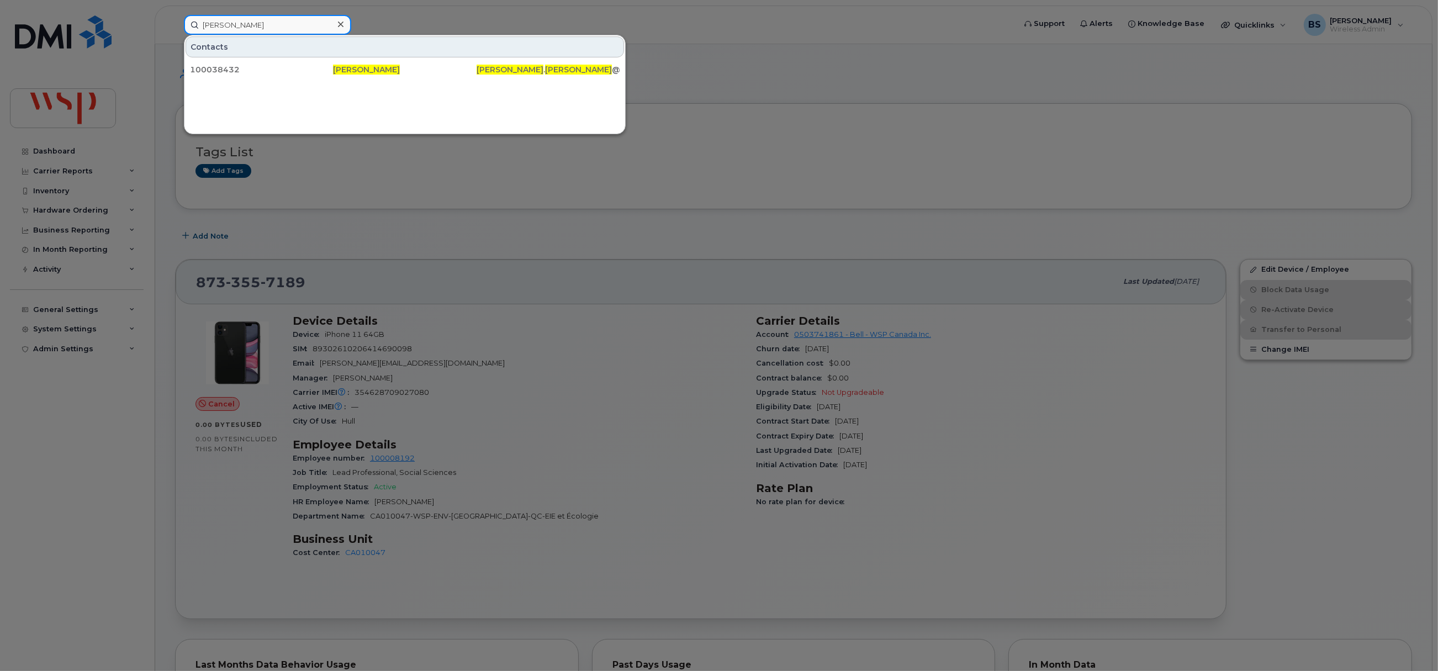
drag, startPoint x: 219, startPoint y: 25, endPoint x: 154, endPoint y: 18, distance: 65.0
click at [175, 21] on div "Terry Glendenning Contacts 100038432 Terry Glendenning terry . glendenning @wsp…" at bounding box center [595, 25] width 841 height 20
paste input "SaiSantoshini Bhogilla"
drag, startPoint x: 310, startPoint y: 23, endPoint x: 112, endPoint y: 25, distance: 198.2
click at [175, 29] on div "SaiSantoshini Bhogilla Contacts 100143873 SaiSantoshini Bhogilla SaiSantoshini …" at bounding box center [595, 25] width 841 height 20
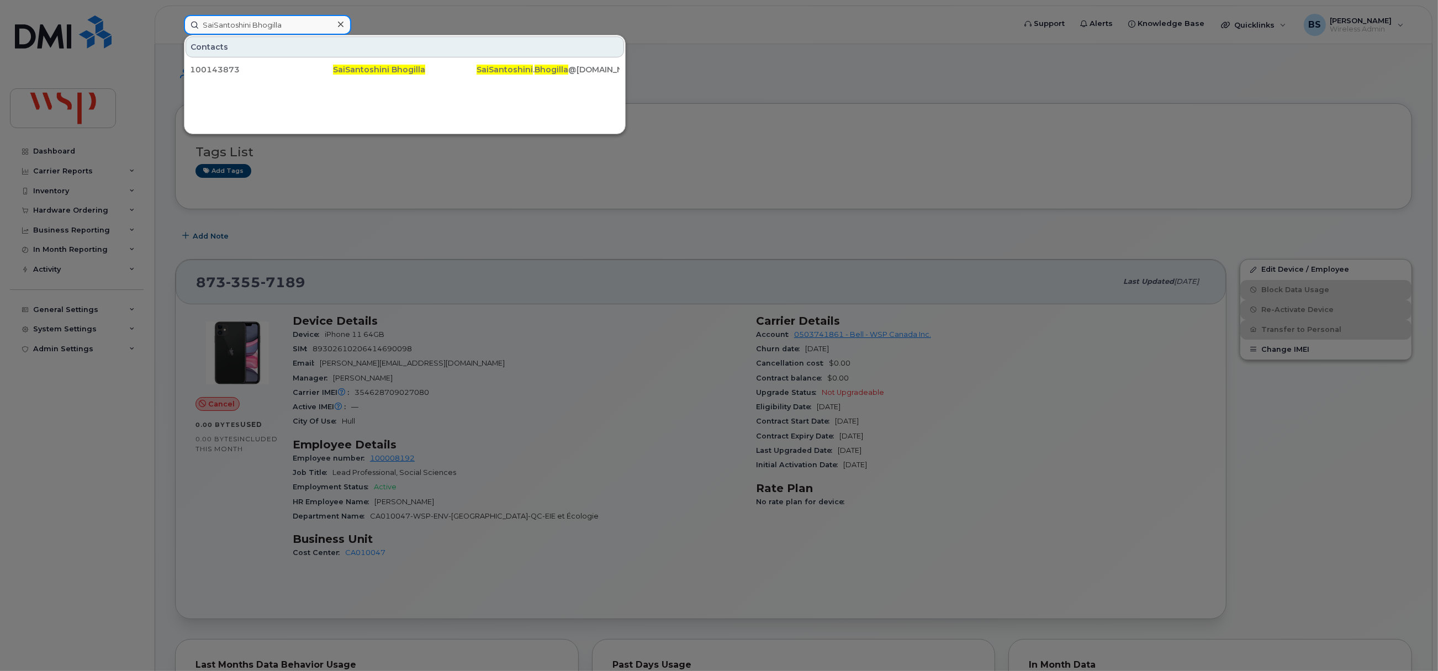
paste input "Brent Harke"
drag, startPoint x: 131, startPoint y: 29, endPoint x: 62, endPoint y: 27, distance: 69.0
click at [175, 25] on div "Brent Harke Contacts 100145083 Brent Harke Brent . Harke @wsp.com" at bounding box center [595, 25] width 841 height 20
paste input "[PERSON_NAME]"
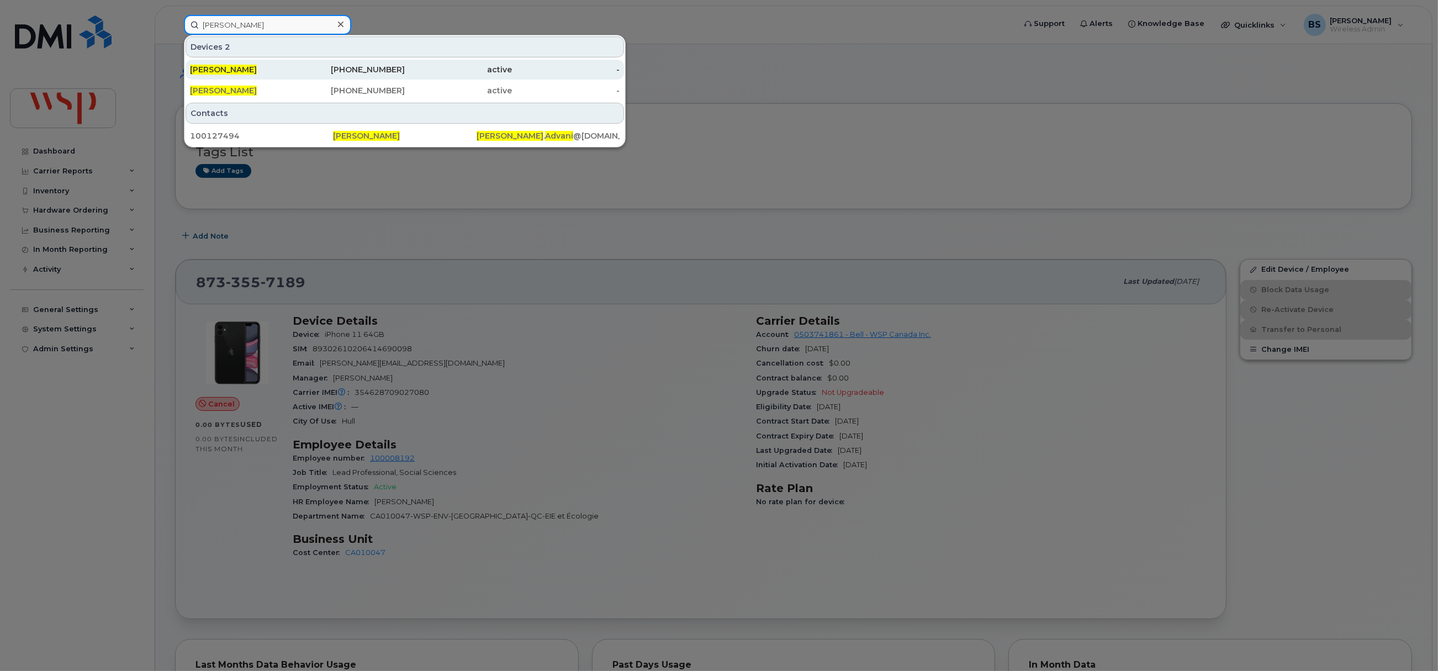
type input "[PERSON_NAME]"
drag, startPoint x: 221, startPoint y: 67, endPoint x: 227, endPoint y: 67, distance: 6.6
click at [222, 67] on span "[PERSON_NAME]" at bounding box center [223, 70] width 67 height 10
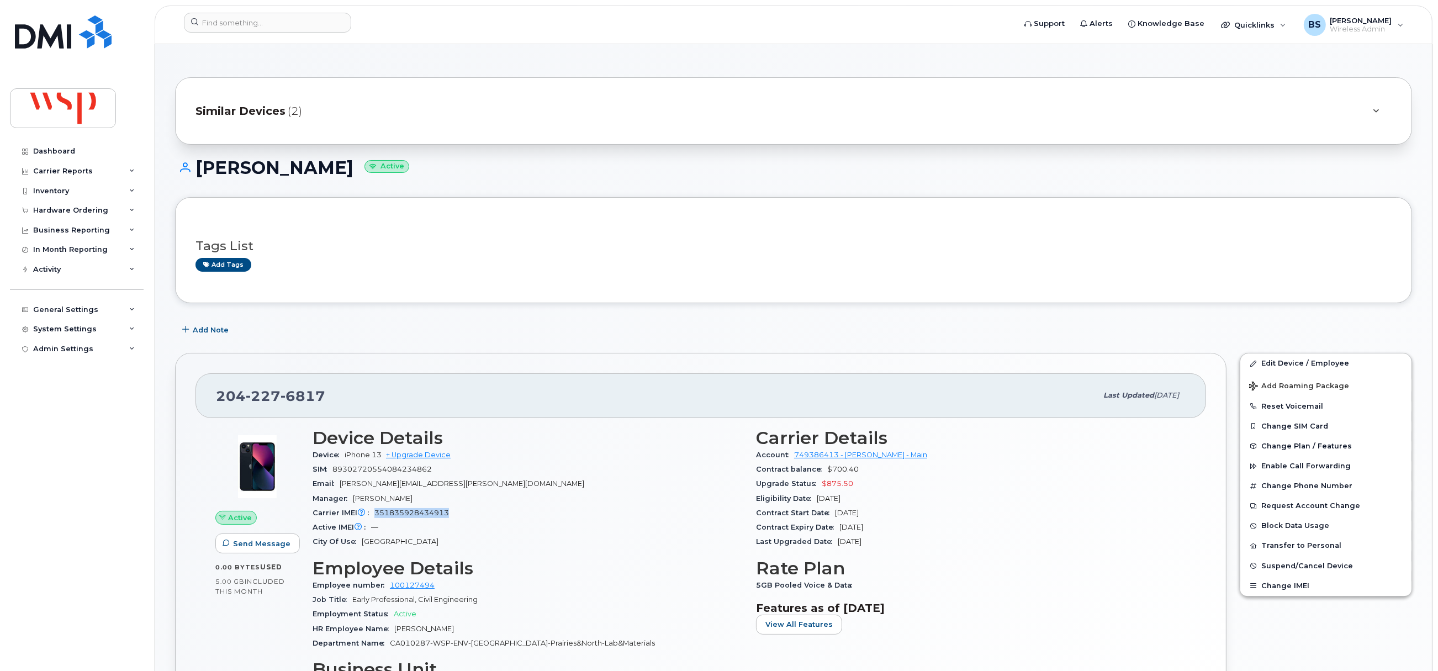
drag, startPoint x: 442, startPoint y: 510, endPoint x: 373, endPoint y: 511, distance: 69.6
click at [373, 511] on div "Carrier IMEI Carrier IMEI is reported during the last billing cycle or change o…" at bounding box center [527, 513] width 430 height 14
copy span "351835928434913"
drag, startPoint x: 381, startPoint y: 459, endPoint x: 351, endPoint y: 470, distance: 32.5
click at [342, 454] on div "Device iPhone 13 + Upgrade Device" at bounding box center [527, 455] width 430 height 14
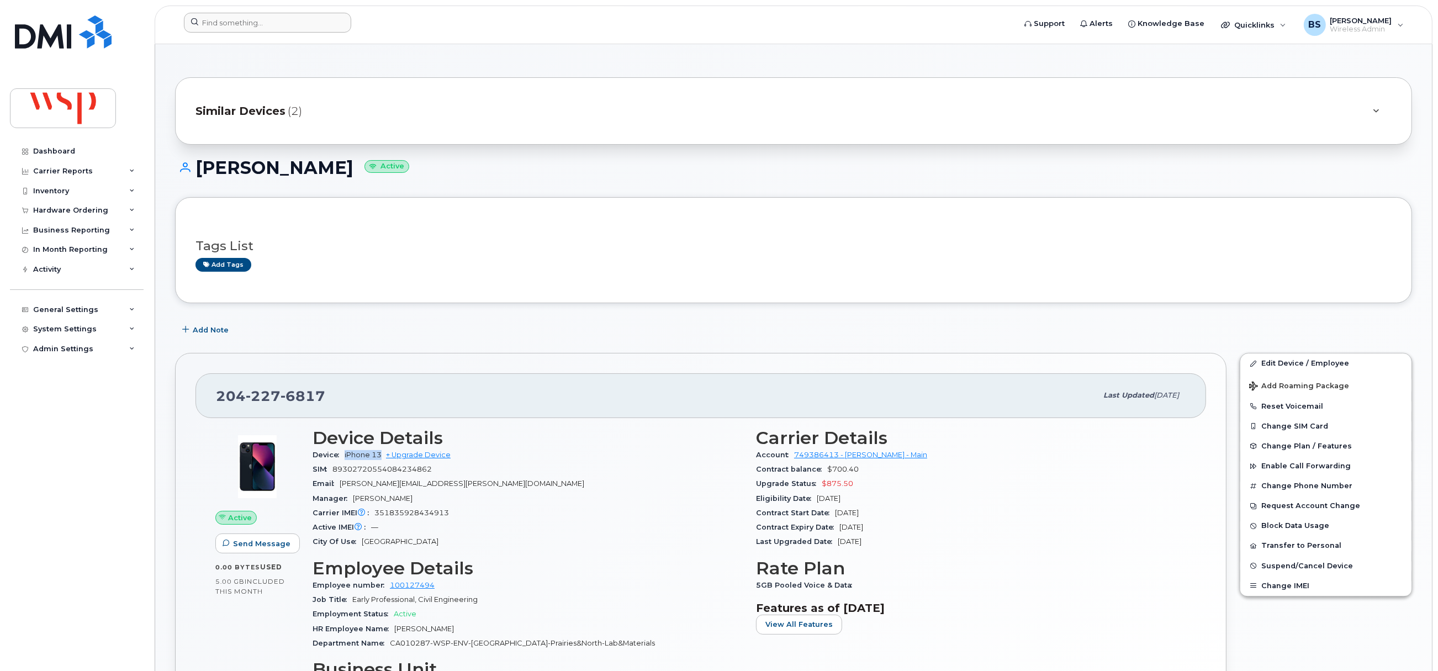
copy span "iPhone 13"
click at [378, 120] on div "Similar Devices (2)" at bounding box center [777, 111] width 1165 height 26
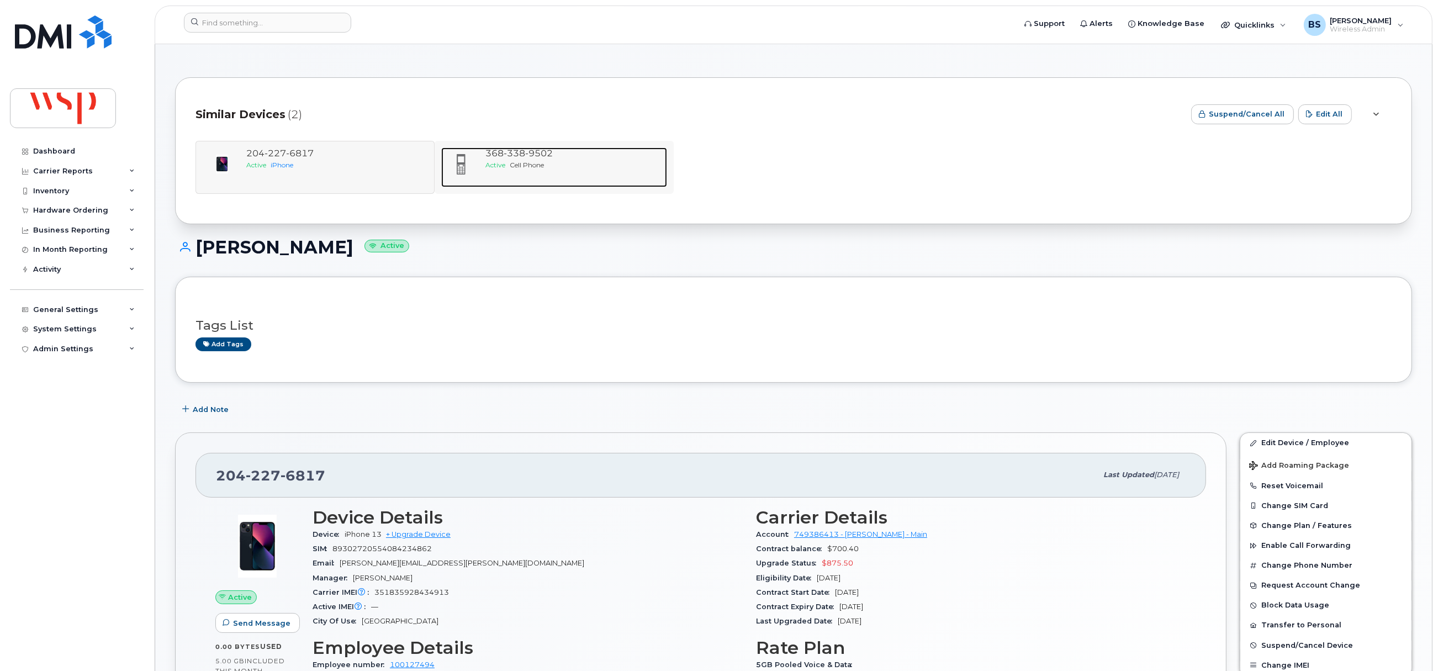
drag, startPoint x: 505, startPoint y: 163, endPoint x: 495, endPoint y: 172, distance: 13.3
click at [505, 163] on span "Active" at bounding box center [495, 165] width 20 height 8
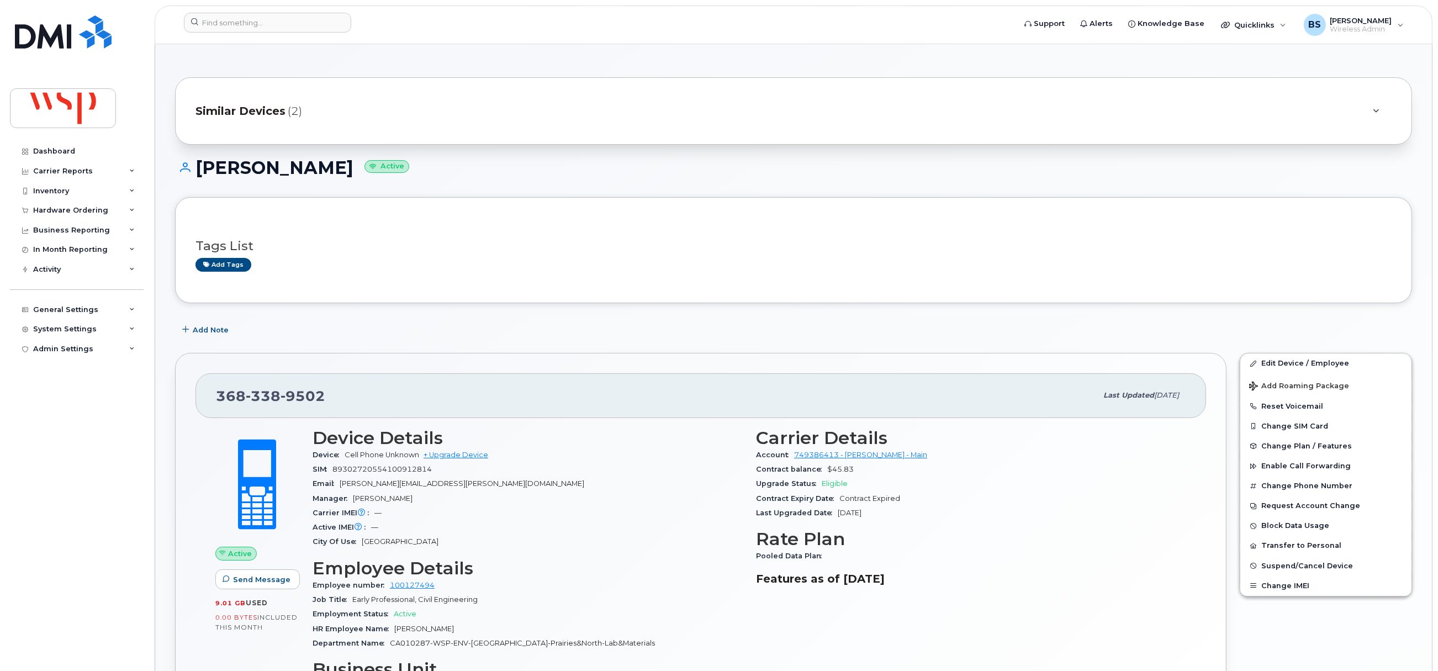
click at [271, 111] on span "Similar Devices" at bounding box center [240, 111] width 90 height 16
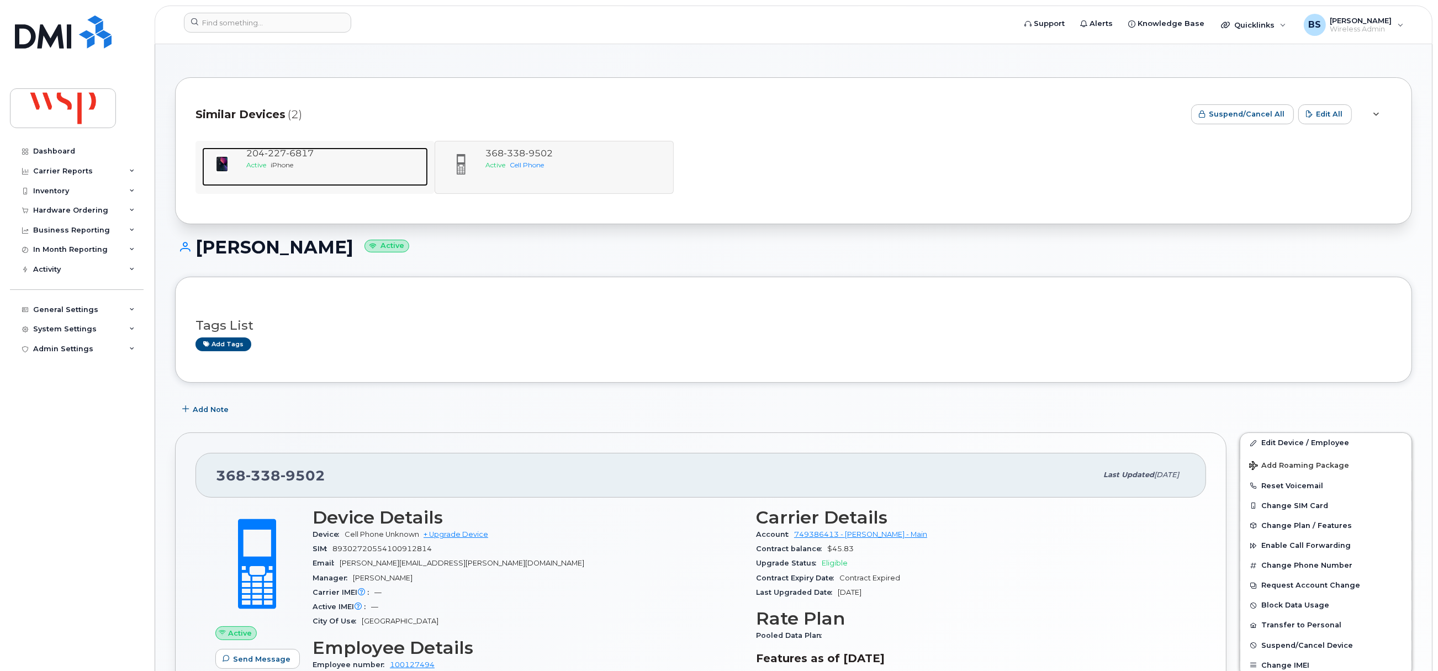
click at [283, 161] on span "iPhone" at bounding box center [282, 165] width 23 height 8
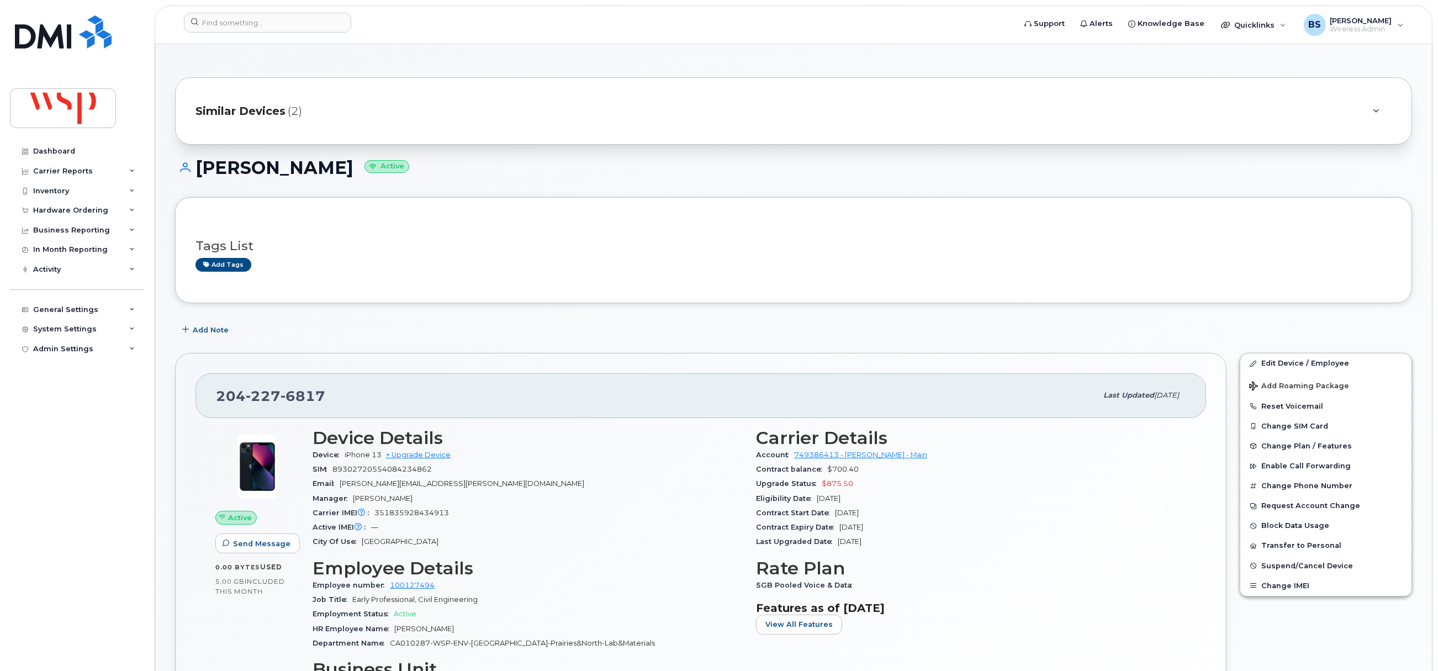
click at [429, 516] on span "351835928434913" at bounding box center [411, 512] width 75 height 8
copy span "351835928434913"
